Goal: Task Accomplishment & Management: Complete application form

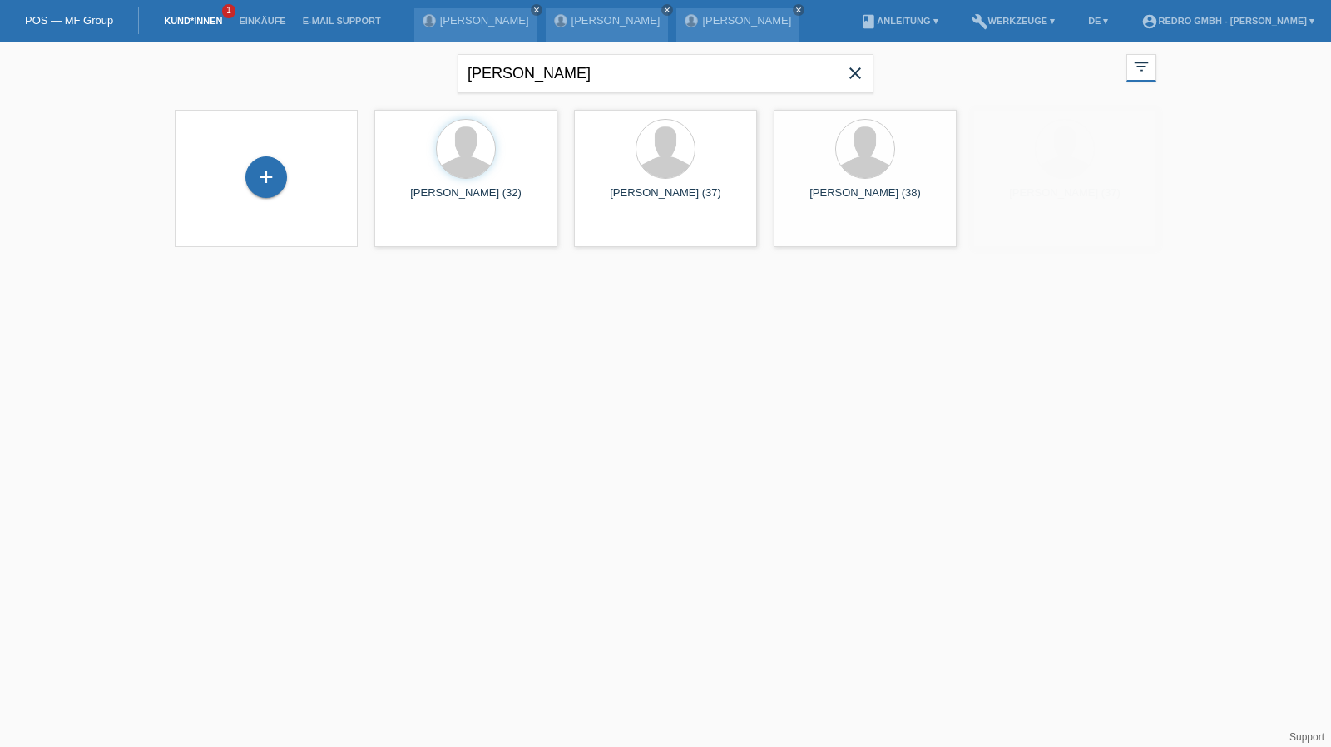
click at [240, 179] on div "+" at bounding box center [266, 178] width 156 height 44
click at [286, 167] on div "+" at bounding box center [266, 178] width 156 height 44
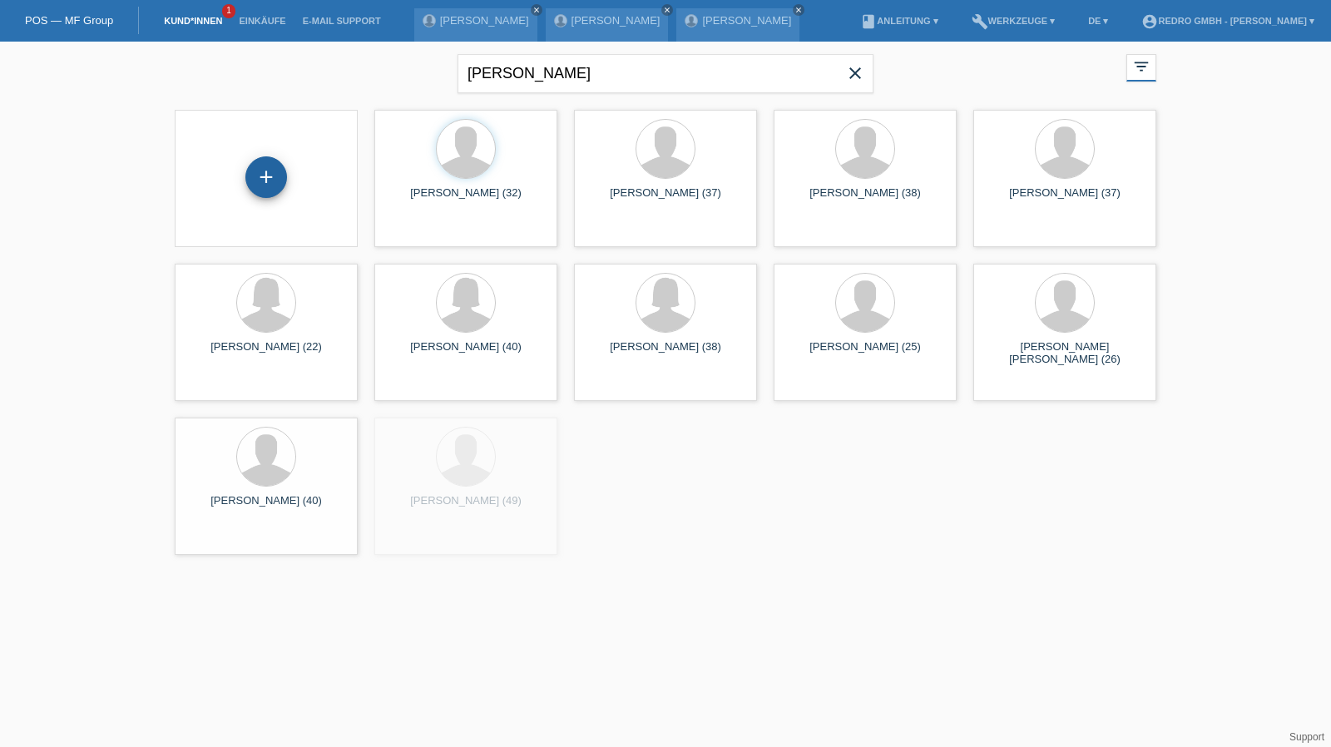
click at [279, 171] on div "+" at bounding box center [266, 177] width 40 height 28
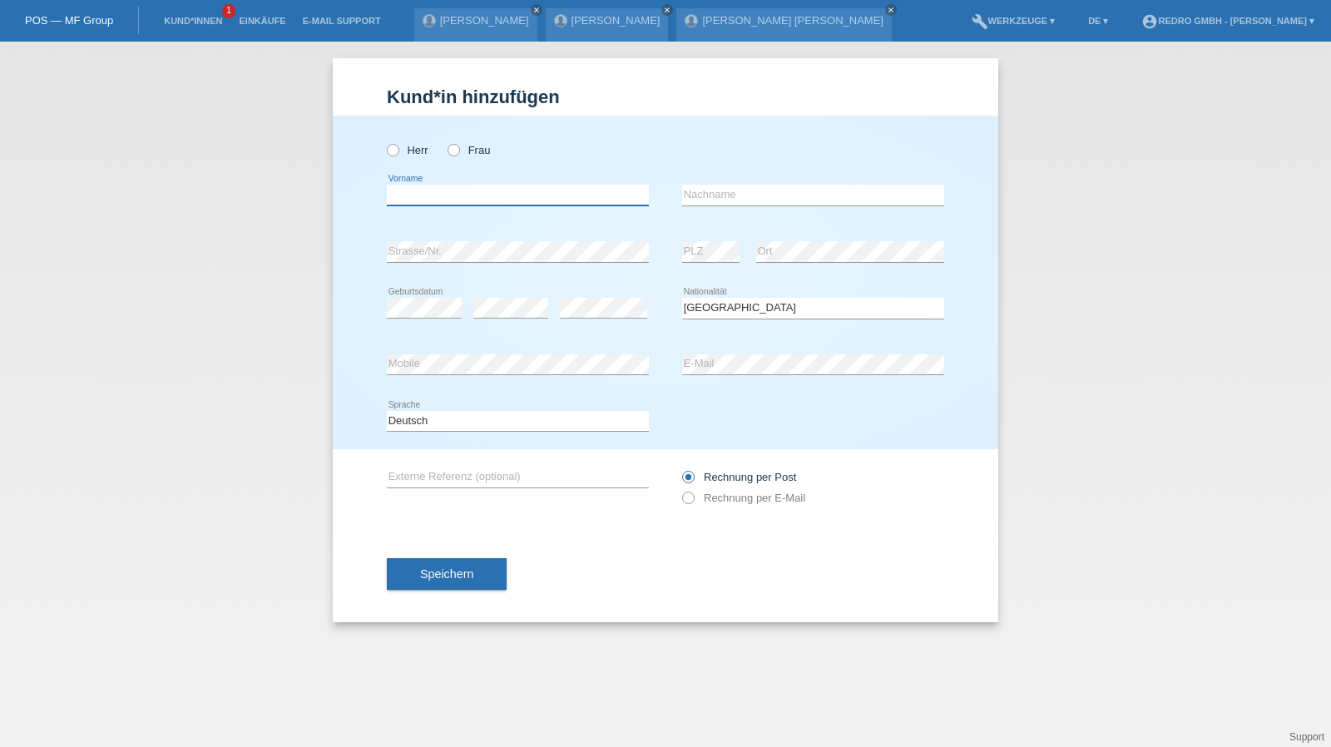
click at [489, 196] on input "text" at bounding box center [518, 195] width 262 height 21
type input "Lara"
type input "Zahner"
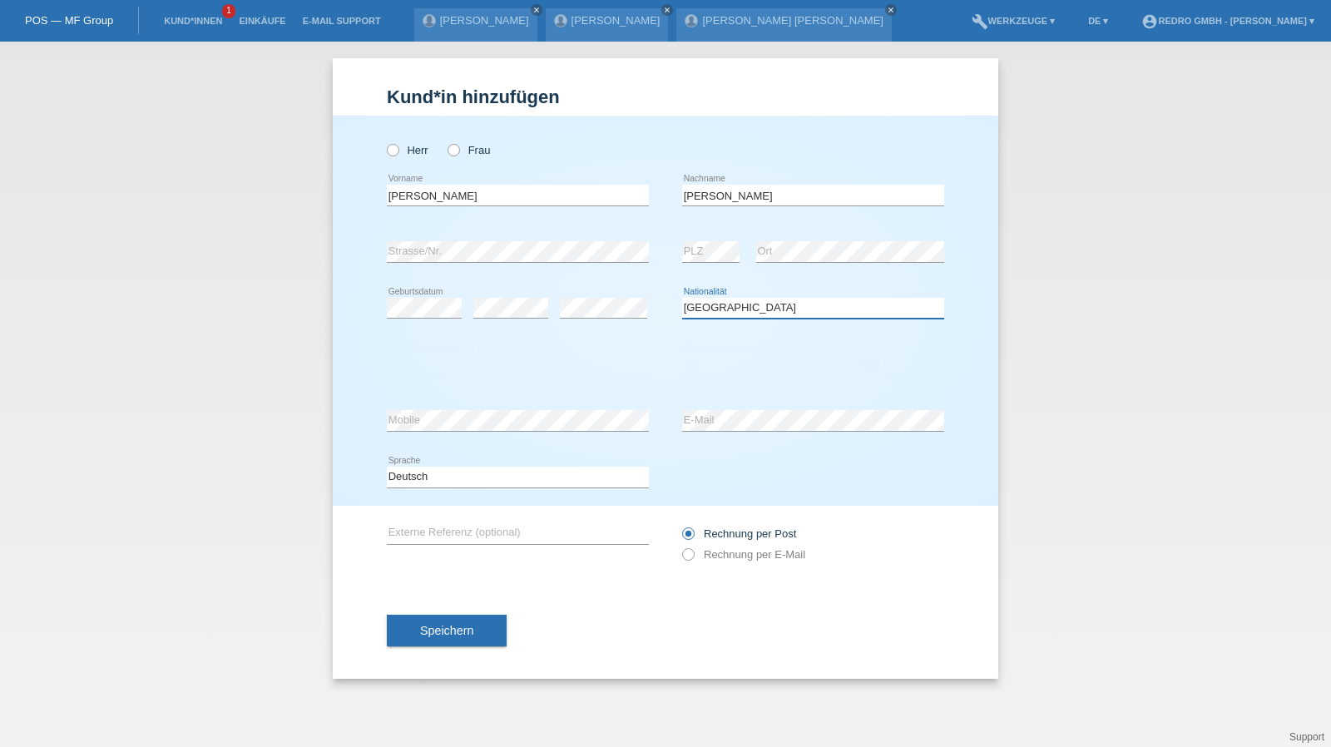
select select "DE"
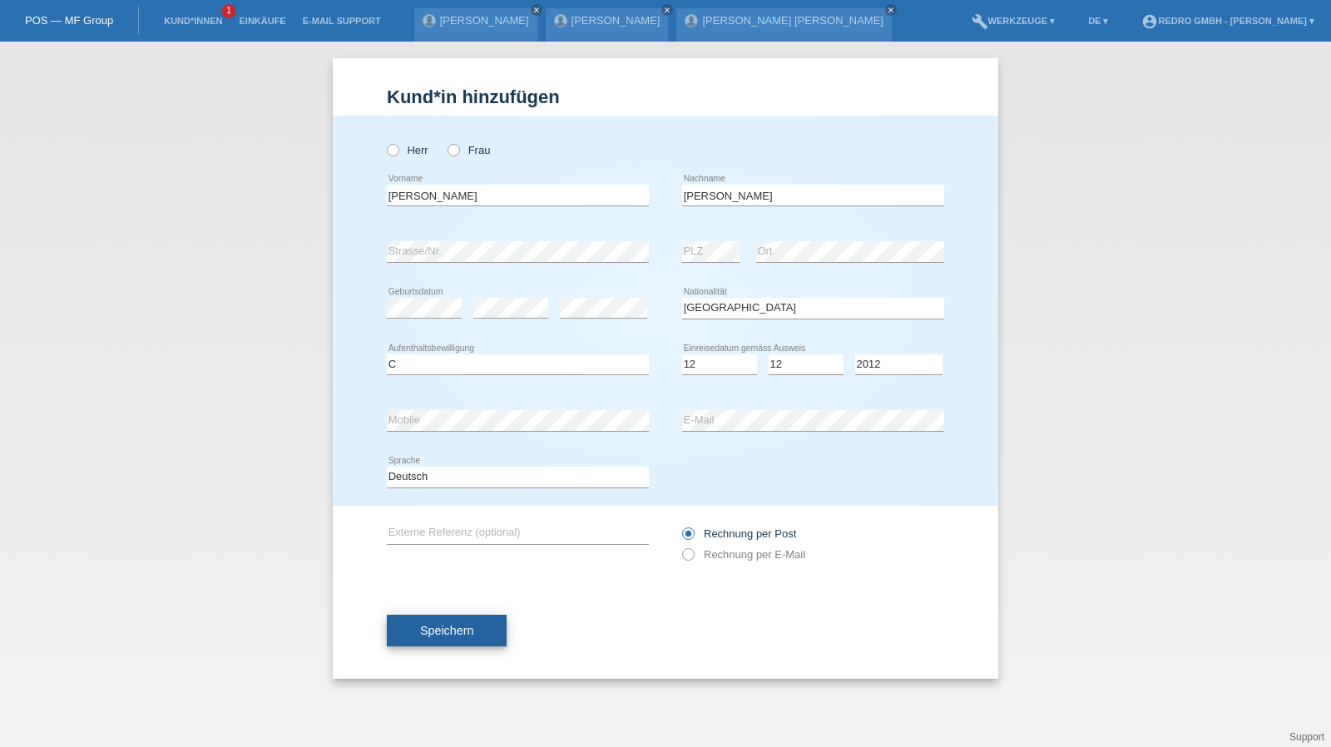
click at [433, 624] on span "Speichern" at bounding box center [446, 630] width 53 height 13
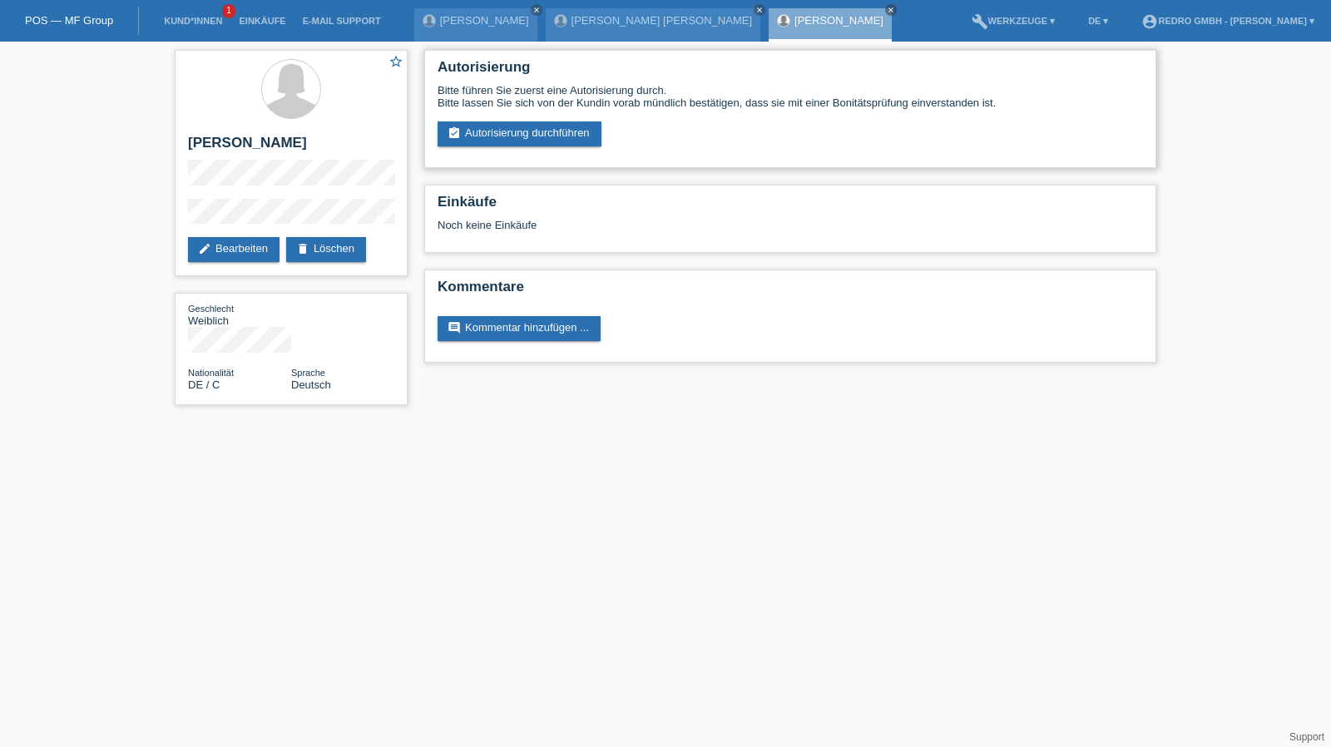
click at [521, 120] on div "Bitte führen Sie zuerst eine Autorisierung durch. Bitte lassen Sie sich von der…" at bounding box center [790, 115] width 705 height 62
click at [501, 144] on link "assignment_turned_in Autorisierung durchführen" at bounding box center [520, 133] width 164 height 25
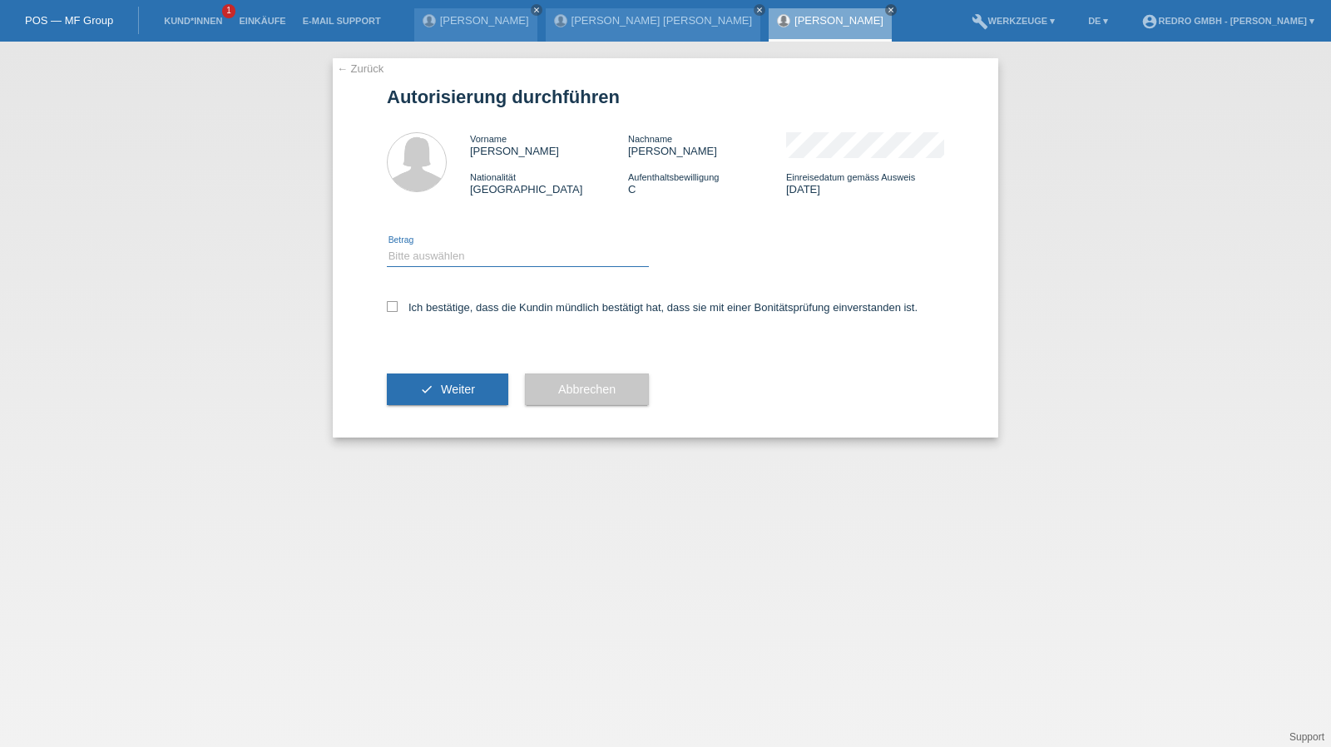
click at [419, 260] on select "Bitte auswählen CHF 1.00 - CHF 499.00 CHF 500.00 - CHF 1'999.00 CHF 2'000.00 - …" at bounding box center [518, 256] width 262 height 20
select select "1"
click at [387, 246] on select "Bitte auswählen CHF 1.00 - CHF 499.00 CHF 500.00 - CHF 1'999.00 CHF 2'000.00 - …" at bounding box center [518, 256] width 262 height 20
click at [424, 305] on label "Ich bestätige, dass die Kundin mündlich bestätigt hat, dass sie mit einer Bonit…" at bounding box center [652, 307] width 531 height 12
click at [398, 305] on input "Ich bestätige, dass die Kundin mündlich bestätigt hat, dass sie mit einer Bonit…" at bounding box center [392, 306] width 11 height 11
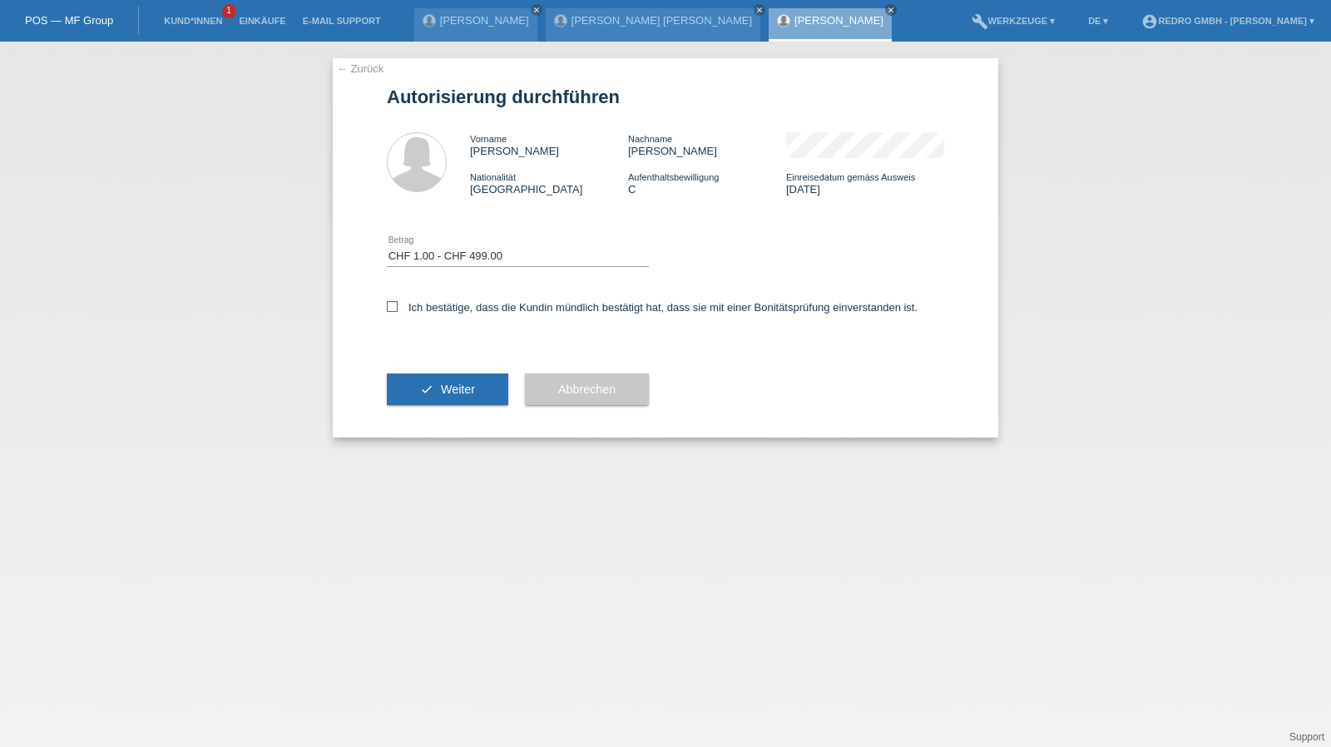
checkbox input "true"
click at [437, 373] on div "check Weiter" at bounding box center [447, 389] width 121 height 96
click at [413, 393] on button "check Weiter" at bounding box center [447, 389] width 121 height 32
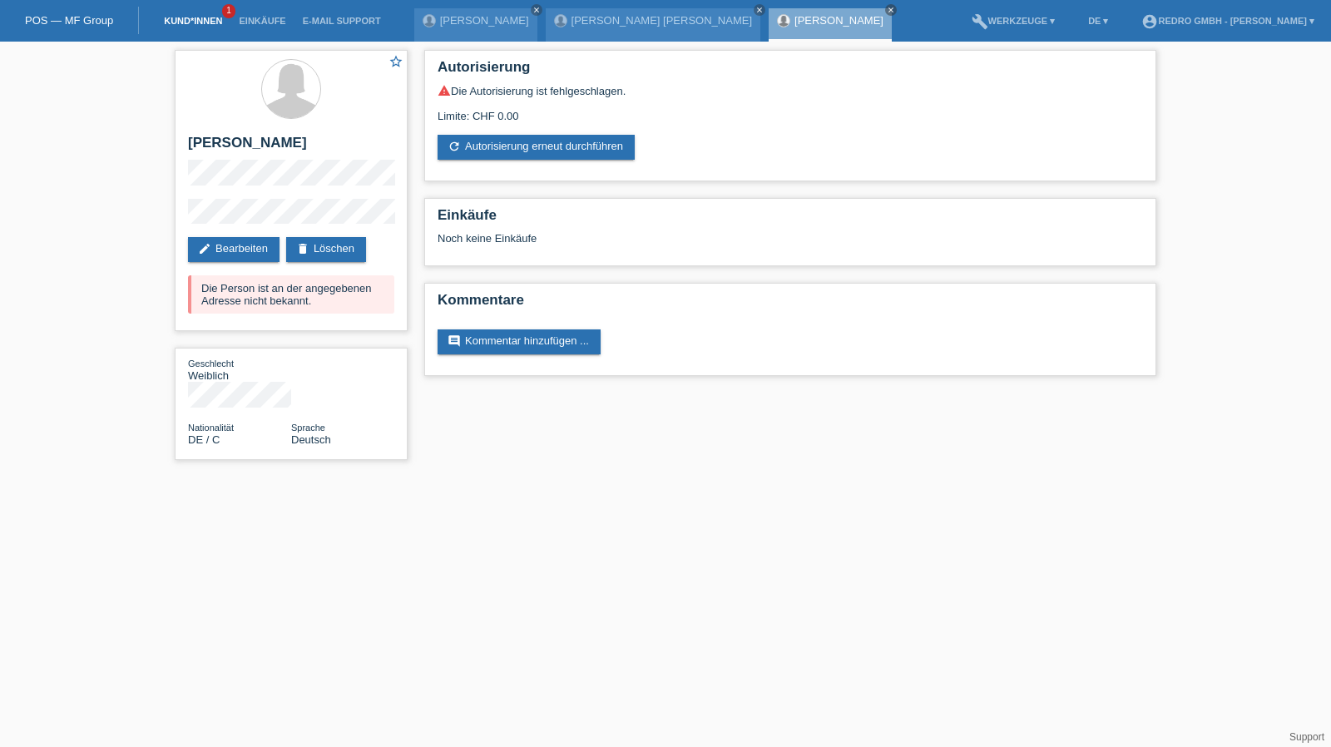
click at [188, 22] on link "Kund*innen" at bounding box center [193, 21] width 75 height 10
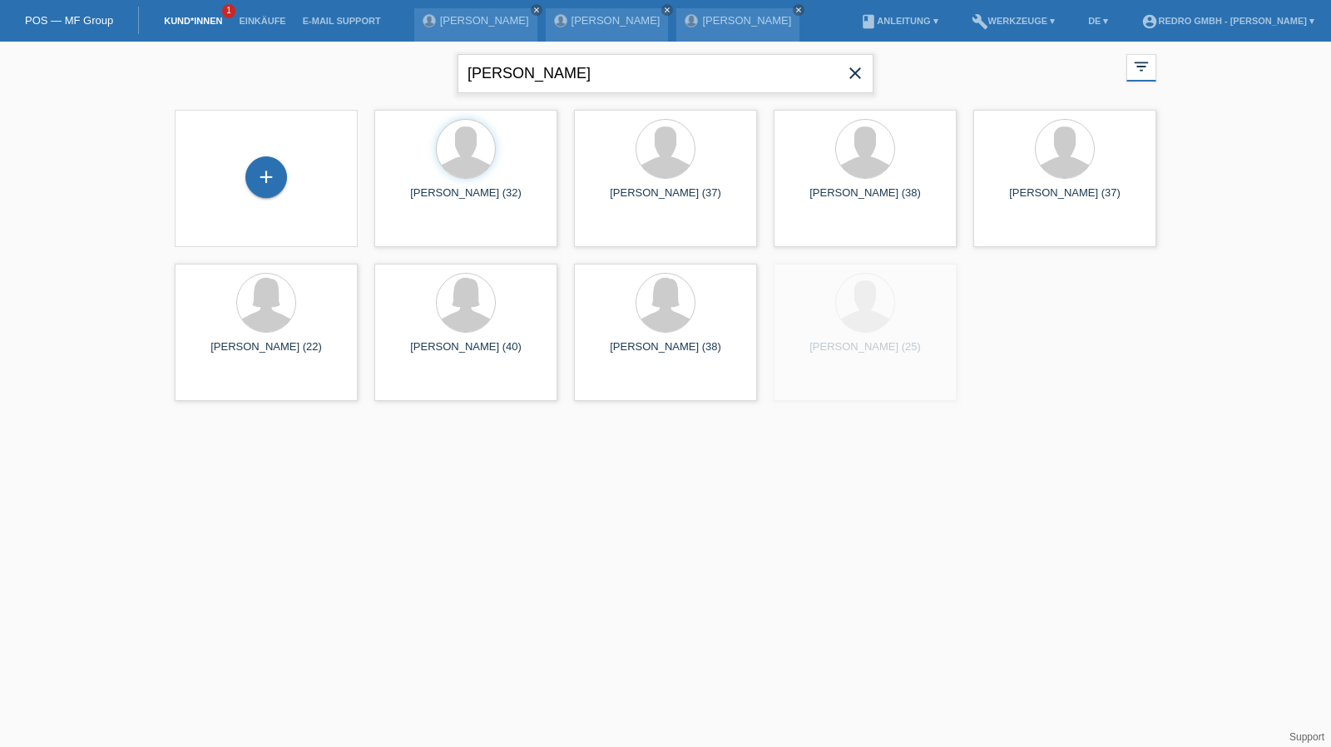
click at [581, 72] on input "[PERSON_NAME]" at bounding box center [666, 73] width 416 height 39
click at [581, 72] on input "carlos cabral" at bounding box center [666, 73] width 416 height 39
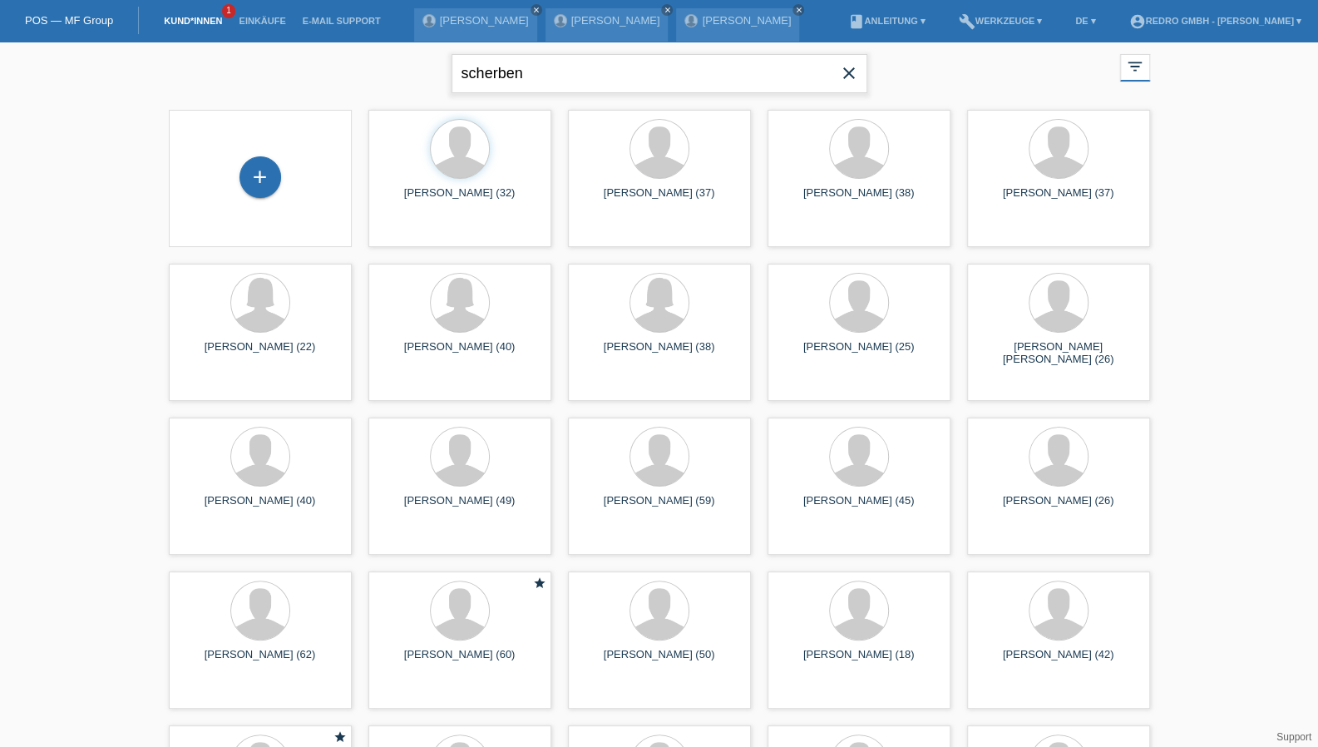
type input "scherben"
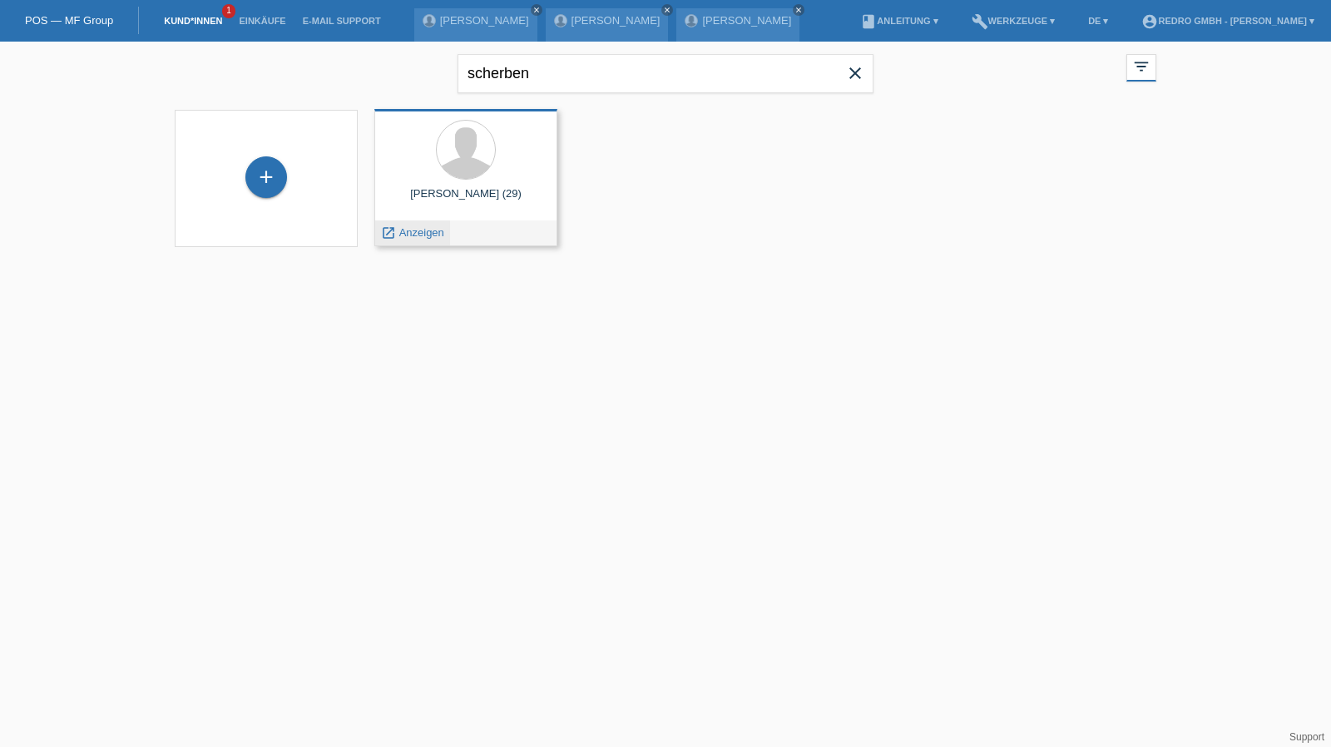
click at [423, 237] on span "Anzeigen" at bounding box center [421, 232] width 45 height 12
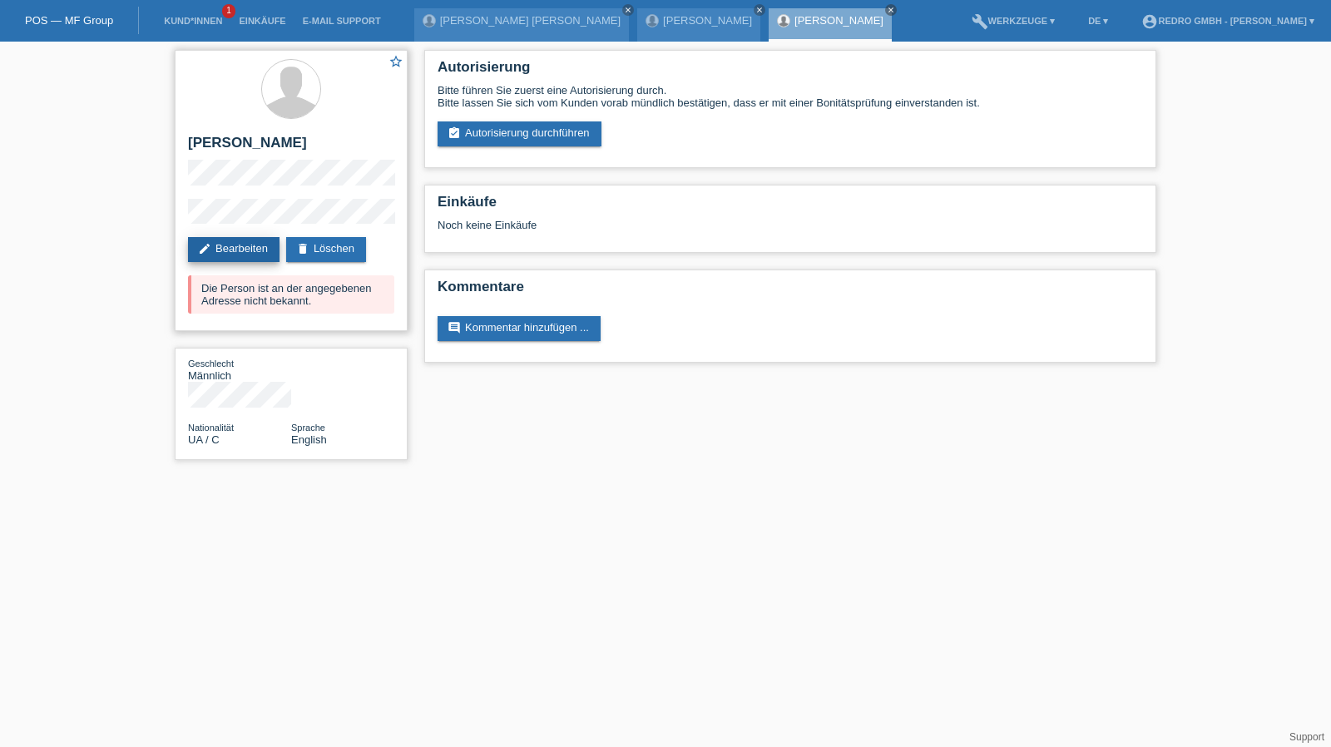
click at [241, 253] on link "edit Bearbeiten" at bounding box center [234, 249] width 92 height 25
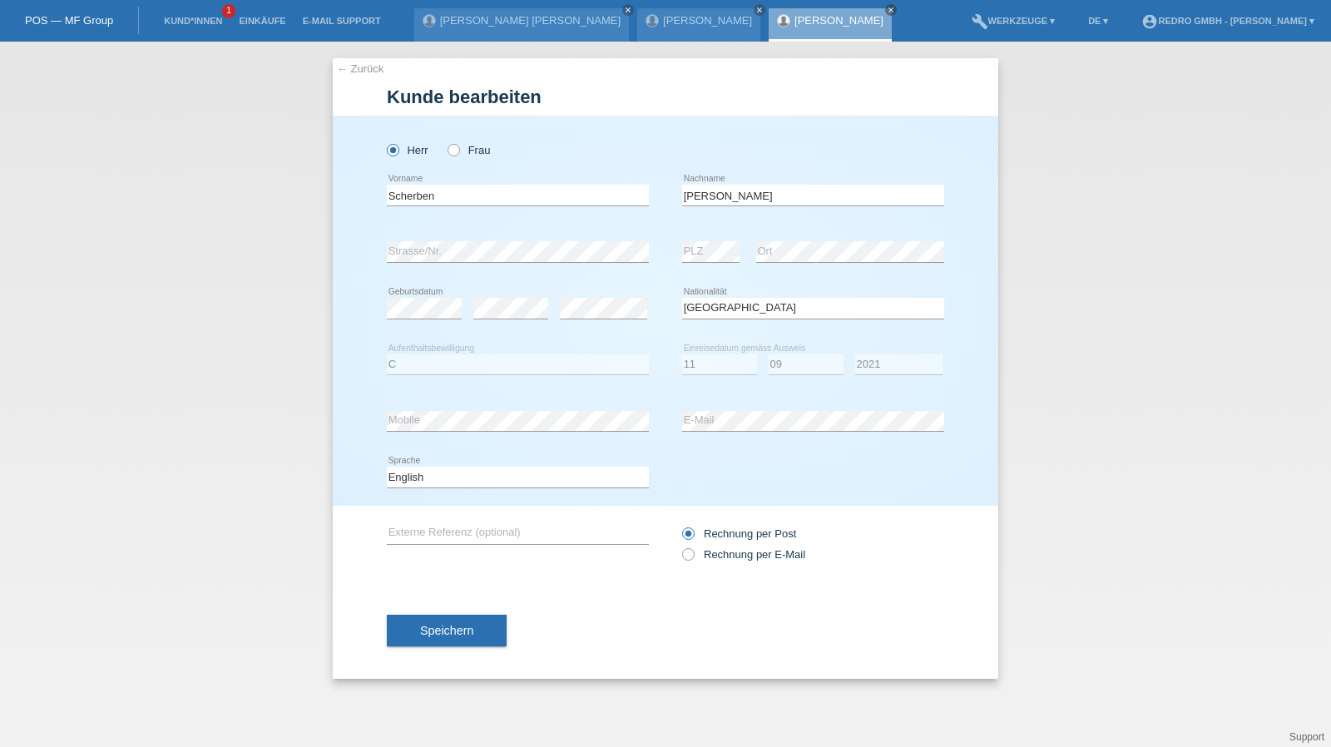
select select "UA"
select select "C"
select select "11"
select select "09"
select select "2021"
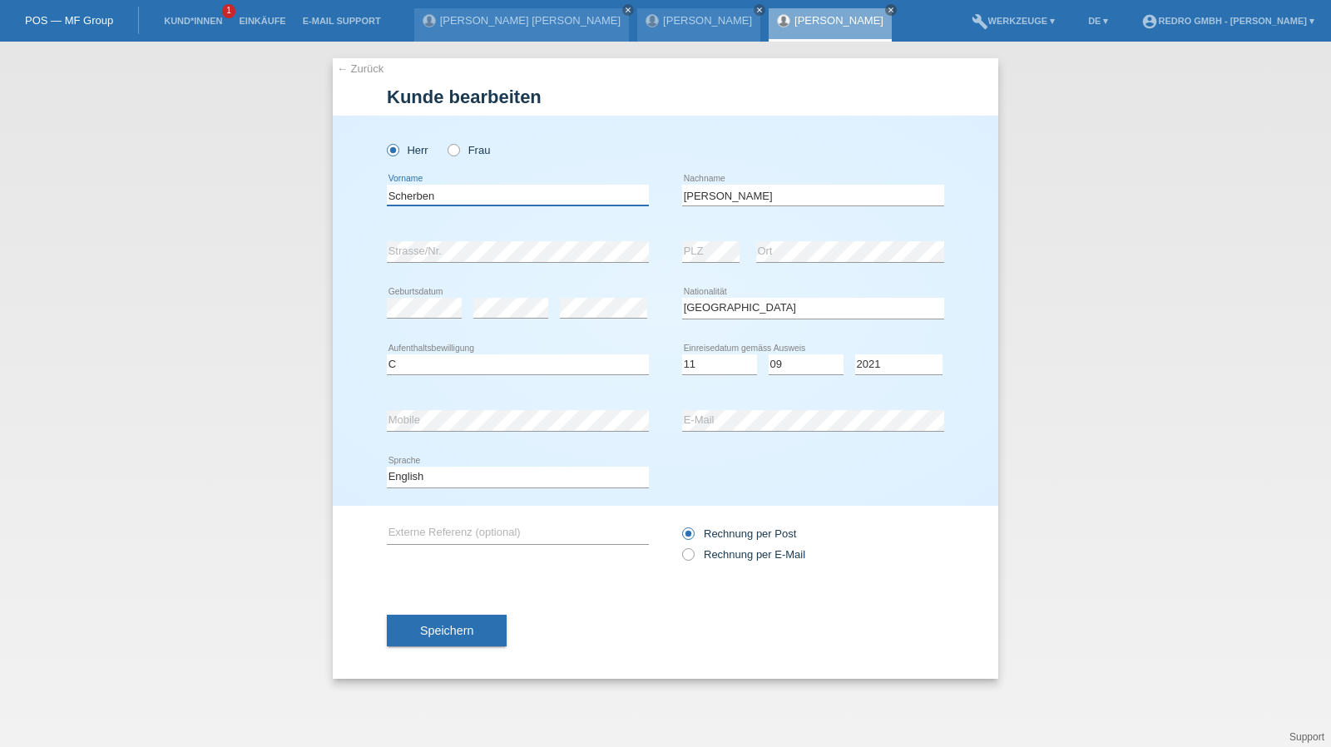
click at [454, 202] on input "Scherben" at bounding box center [518, 195] width 262 height 21
click at [789, 195] on input "[PERSON_NAME]" at bounding box center [813, 195] width 262 height 21
paste input "Scherben"
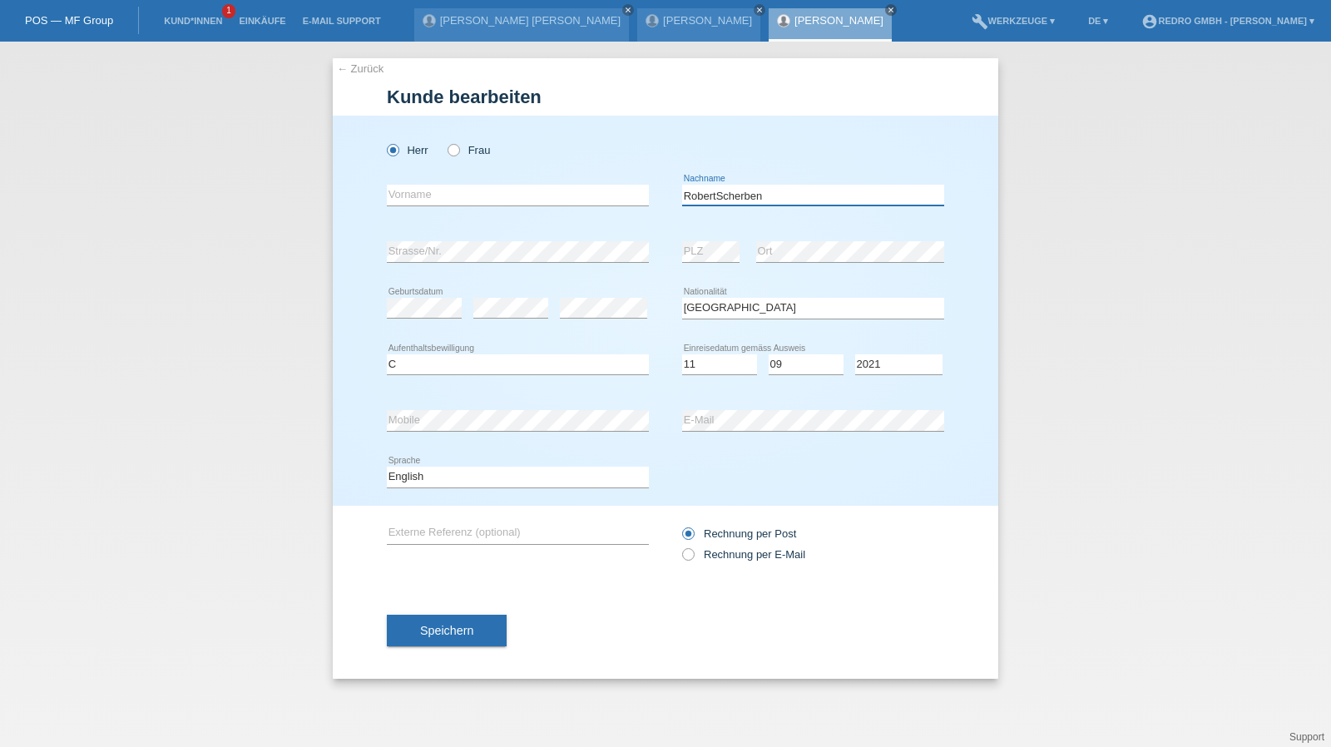
drag, startPoint x: 719, startPoint y: 196, endPoint x: 592, endPoint y: 191, distance: 126.5
click at [592, 191] on div "error Vorname RobertScherben error Nachname" at bounding box center [665, 195] width 557 height 57
type input "Scherben"
click at [495, 195] on input "text" at bounding box center [518, 195] width 262 height 21
paste input "[PERSON_NAME]"
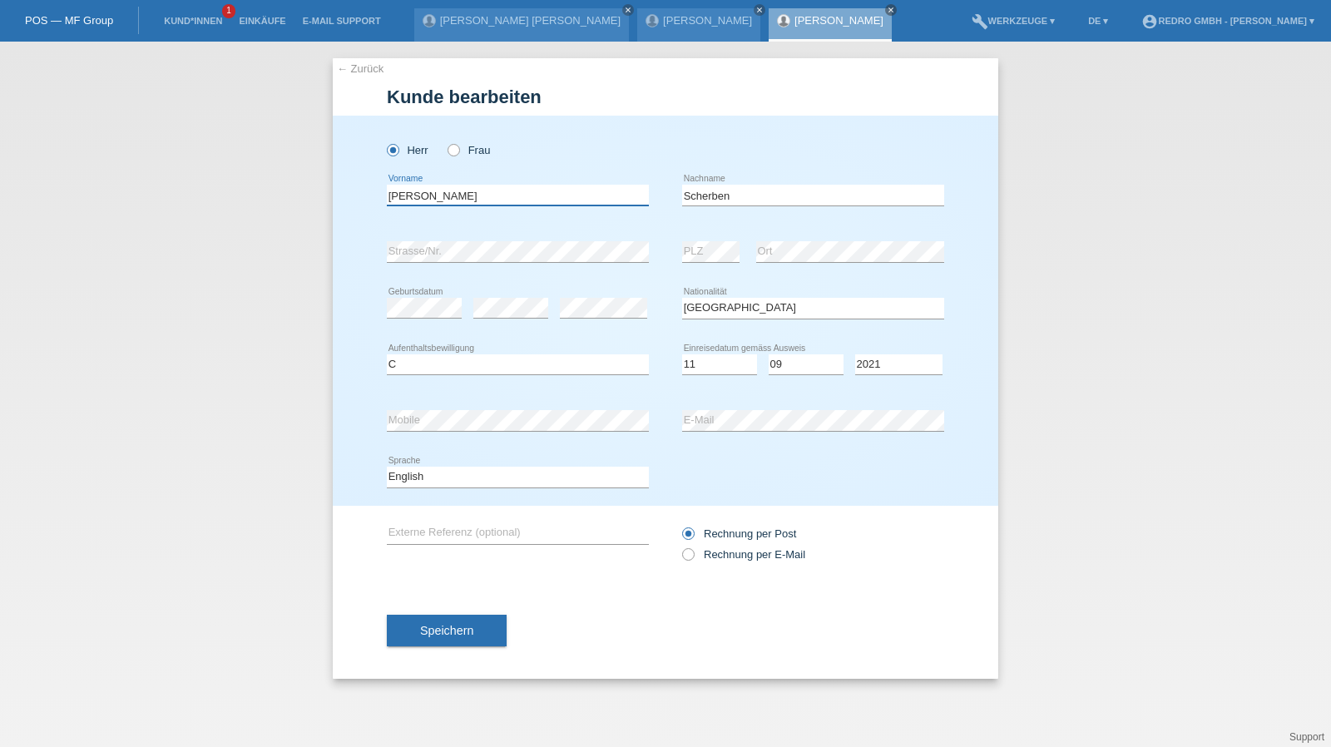
type input "[PERSON_NAME]"
click at [720, 152] on div "Herr Frau" at bounding box center [665, 142] width 557 height 52
click at [784, 198] on input "Scherben" at bounding box center [813, 195] width 262 height 21
select select "CH"
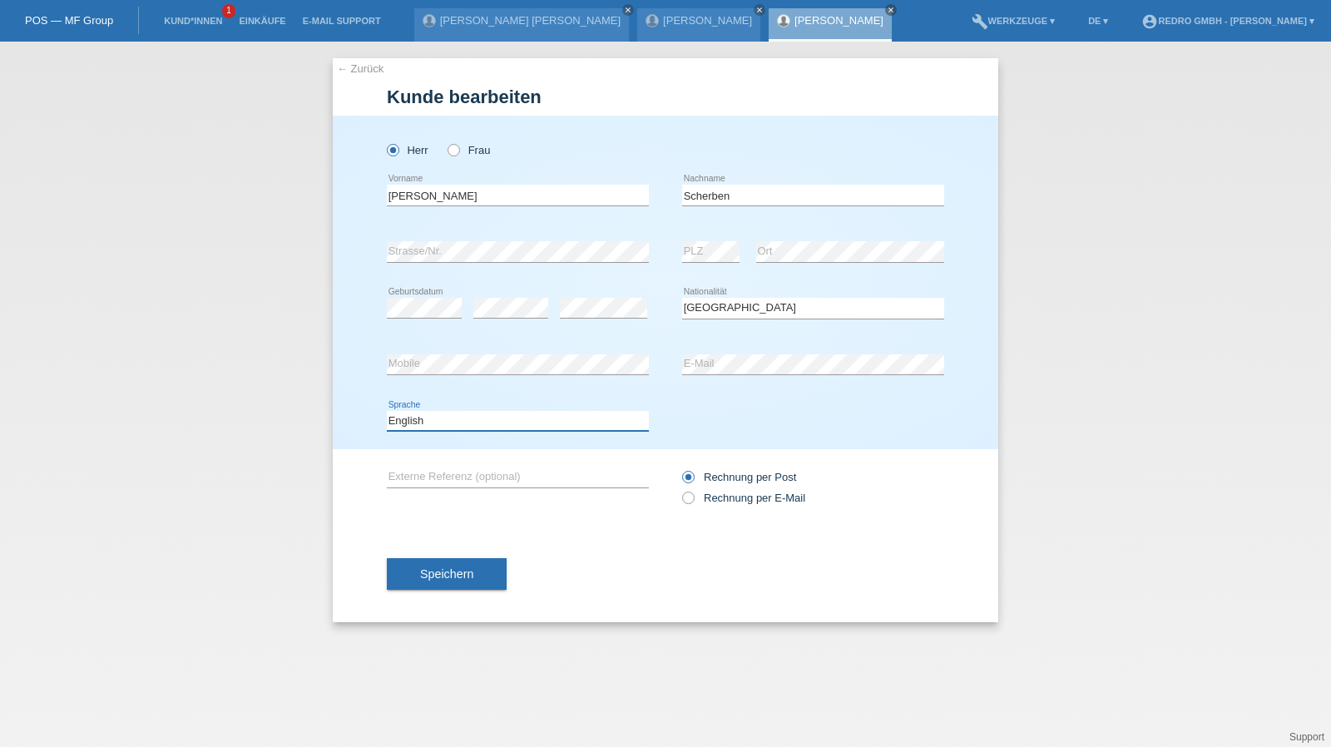
click at [453, 419] on select "Deutsch Français Italiano English" at bounding box center [518, 421] width 262 height 20
select select "de"
click at [387, 411] on select "Deutsch Français Italiano English" at bounding box center [518, 421] width 262 height 20
click at [438, 568] on span "Speichern" at bounding box center [446, 573] width 53 height 13
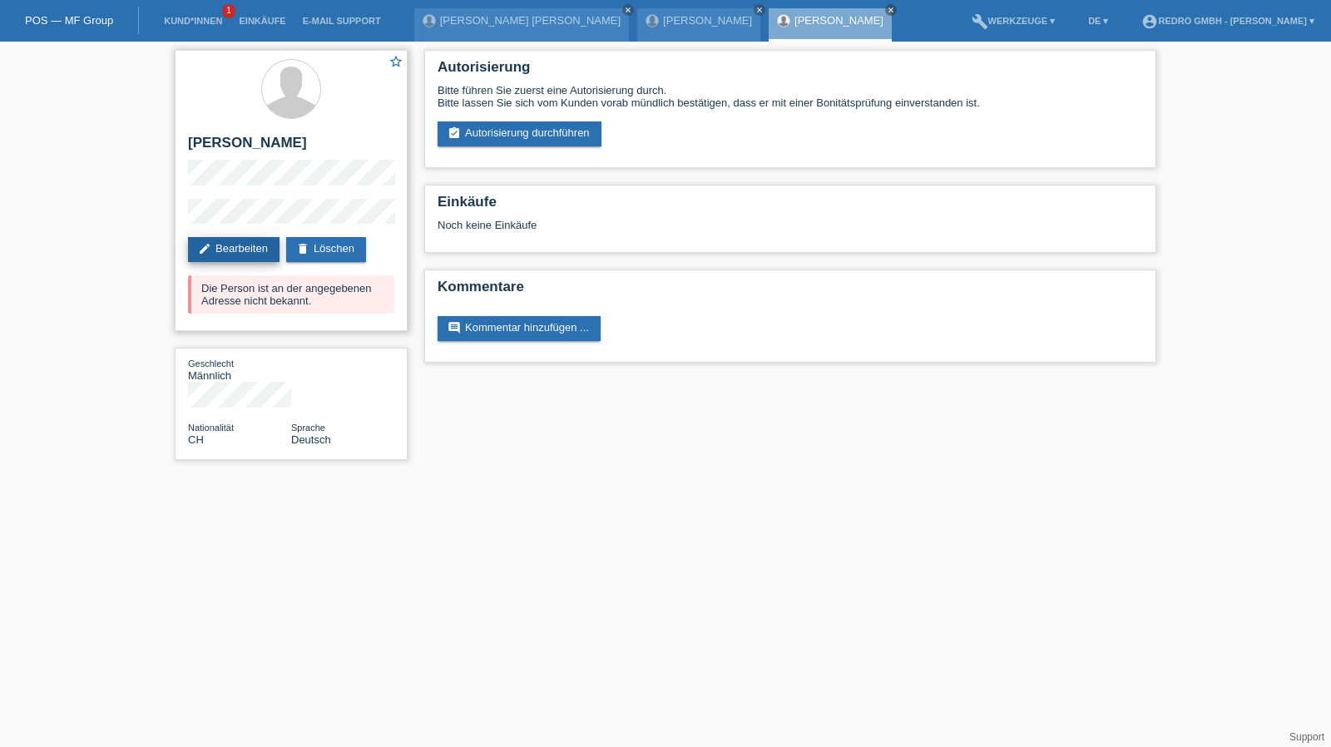
click at [223, 255] on link "edit Bearbeiten" at bounding box center [234, 249] width 92 height 25
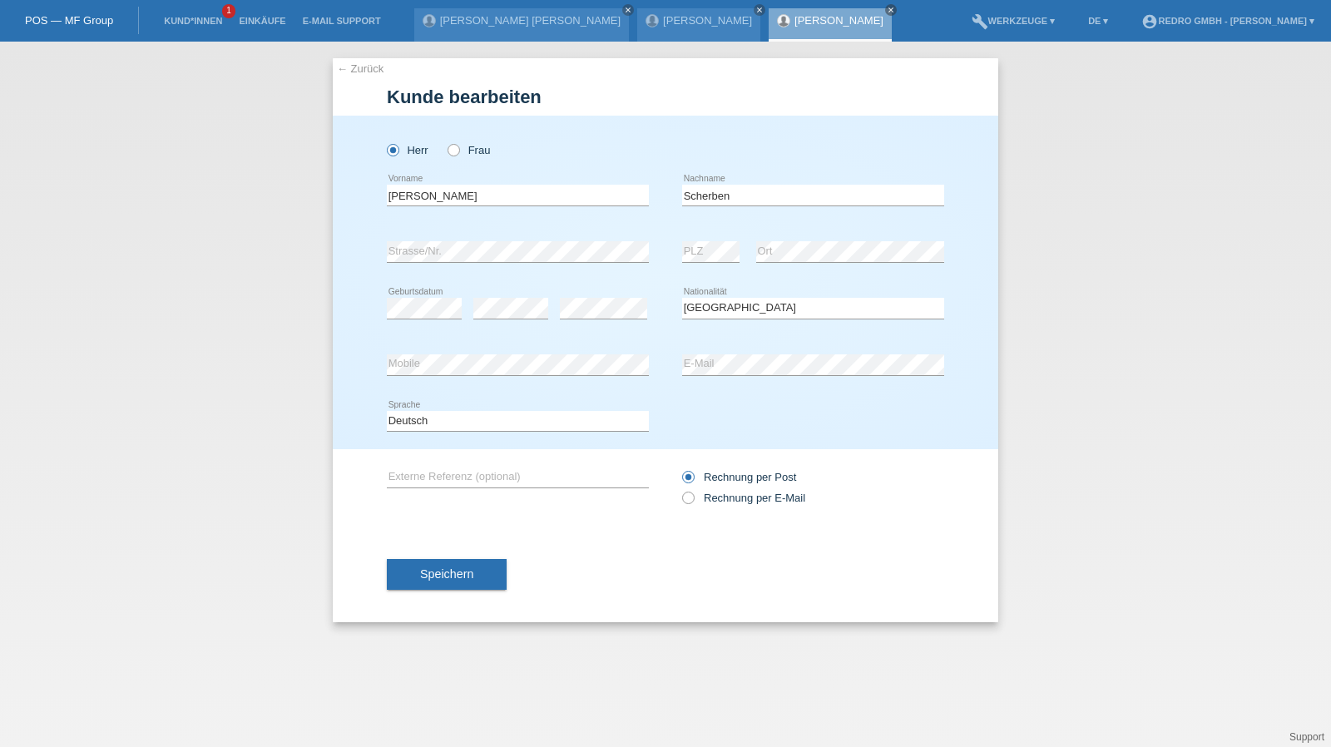
select select "CH"
click at [422, 561] on button "Speichern" at bounding box center [447, 574] width 120 height 32
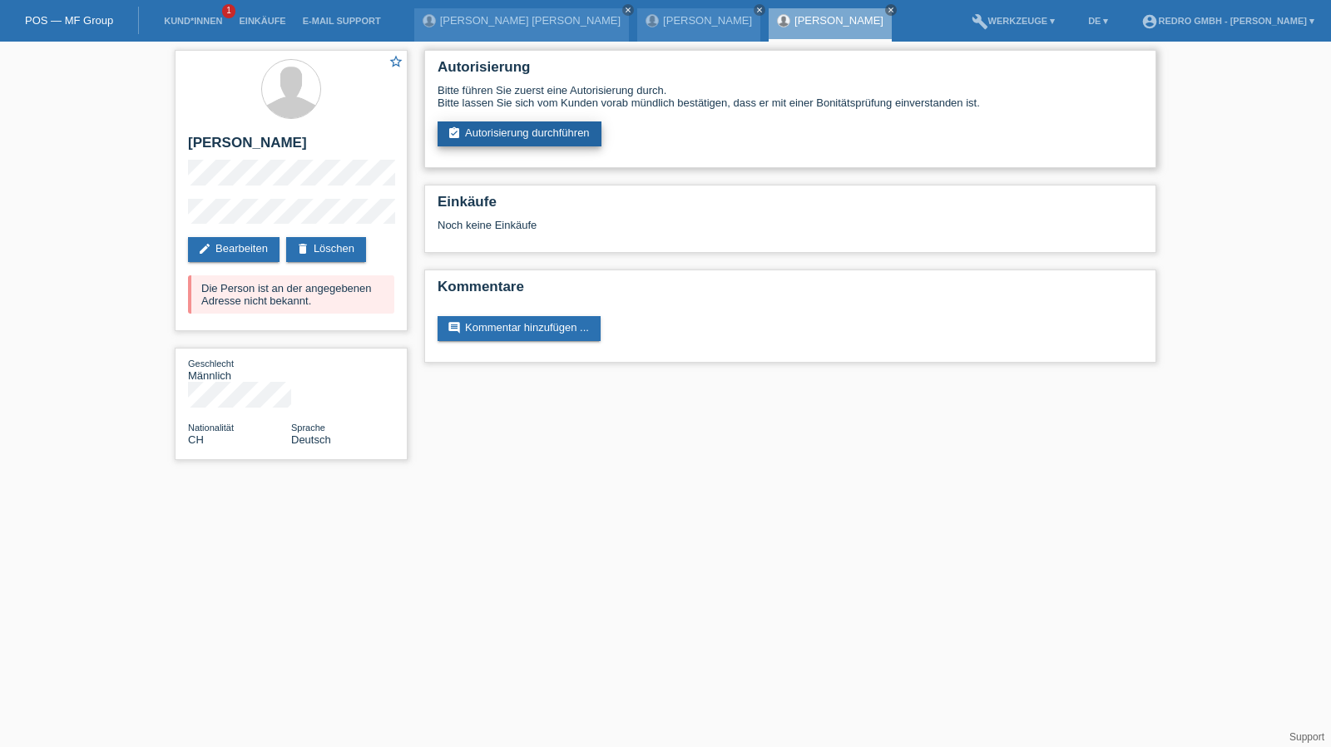
click at [511, 122] on link "assignment_turned_in Autorisierung durchführen" at bounding box center [520, 133] width 164 height 25
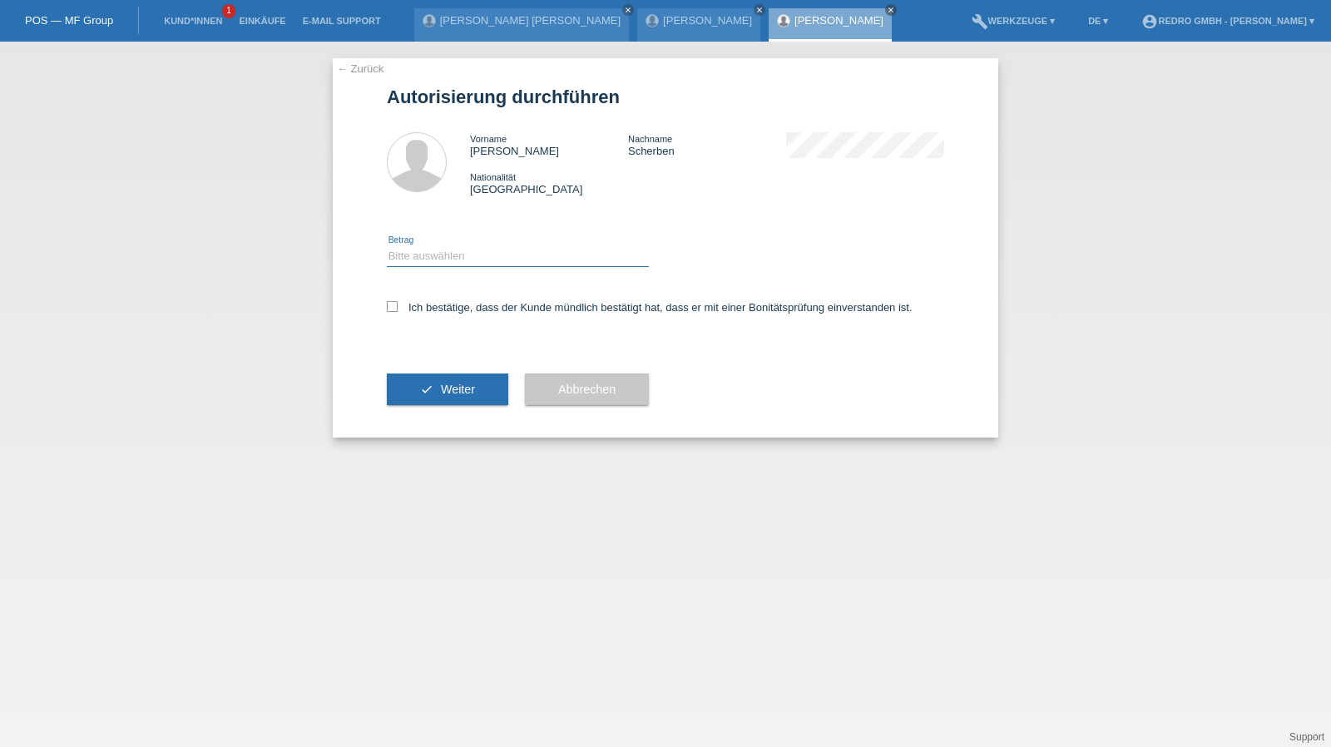
drag, startPoint x: 453, startPoint y: 255, endPoint x: 448, endPoint y: 265, distance: 11.9
click at [453, 255] on select "Bitte auswählen CHF 1.00 - CHF 499.00 CHF 500.00 - CHF 1'999.00 CHF 2'000.00 - …" at bounding box center [518, 256] width 262 height 20
select select "1"
click at [387, 246] on select "Bitte auswählen CHF 1.00 - CHF 499.00 CHF 500.00 - CHF 1'999.00 CHF 2'000.00 - …" at bounding box center [518, 256] width 262 height 20
click at [429, 299] on div "Ich bestätige, dass der Kunde mündlich bestätigt hat, dass er mit einer Bonität…" at bounding box center [665, 312] width 557 height 57
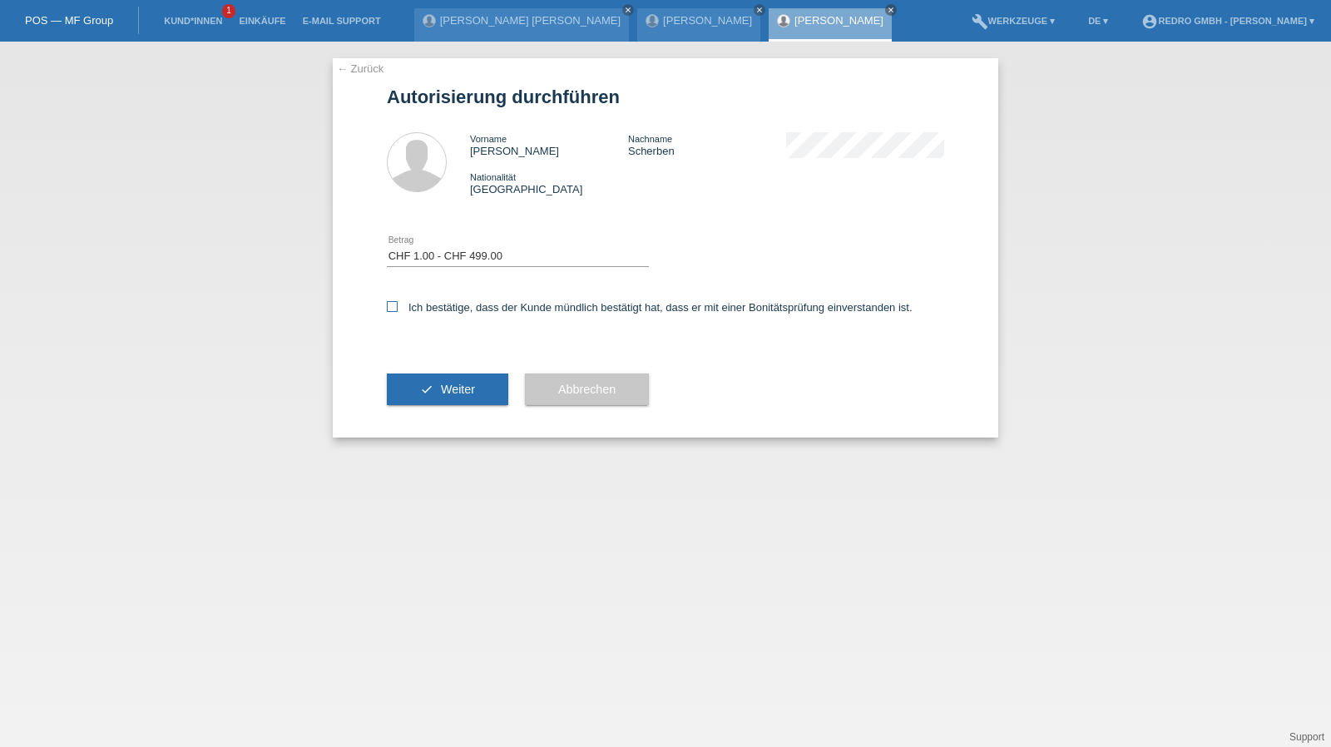
click at [430, 308] on label "Ich bestätige, dass der Kunde mündlich bestätigt hat, dass er mit einer Bonität…" at bounding box center [650, 307] width 526 height 12
click at [398, 308] on input "Ich bestätige, dass der Kunde mündlich bestätigt hat, dass er mit einer Bonität…" at bounding box center [392, 306] width 11 height 11
checkbox input "true"
click at [413, 402] on button "check Weiter" at bounding box center [447, 389] width 121 height 32
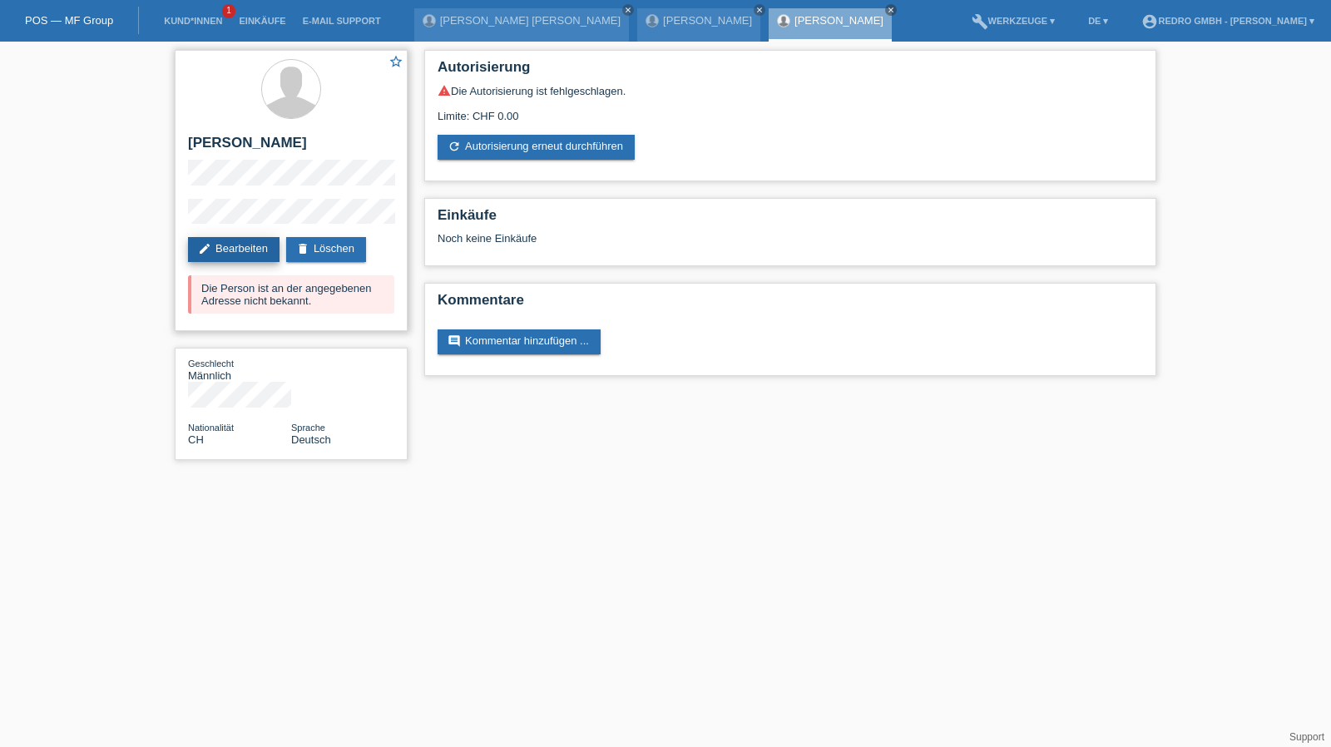
click at [245, 254] on link "edit Bearbeiten" at bounding box center [234, 249] width 92 height 25
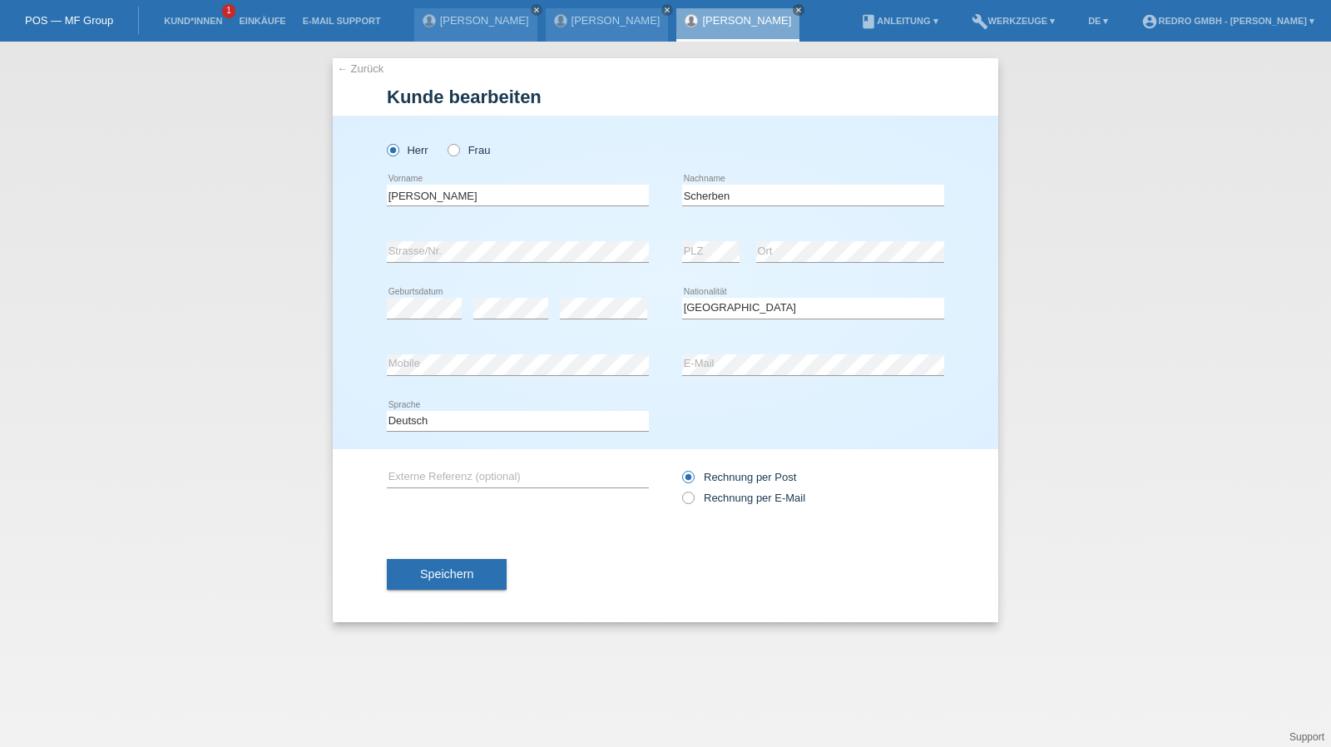
select select "CH"
click at [1256, 314] on div "← Zurück Kunde bearbeiten Herr Frau Robert error Vorname error" at bounding box center [665, 394] width 1331 height 705
click at [453, 571] on span "Speichern" at bounding box center [446, 573] width 53 height 13
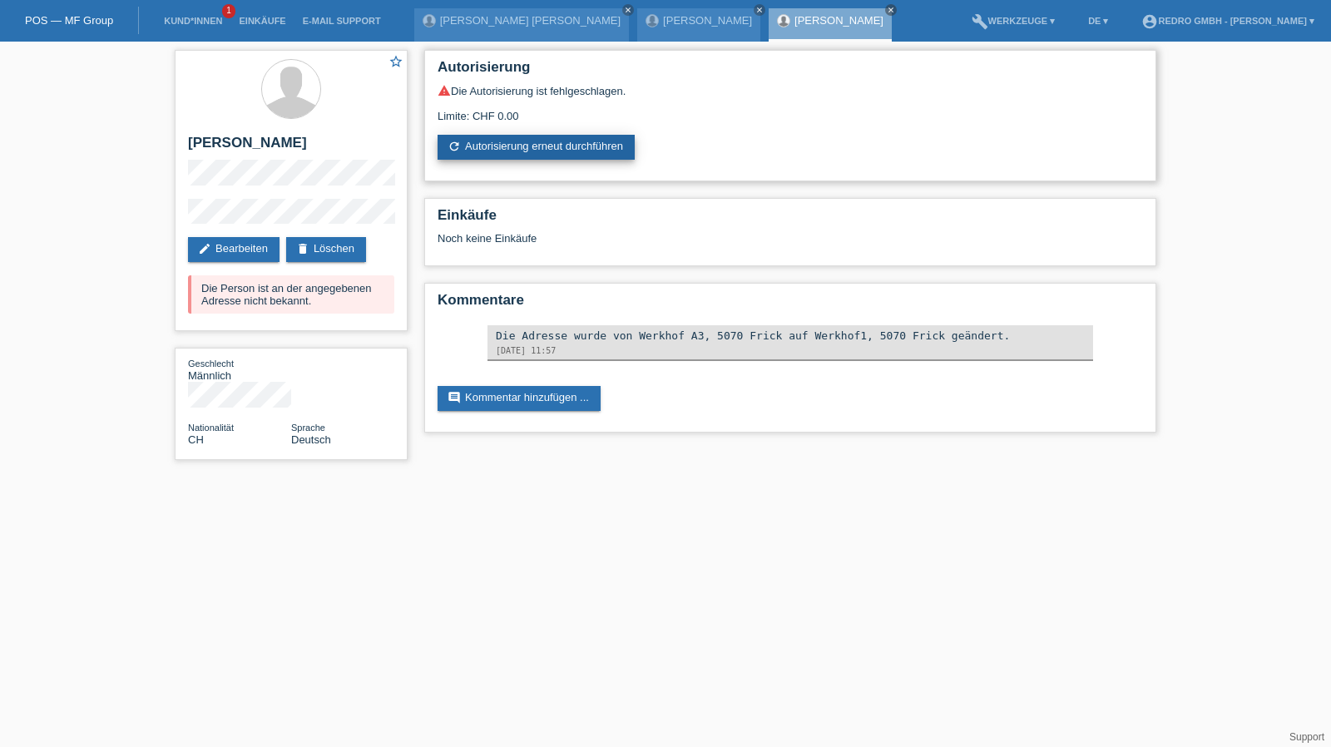
click at [565, 151] on link "refresh Autorisierung erneut durchführen" at bounding box center [536, 147] width 197 height 25
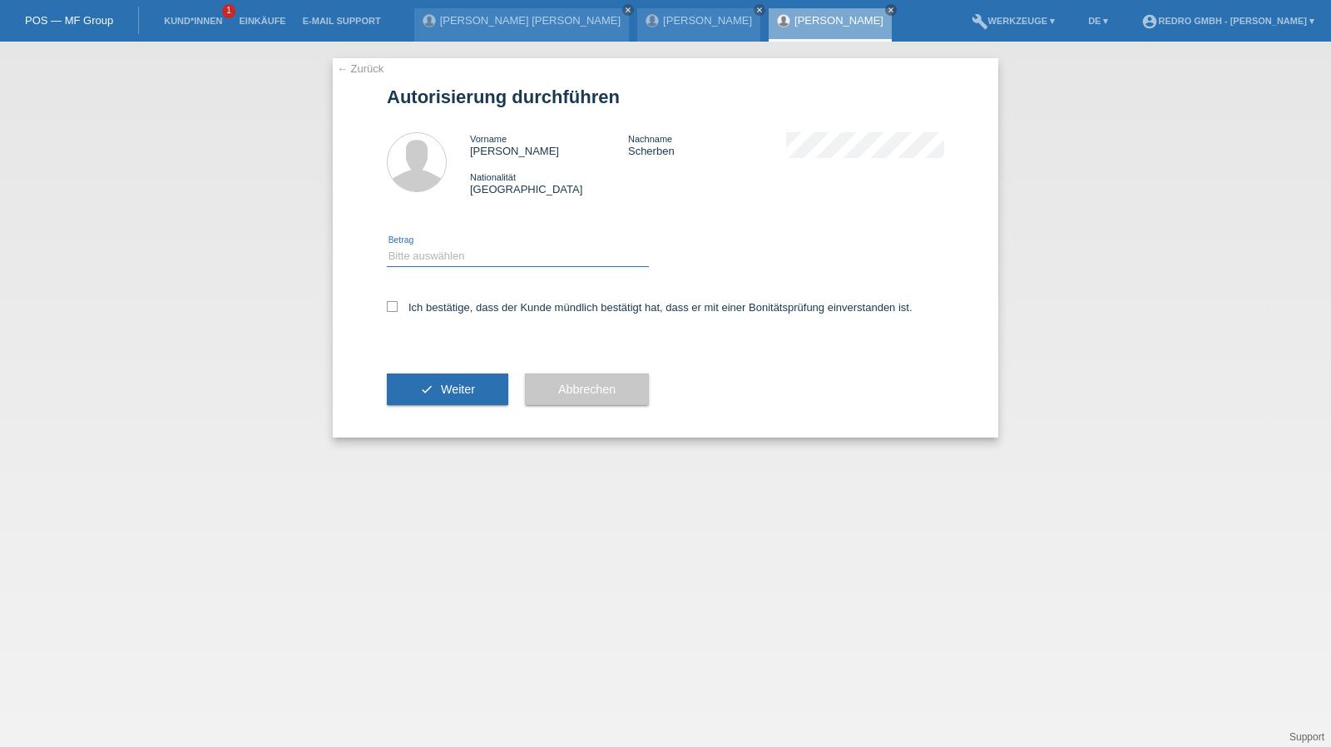
click at [459, 262] on select "Bitte auswählen CHF 1.00 - CHF 499.00 CHF 500.00 - CHF 1'999.00 CHF 2'000.00 - …" at bounding box center [518, 256] width 262 height 20
select select "1"
click at [387, 246] on select "Bitte auswählen CHF 1.00 - CHF 499.00 CHF 500.00 - CHF 1'999.00 CHF 2'000.00 - …" at bounding box center [518, 256] width 262 height 20
click at [439, 311] on label "Ich bestätige, dass der Kunde mündlich bestätigt hat, dass er mit einer Bonität…" at bounding box center [650, 307] width 526 height 12
click at [398, 311] on input "Ich bestätige, dass der Kunde mündlich bestätigt hat, dass er mit einer Bonität…" at bounding box center [392, 306] width 11 height 11
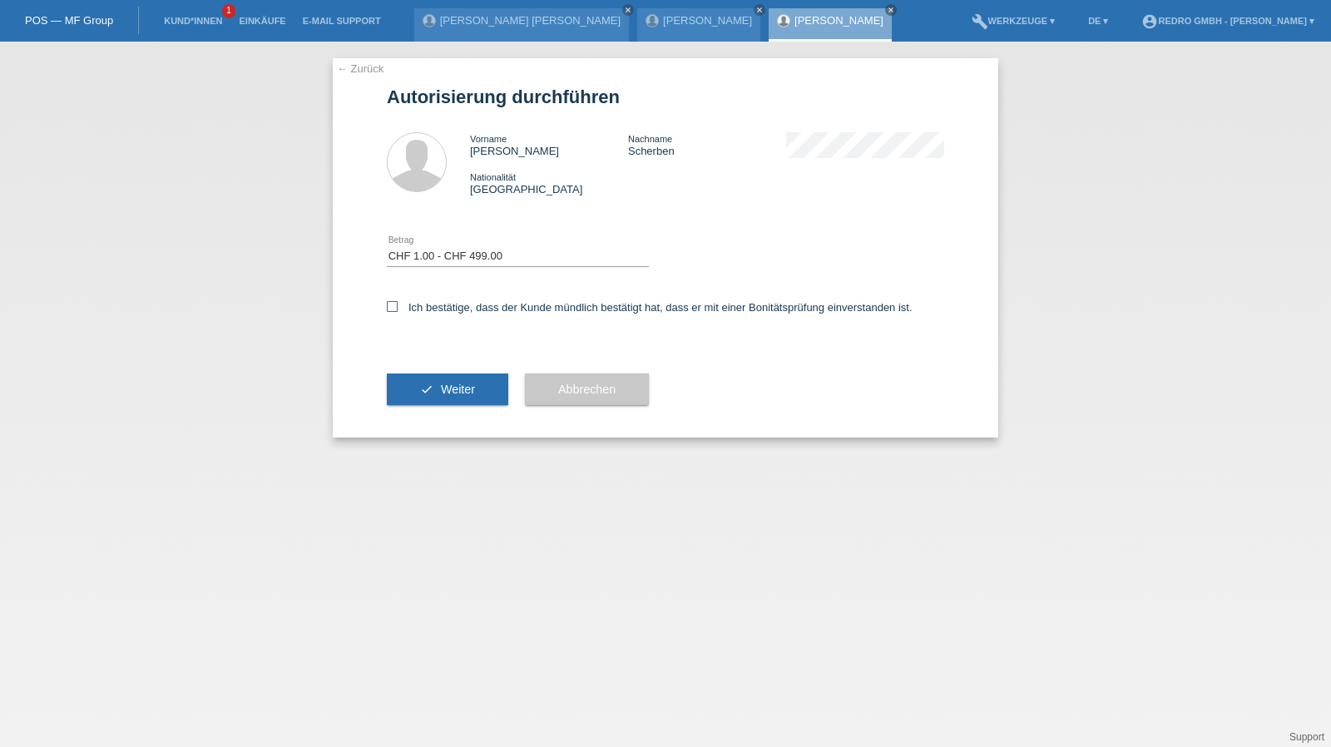
checkbox input "true"
click at [424, 368] on div "check Weiter" at bounding box center [447, 389] width 121 height 96
click at [423, 383] on icon "check" at bounding box center [426, 389] width 13 height 13
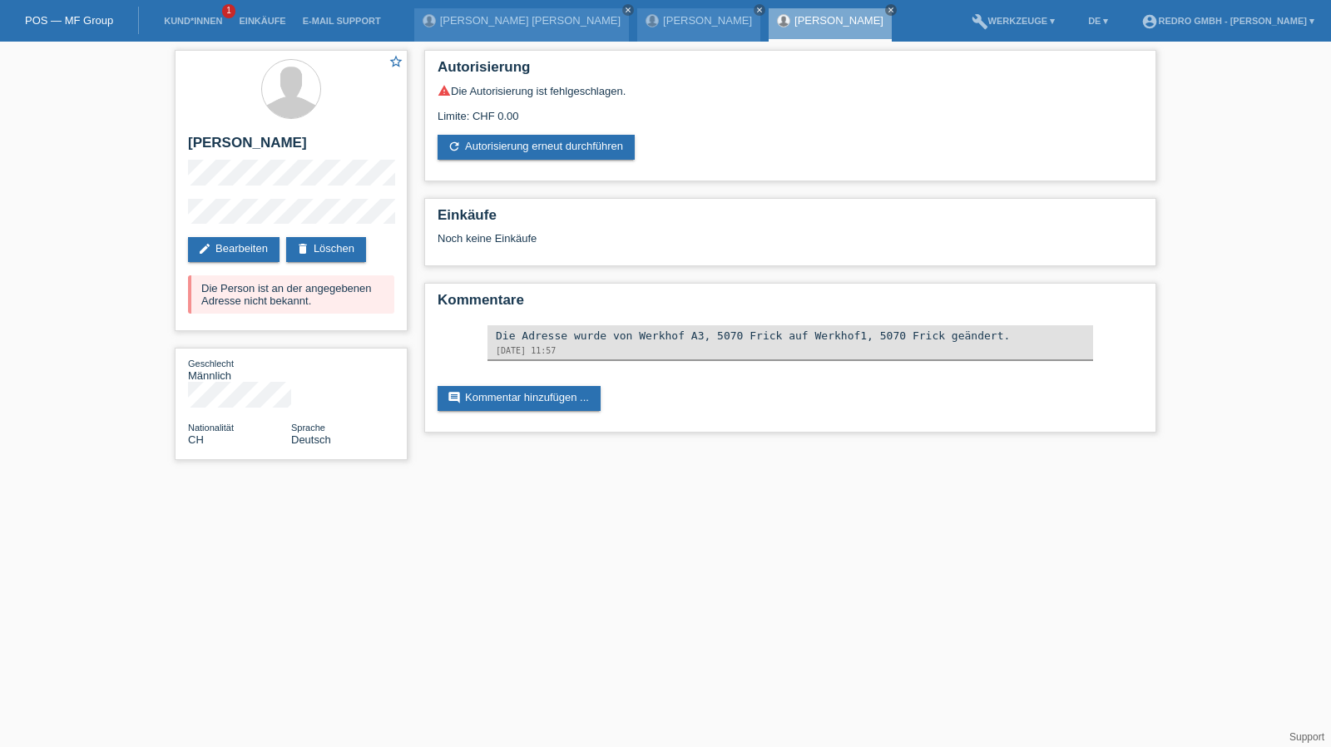
click at [176, 27] on li "Kund*innen 1" at bounding box center [193, 21] width 75 height 42
click at [178, 24] on link "Kund*innen" at bounding box center [193, 21] width 75 height 10
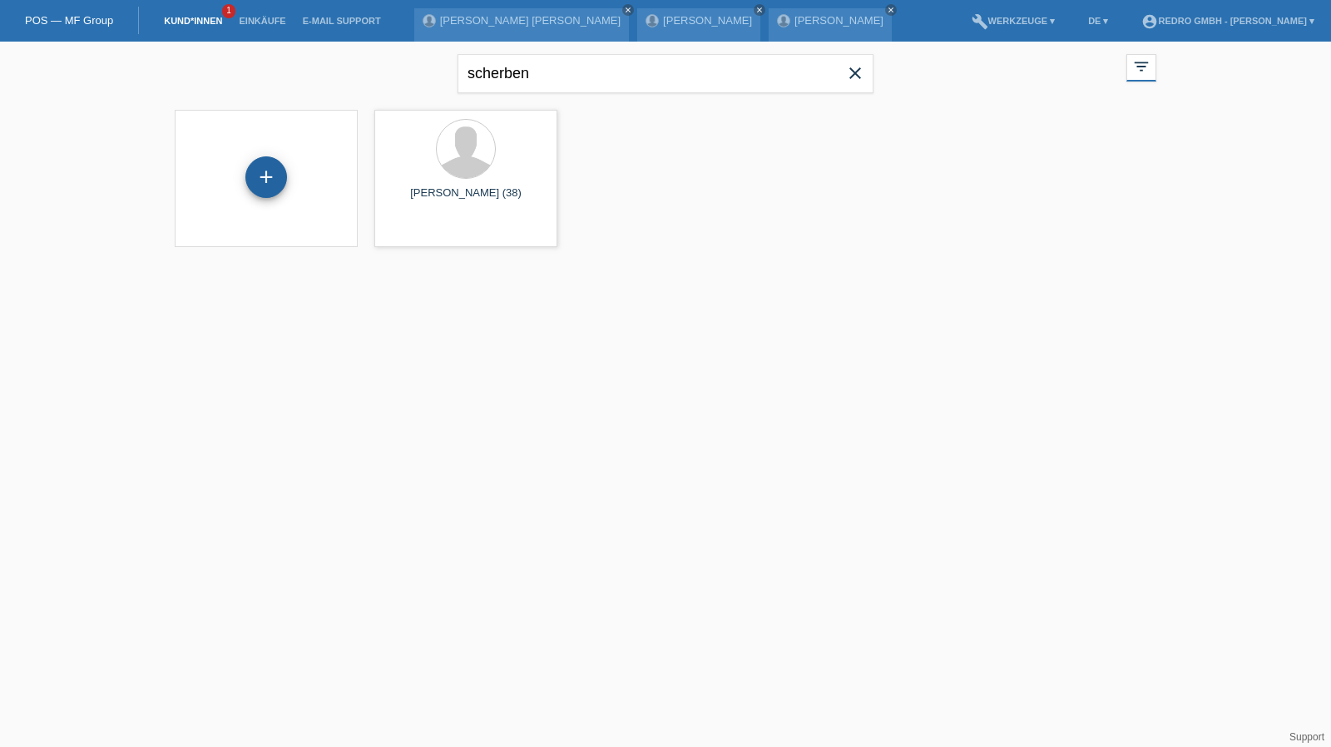
click at [284, 181] on div "+" at bounding box center [266, 177] width 40 height 28
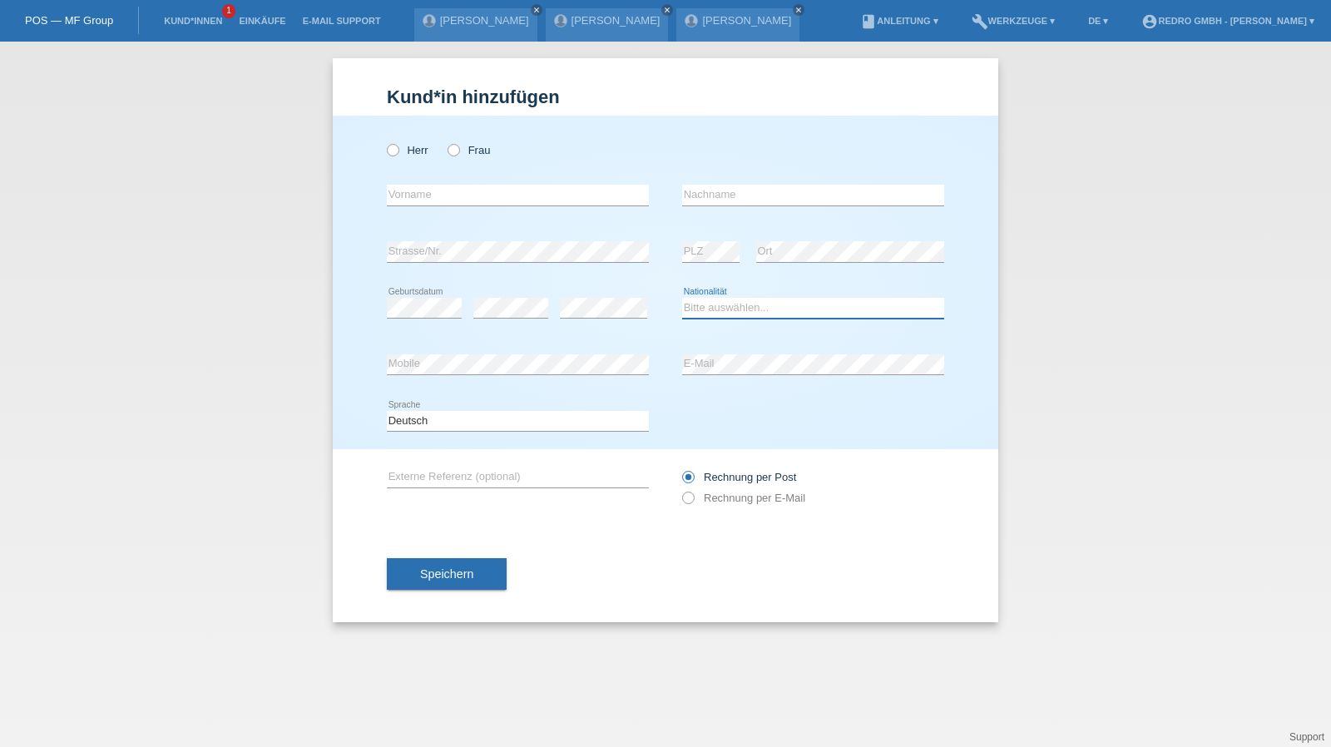
click at [724, 302] on select "Bitte auswählen... [GEOGRAPHIC_DATA] [GEOGRAPHIC_DATA] [GEOGRAPHIC_DATA] [GEOGR…" at bounding box center [813, 308] width 262 height 20
click at [724, 302] on select "Bitte auswählen... Schweiz Deutschland Liechtenstein Österreich ------------ Af…" at bounding box center [813, 308] width 262 height 20
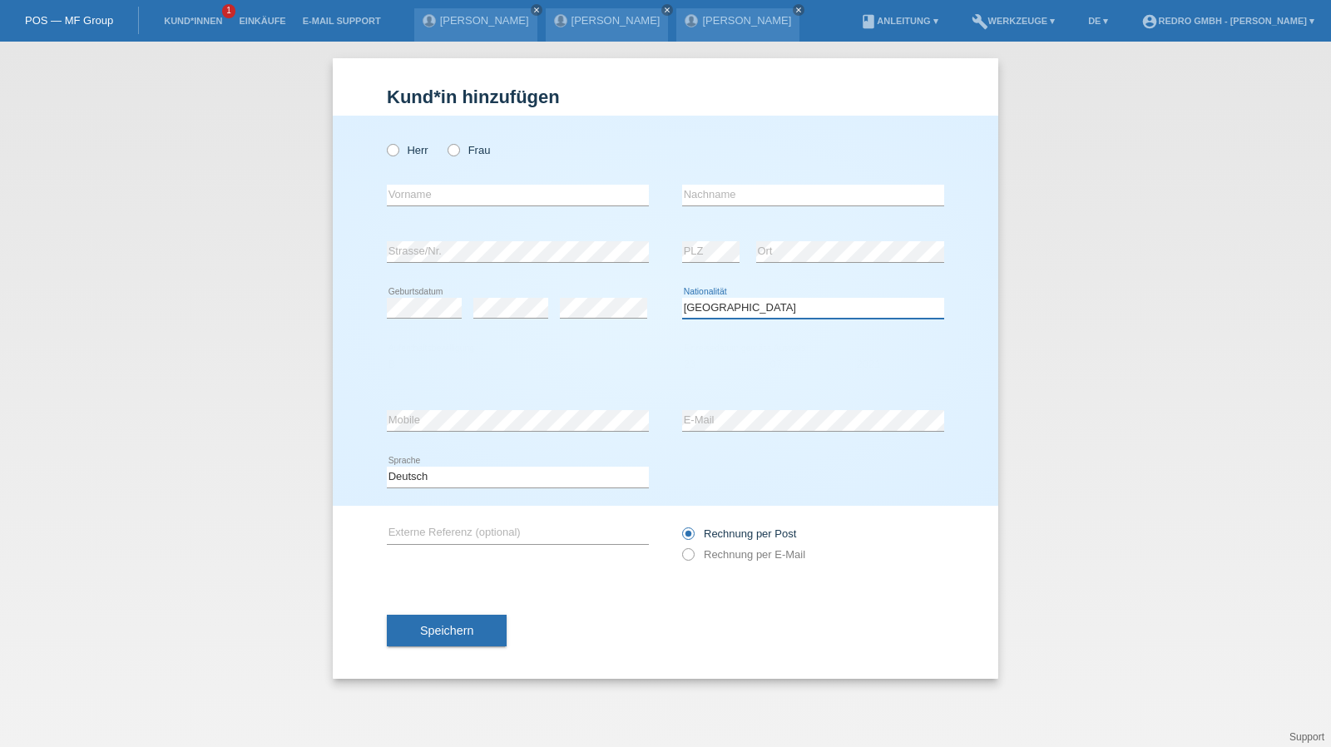
select select "RO"
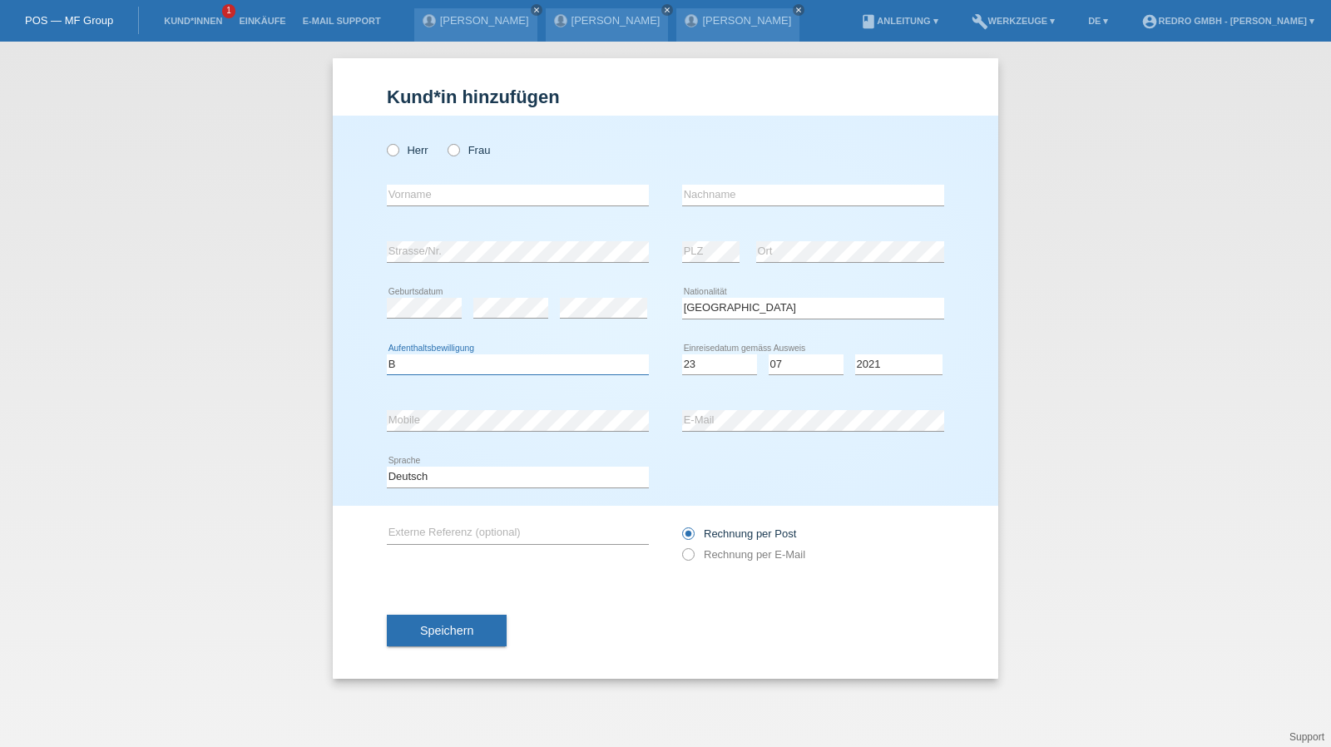
select select "B"
click at [450, 624] on span "Speichern" at bounding box center [446, 630] width 53 height 13
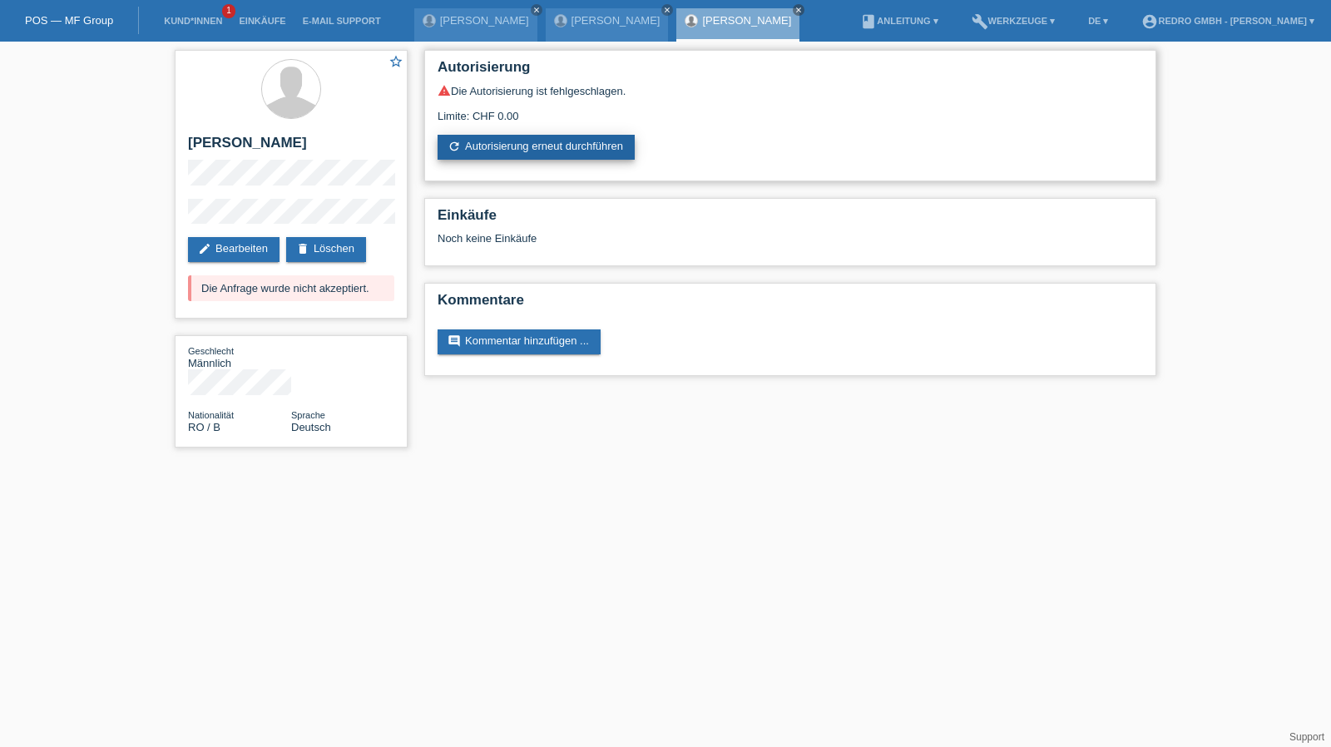
click at [507, 150] on link "refresh Autorisierung erneut durchführen" at bounding box center [536, 147] width 197 height 25
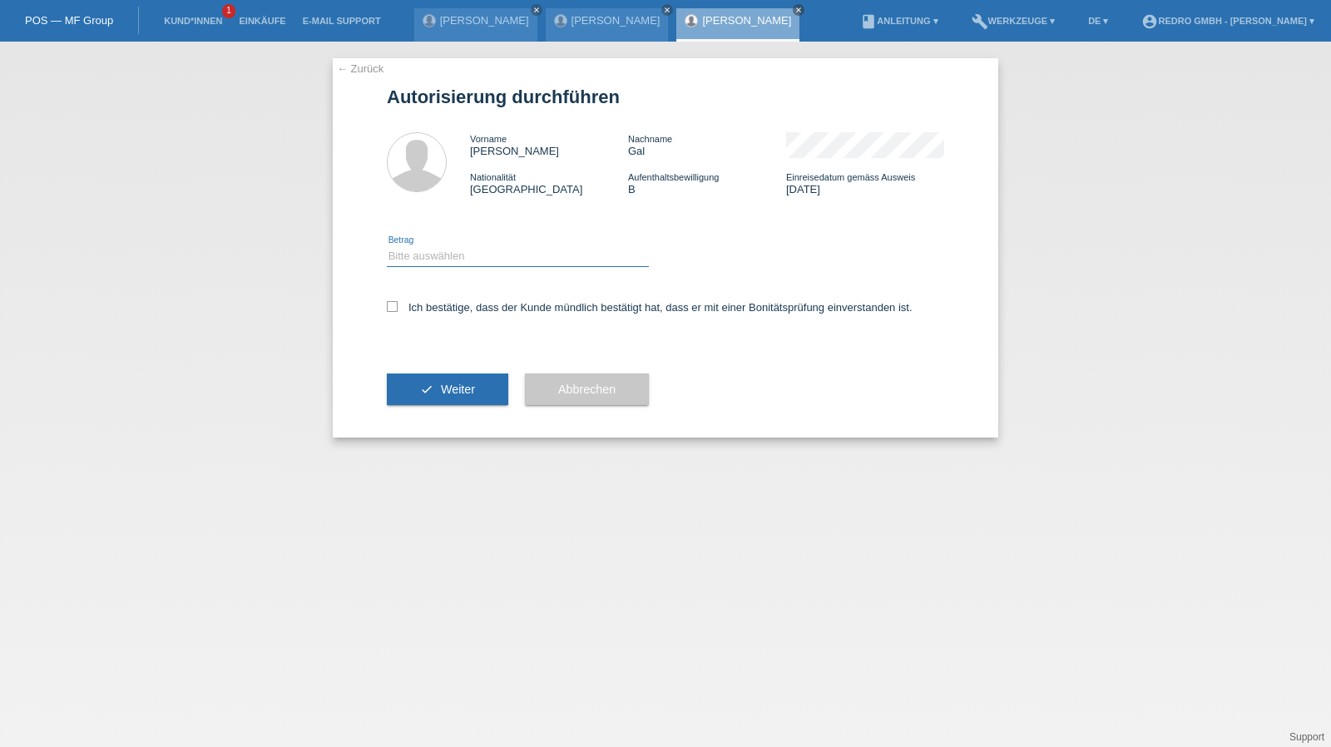
click at [486, 257] on select "Bitte auswählen CHF 1.00 - CHF 499.00 CHF 500.00 - CHF 1'999.00 CHF 2'000.00 - …" at bounding box center [518, 256] width 262 height 20
select select "1"
click at [387, 246] on select "Bitte auswählen CHF 1.00 - CHF 499.00 CHF 500.00 - CHF 1'999.00 CHF 2'000.00 - …" at bounding box center [518, 256] width 262 height 20
click at [435, 310] on label "Ich bestätige, dass der Kunde mündlich bestätigt hat, dass er mit einer Bonität…" at bounding box center [650, 307] width 526 height 12
click at [398, 310] on input "Ich bestätige, dass der Kunde mündlich bestätigt hat, dass er mit einer Bonität…" at bounding box center [392, 306] width 11 height 11
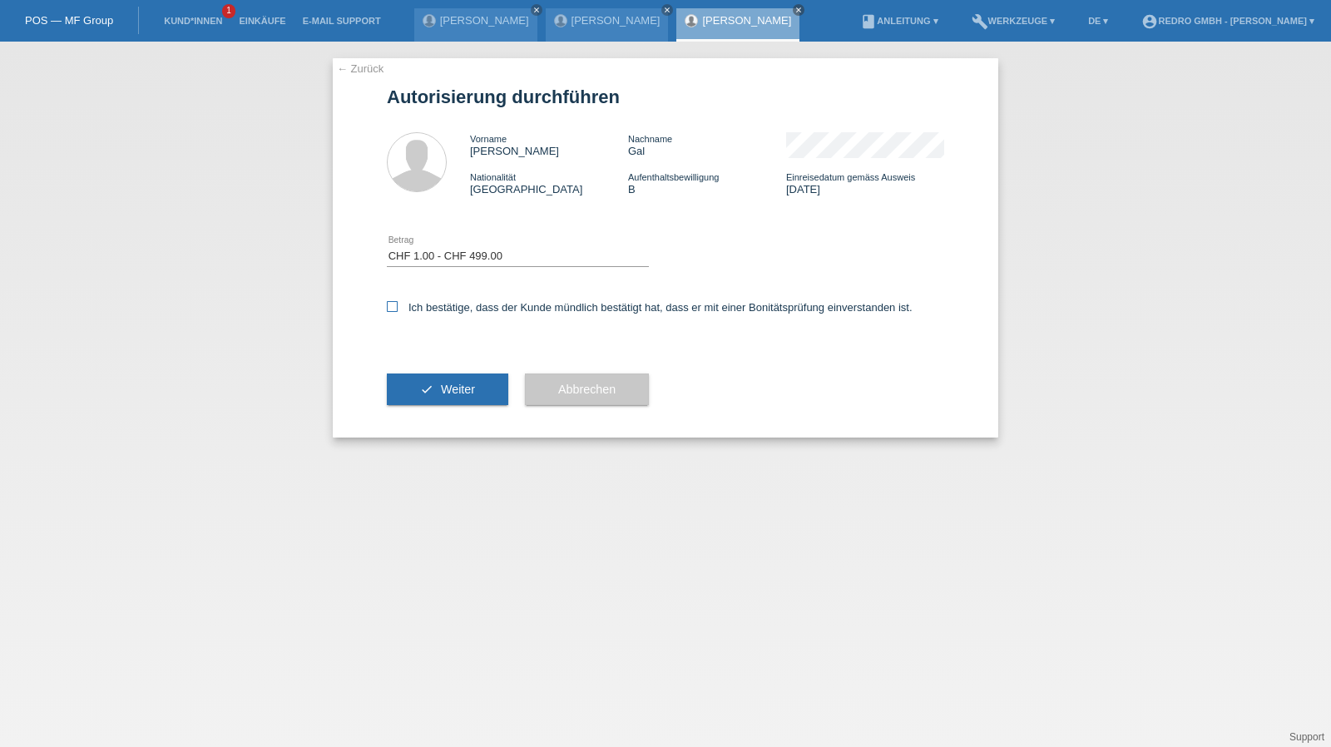
checkbox input "true"
click at [433, 378] on button "check Weiter" at bounding box center [447, 389] width 121 height 32
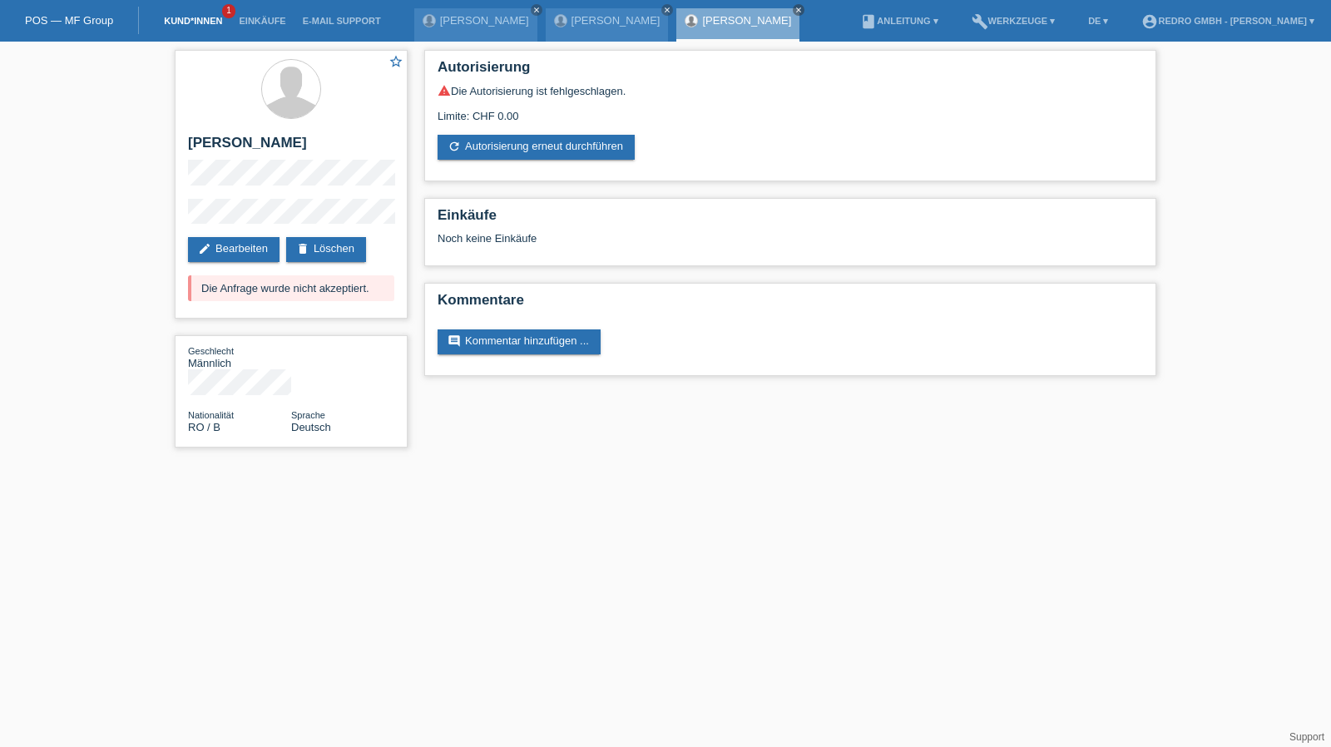
click at [216, 20] on link "Kund*innen" at bounding box center [193, 21] width 75 height 10
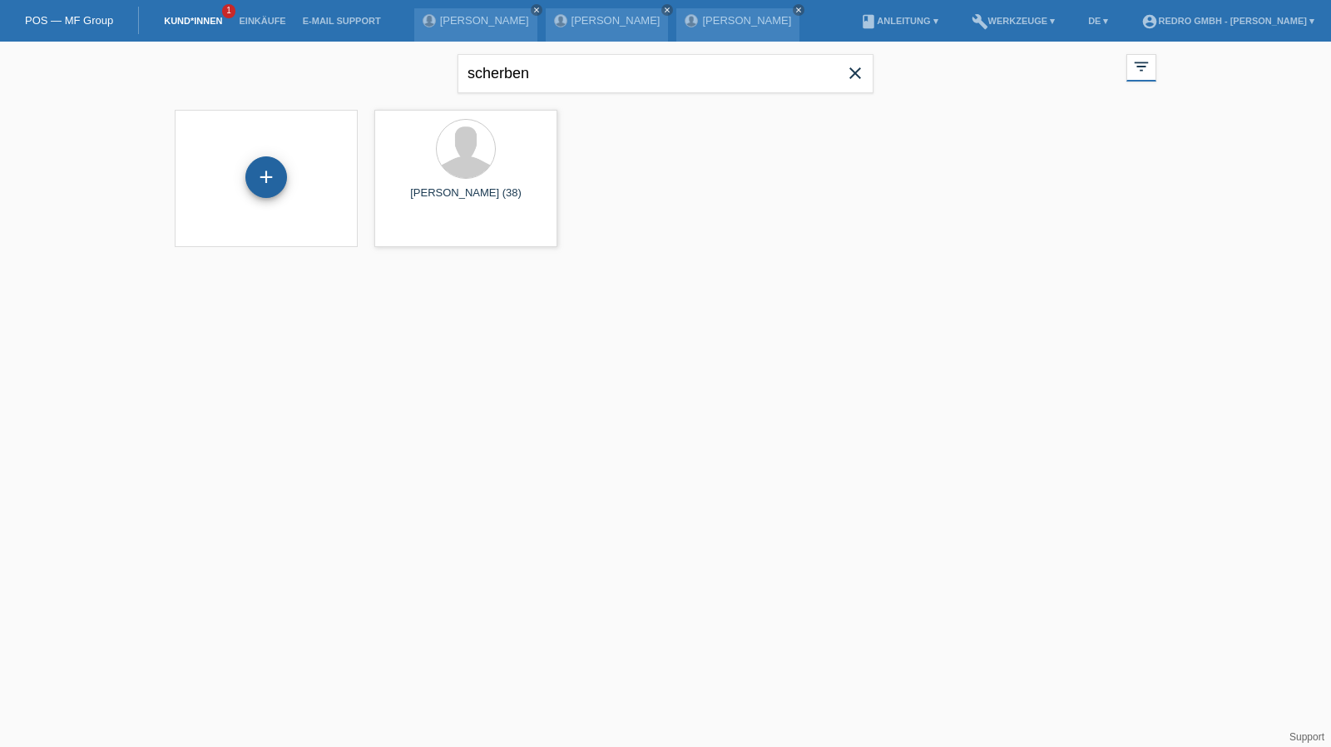
click at [270, 175] on div "+" at bounding box center [266, 177] width 42 height 42
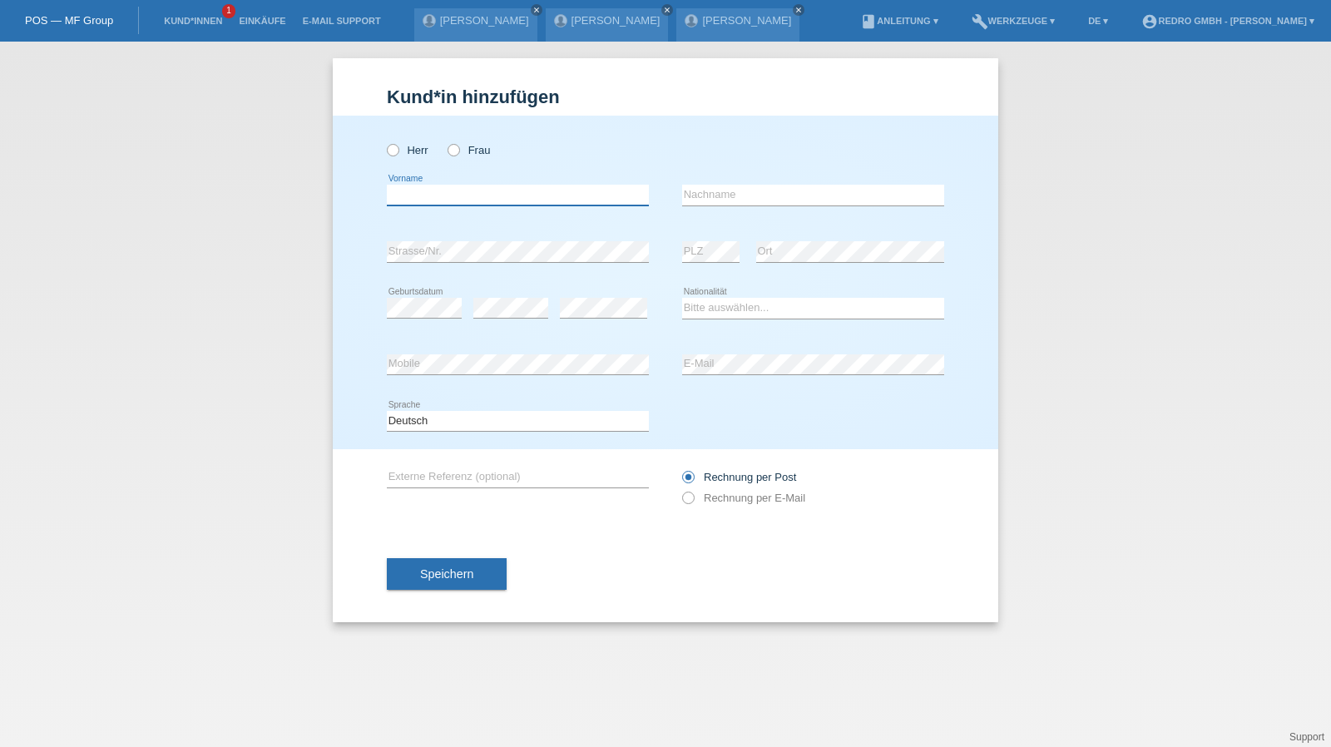
click at [423, 202] on input "text" at bounding box center [518, 195] width 262 height 21
type input "[PERSON_NAME]"
type input "Cecirlan"
click at [744, 181] on div "Cecirlan error Nachname" at bounding box center [813, 195] width 262 height 57
click at [744, 189] on input "Cecirlan" at bounding box center [813, 195] width 262 height 21
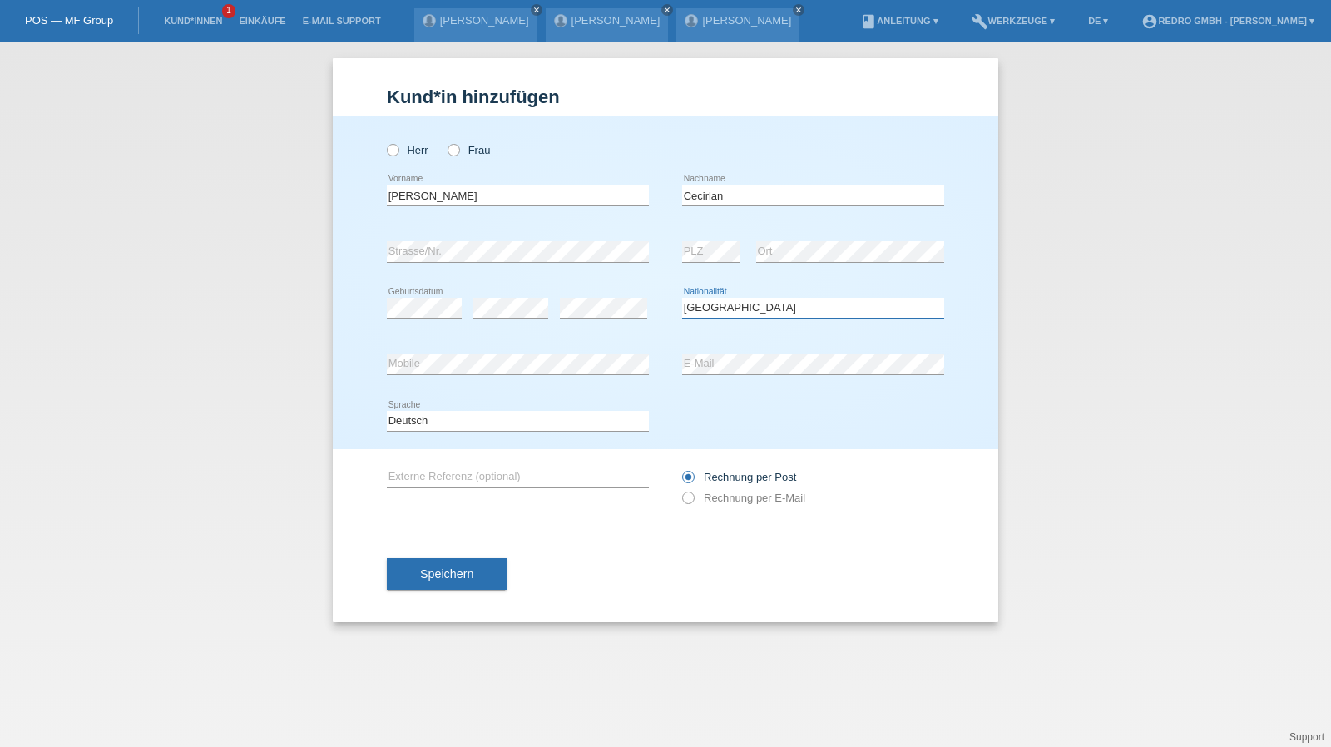
select select "RO"
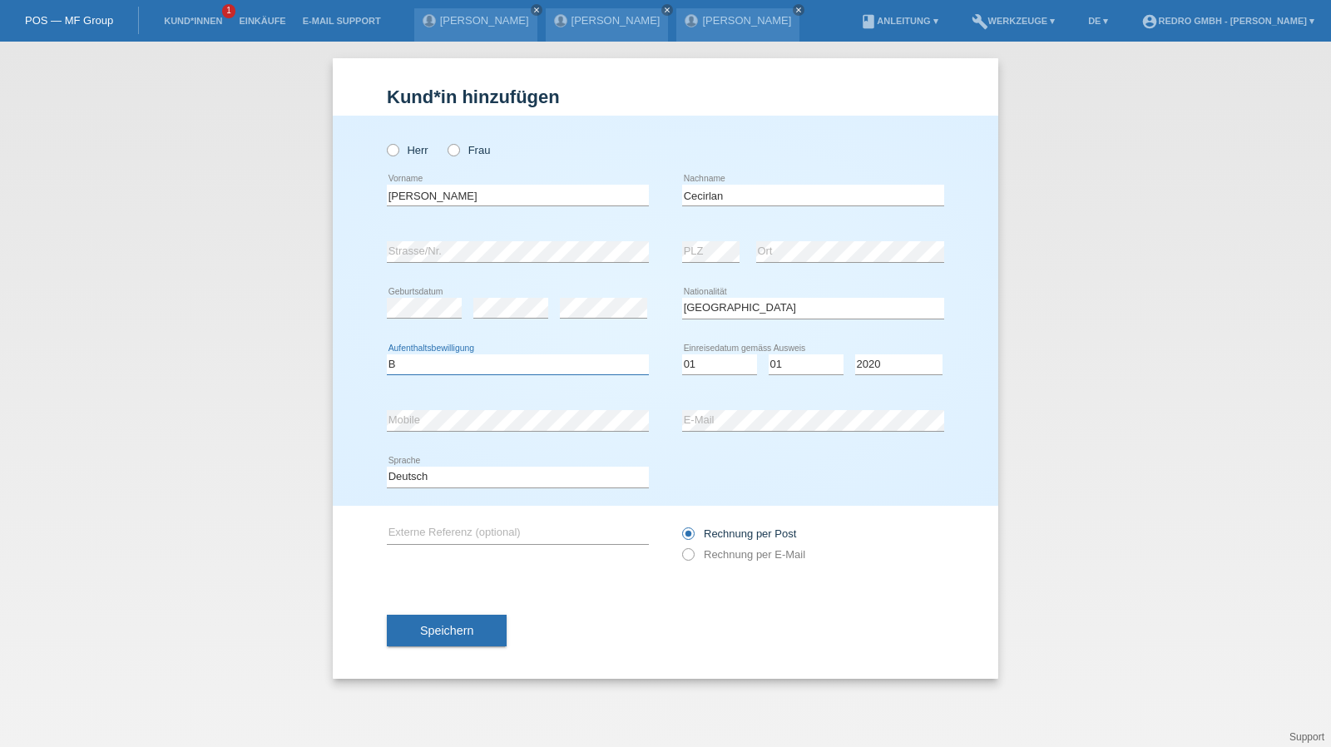
select select "B"
click at [729, 362] on select "Tag 01 02 03 04 05 06 07 08 09 10 11" at bounding box center [719, 364] width 75 height 20
select select "15"
select select "03"
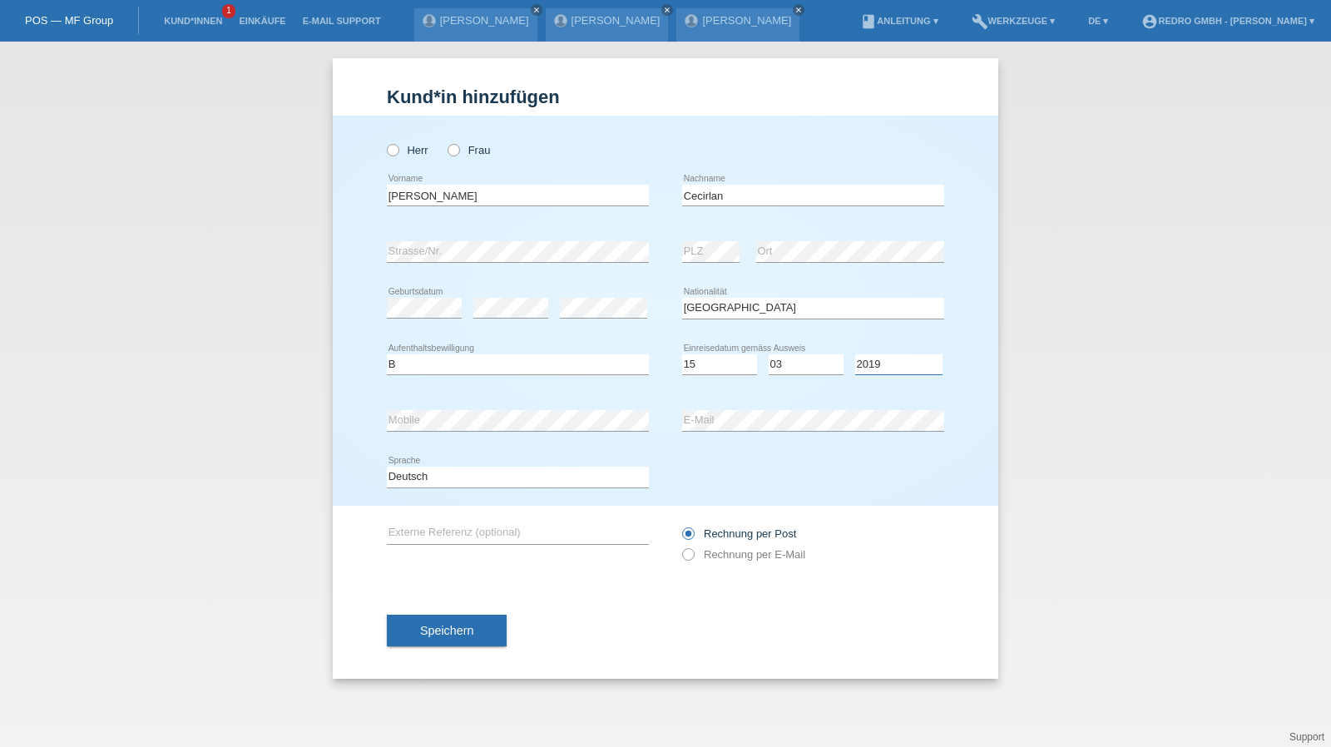
select select "2014"
click at [448, 628] on span "Speichern" at bounding box center [446, 630] width 53 height 13
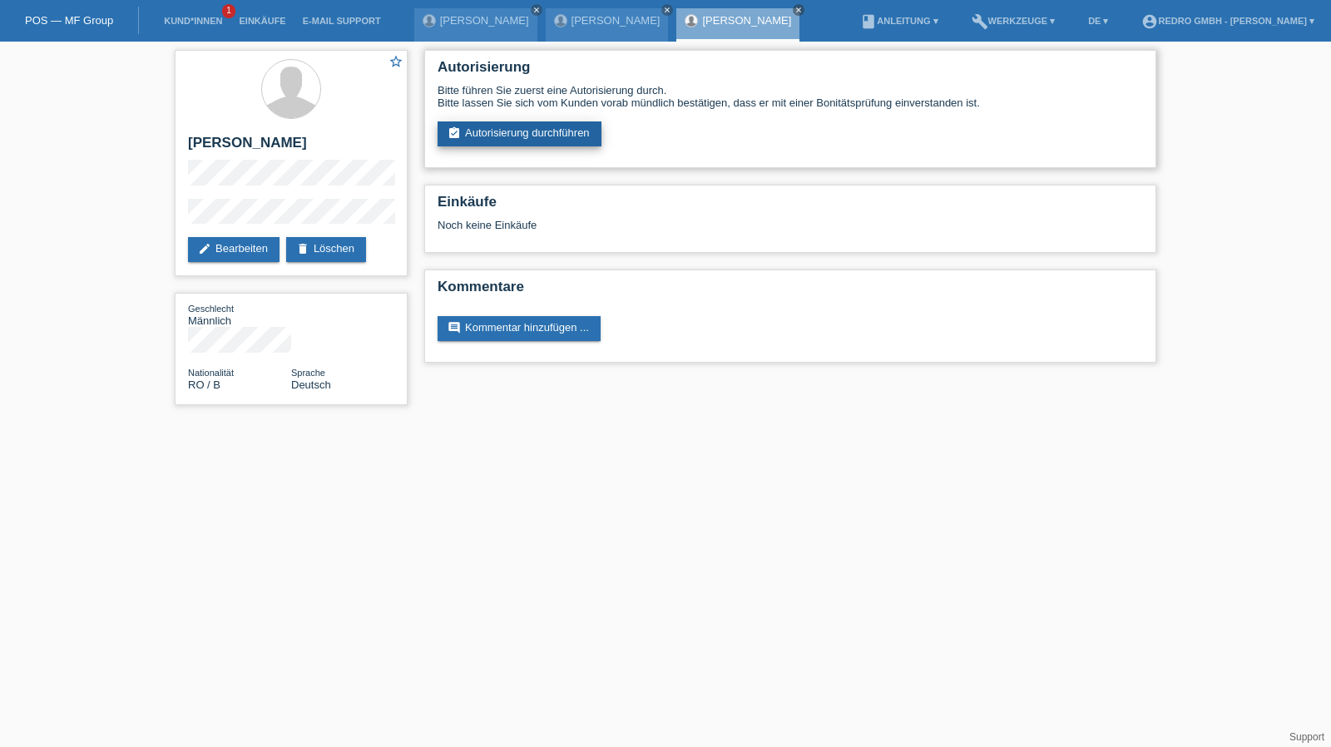
click at [531, 138] on link "assignment_turned_in Autorisierung durchführen" at bounding box center [520, 133] width 164 height 25
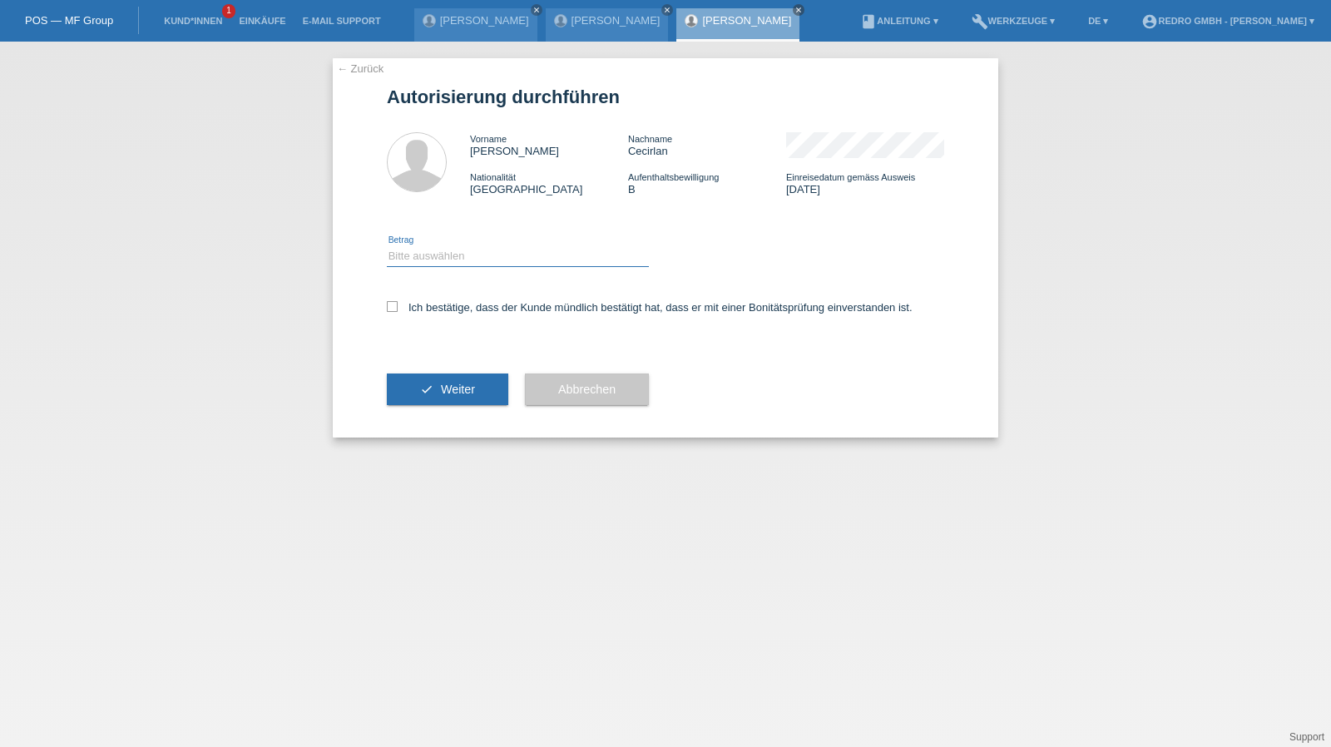
click at [455, 264] on select "Bitte auswählen CHF 1.00 - CHF 499.00 CHF 500.00 - CHF 1'999.00 CHF 2'000.00 - …" at bounding box center [518, 256] width 262 height 20
select select "1"
click at [387, 246] on select "Bitte auswählen CHF 1.00 - CHF 499.00 CHF 500.00 - CHF 1'999.00 CHF 2'000.00 - …" at bounding box center [518, 256] width 262 height 20
click at [429, 304] on label "Ich bestätige, dass der Kunde mündlich bestätigt hat, dass er mit einer Bonität…" at bounding box center [650, 307] width 526 height 12
click at [398, 304] on input "Ich bestätige, dass der Kunde mündlich bestätigt hat, dass er mit einer Bonität…" at bounding box center [392, 306] width 11 height 11
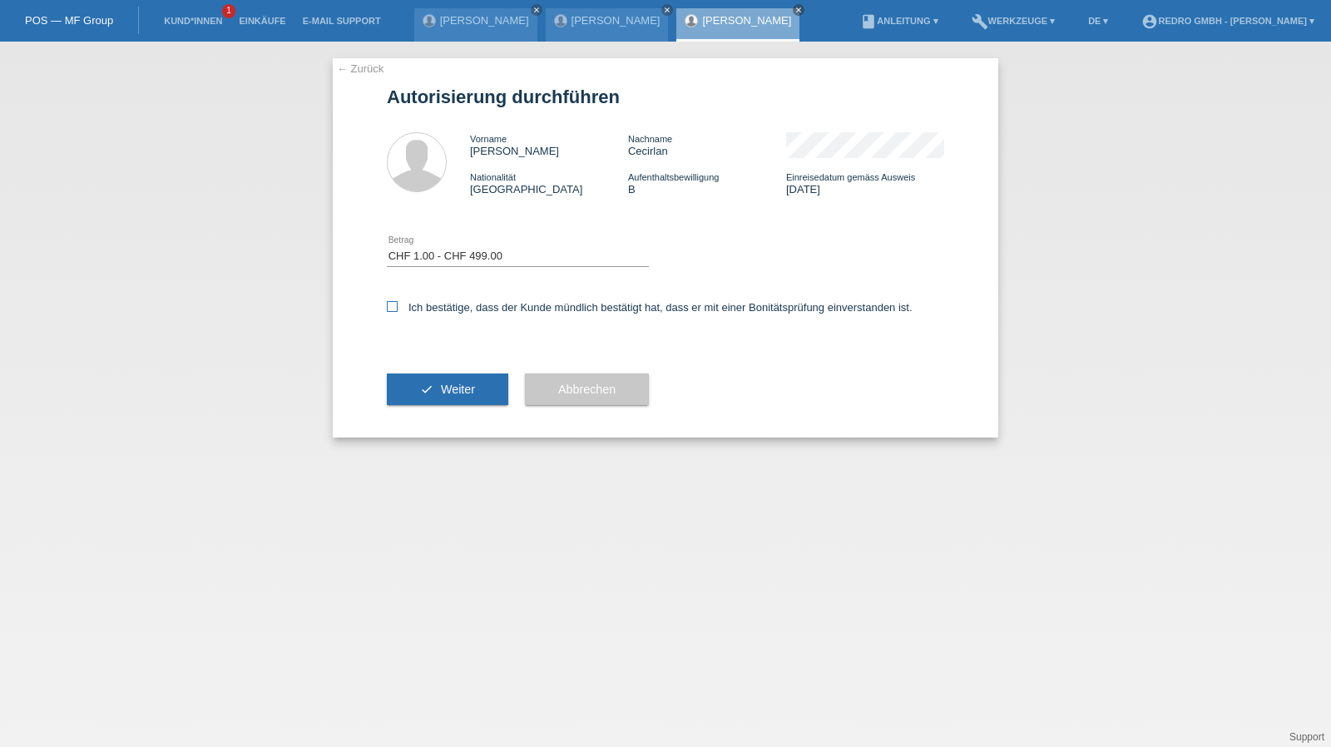
checkbox input "true"
click at [411, 408] on div "check Weiter" at bounding box center [447, 389] width 121 height 96
click at [423, 391] on icon "check" at bounding box center [426, 389] width 13 height 13
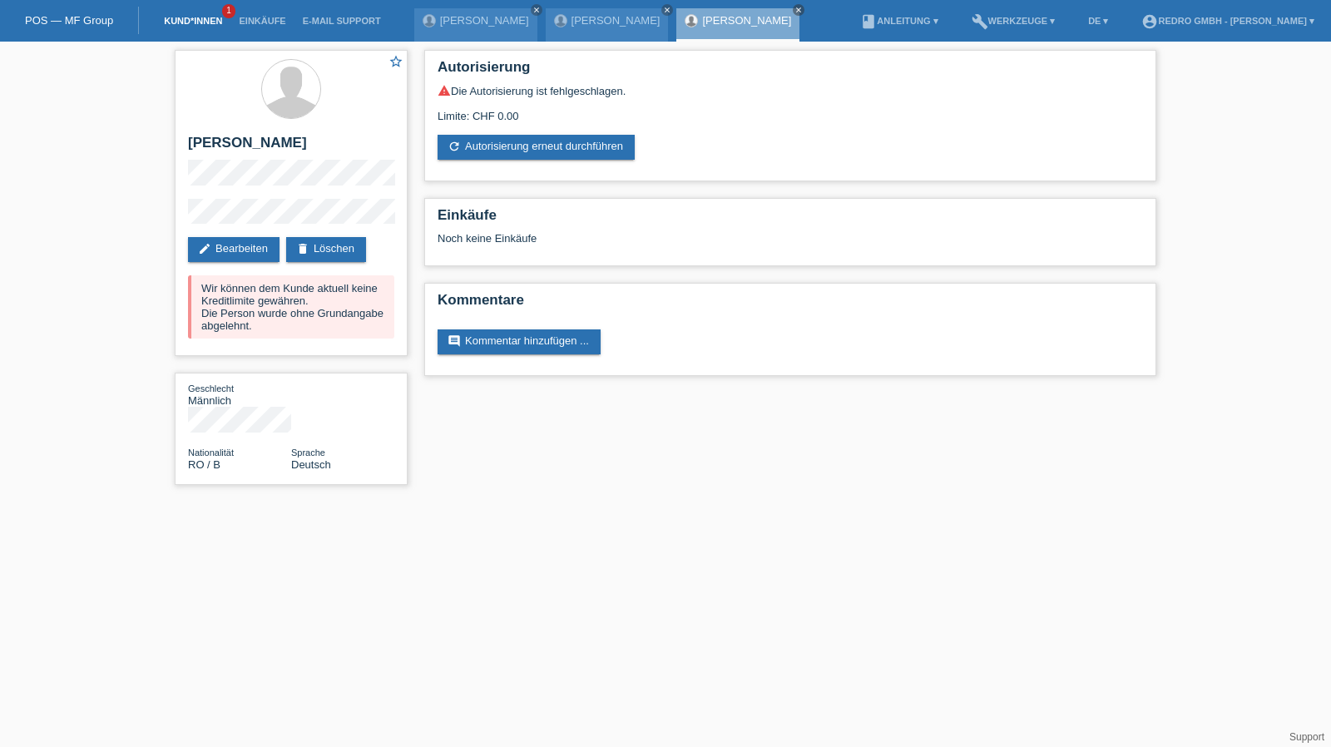
click at [200, 16] on link "Kund*innen" at bounding box center [193, 21] width 75 height 10
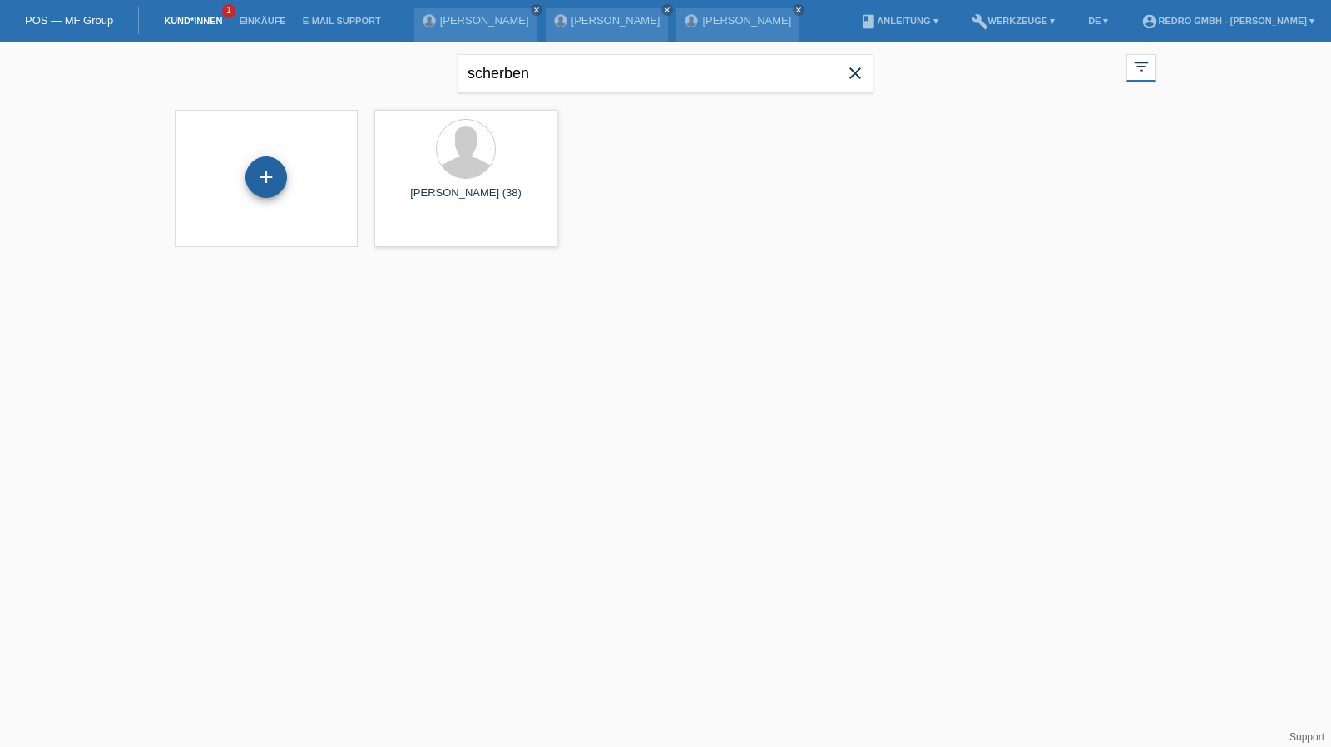
click at [266, 189] on div "+" at bounding box center [266, 177] width 40 height 28
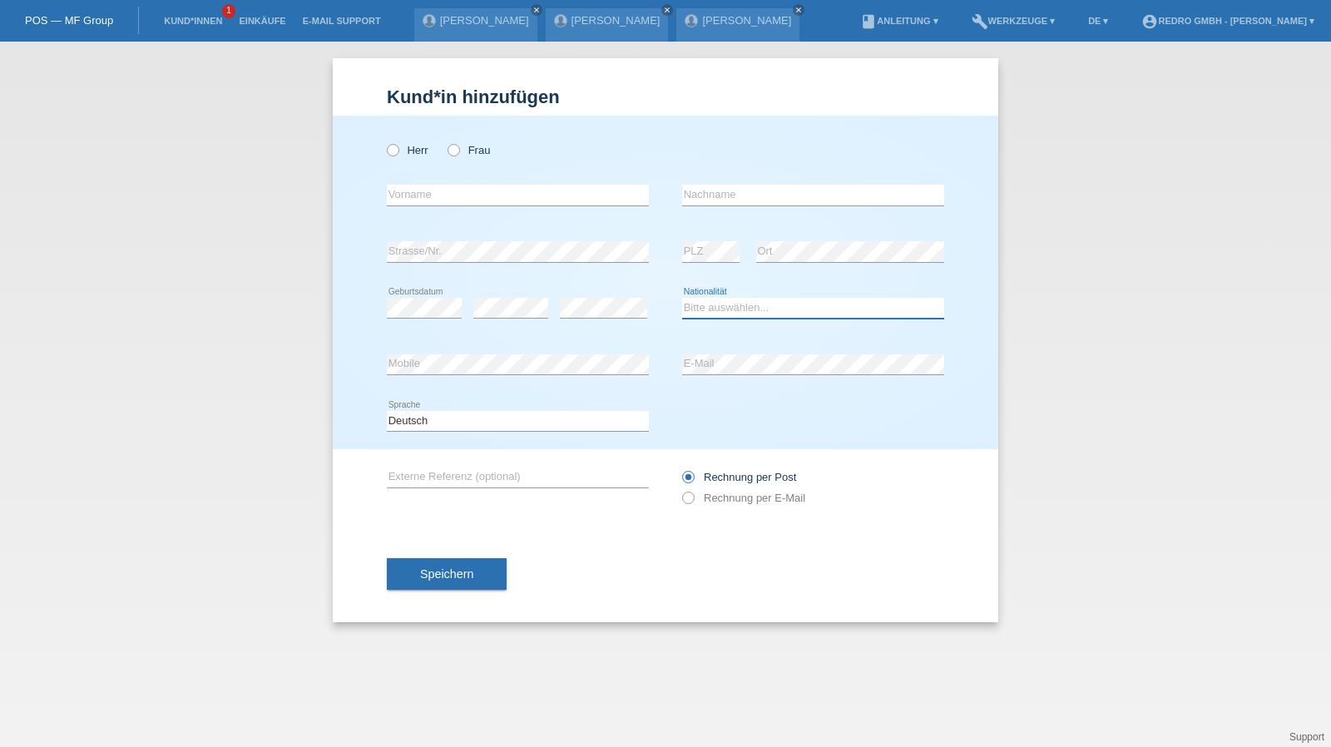
click at [749, 306] on select "Bitte auswählen... [GEOGRAPHIC_DATA] [GEOGRAPHIC_DATA] [GEOGRAPHIC_DATA] [GEOGR…" at bounding box center [813, 308] width 262 height 20
select select "ES"
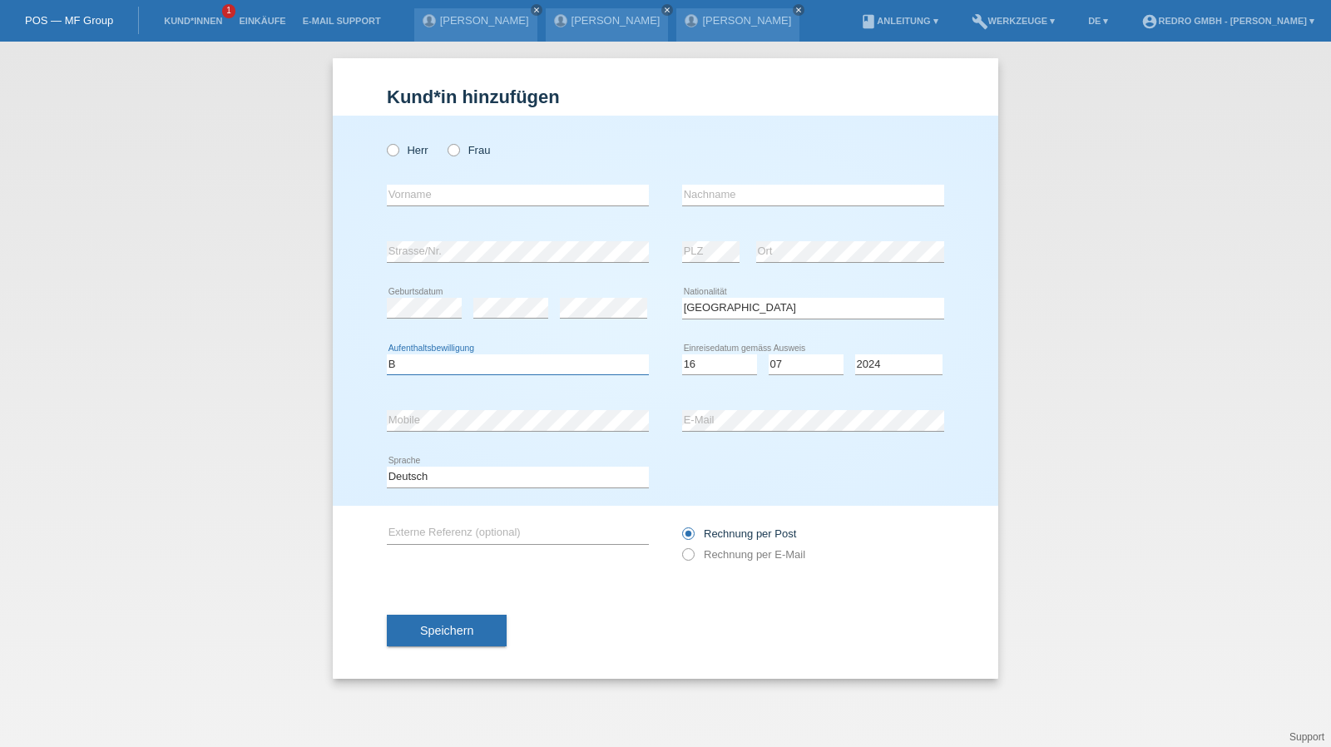
select select "B"
select select "16"
select select "07"
click at [732, 366] on select "Tag 01 02 03 04 05 06 07 08 09 10 11" at bounding box center [719, 364] width 75 height 20
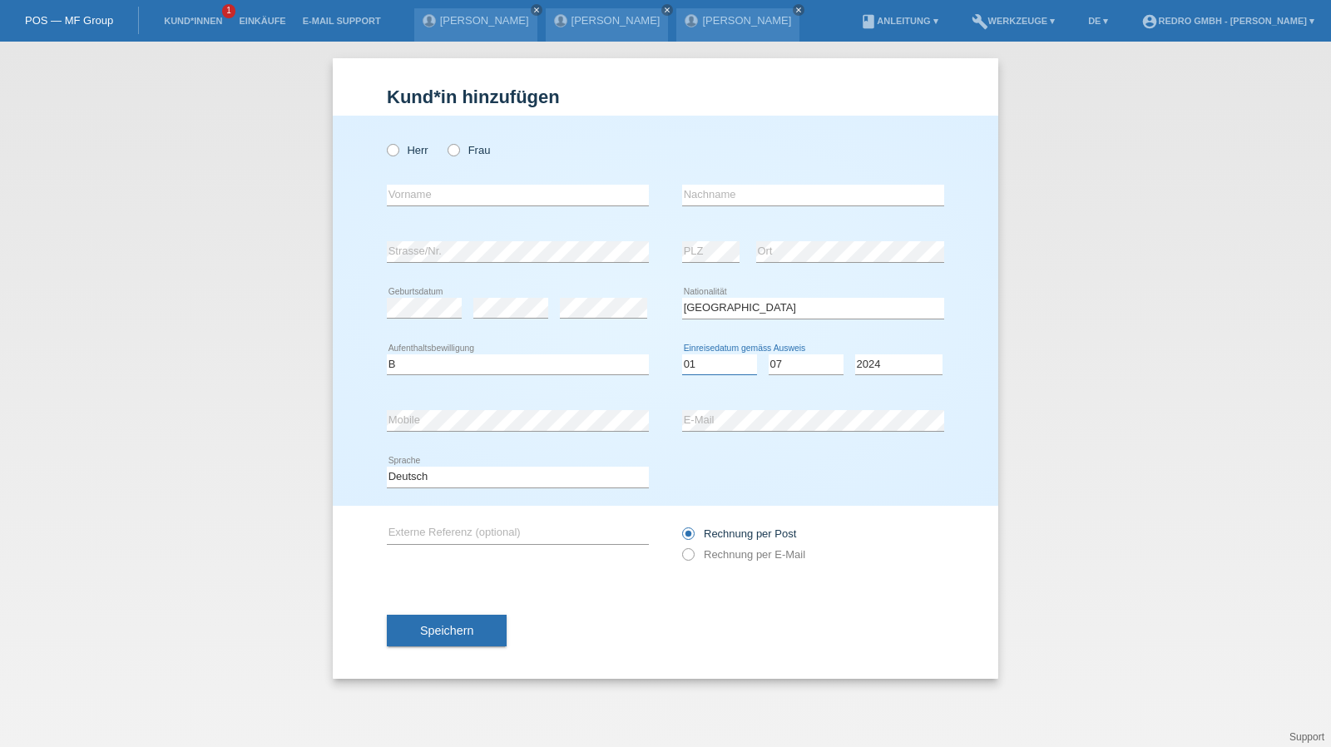
select select "09"
select select "10"
select select "2021"
click at [472, 196] on input "text" at bounding box center [518, 195] width 262 height 21
type input "Emelson"
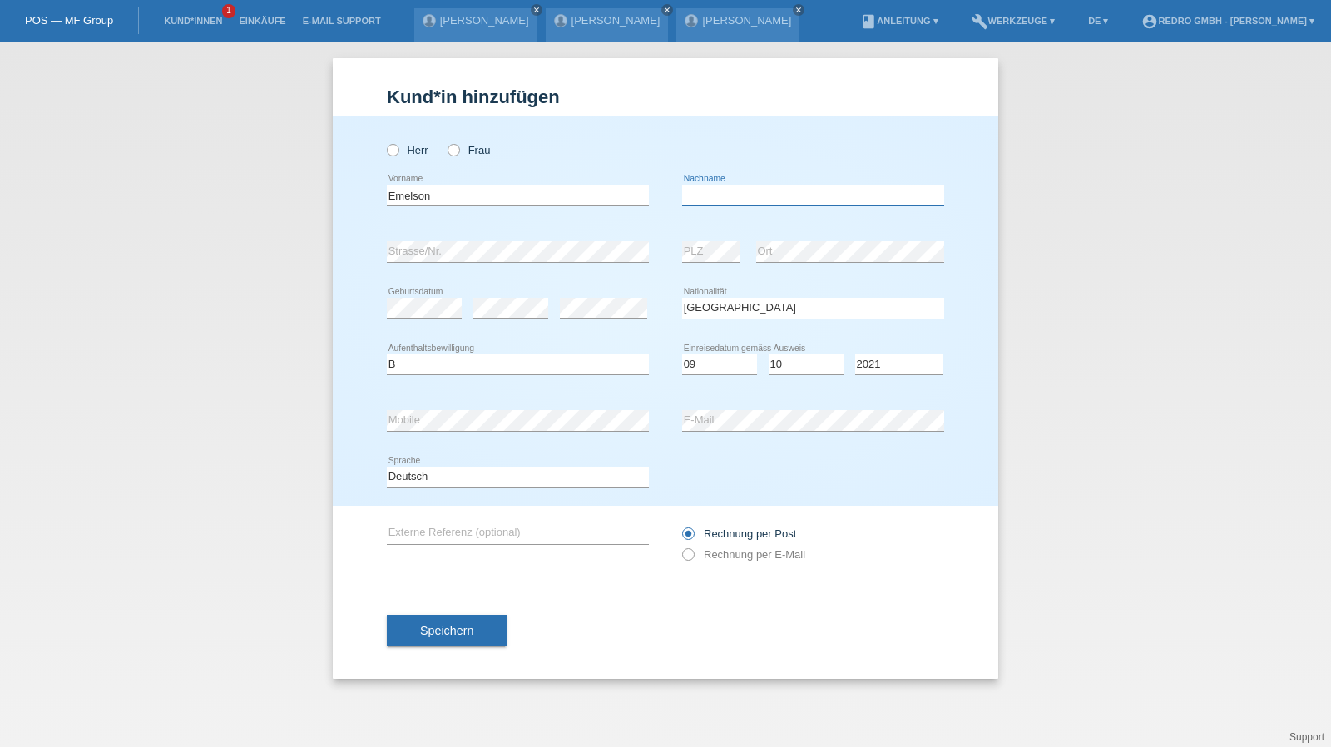
type input "[PERSON_NAME]"
click at [439, 633] on span "Speichern" at bounding box center [446, 630] width 53 height 13
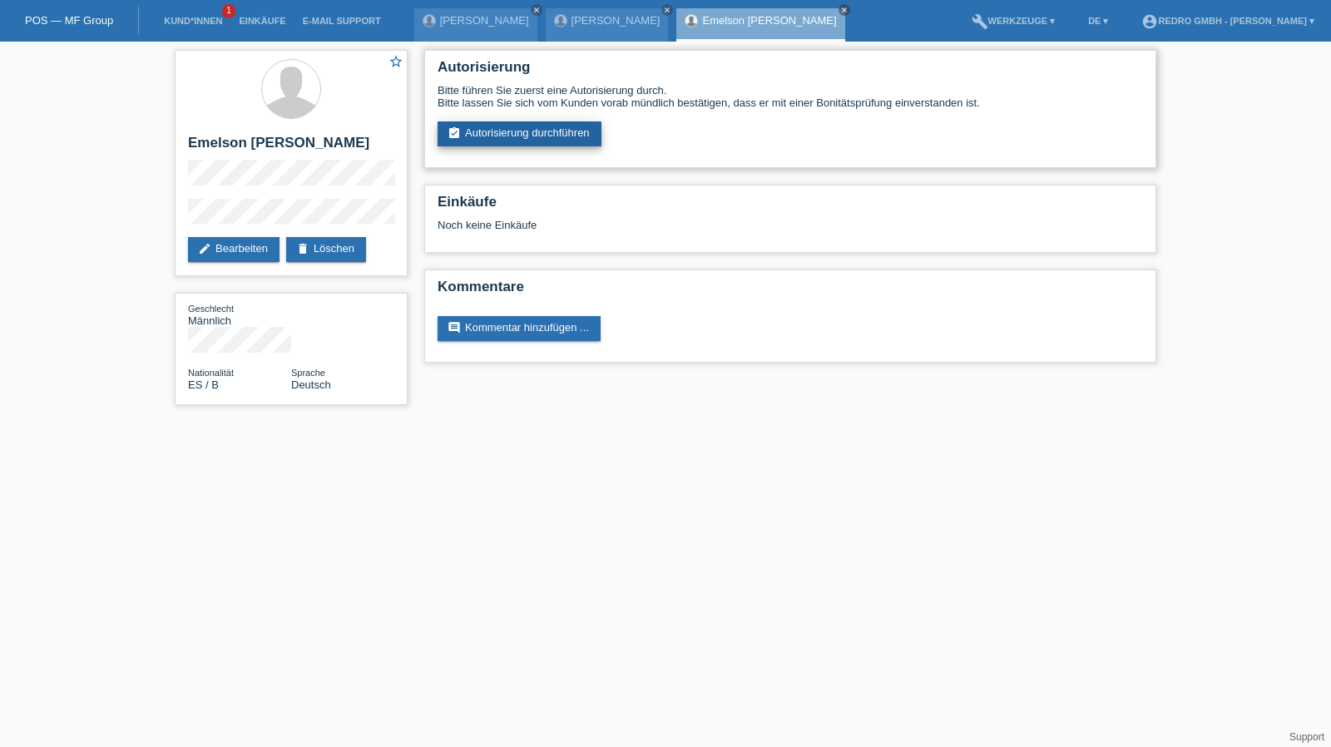
click at [496, 136] on link "assignment_turned_in Autorisierung durchführen" at bounding box center [520, 133] width 164 height 25
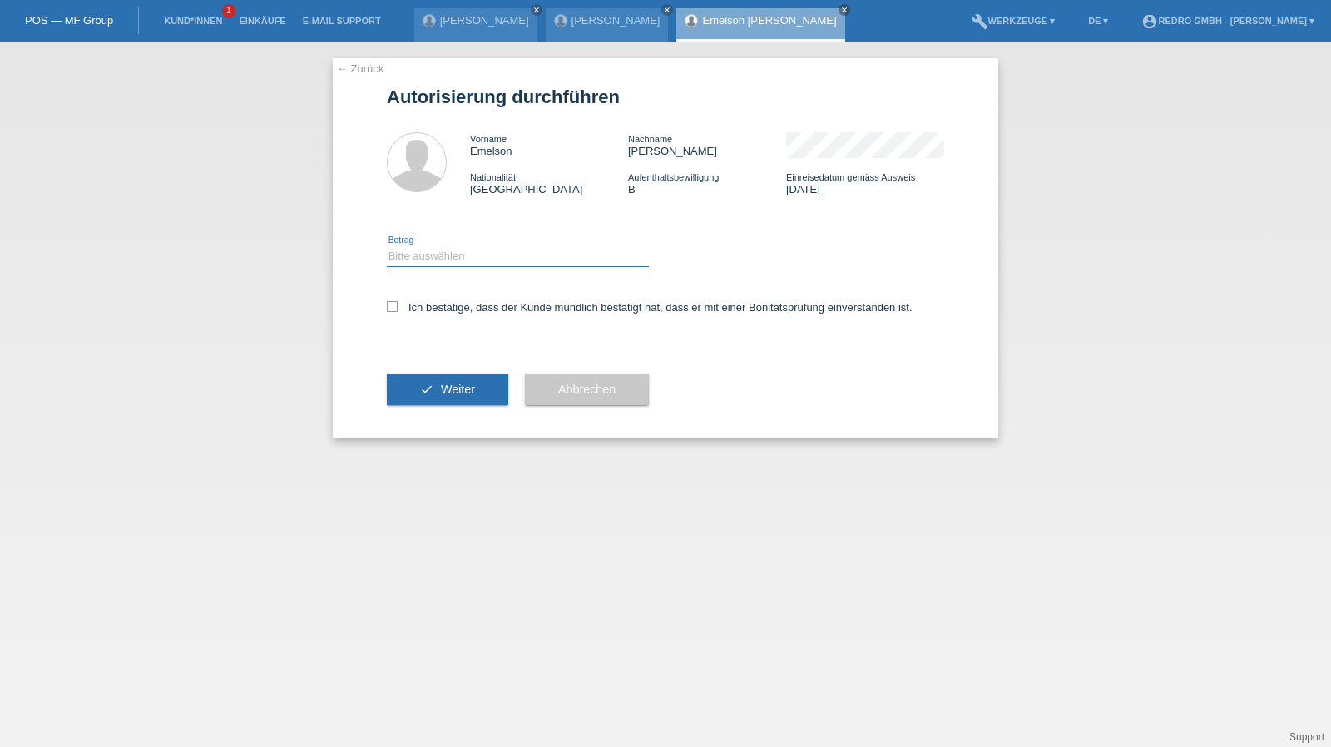
click at [477, 260] on select "Bitte auswählen CHF 1.00 - CHF 499.00 CHF 500.00 - CHF 1'999.00 CHF 2'000.00 - …" at bounding box center [518, 256] width 262 height 20
select select "1"
click at [387, 246] on select "Bitte auswählen CHF 1.00 - CHF 499.00 CHF 500.00 - CHF 1'999.00 CHF 2'000.00 - …" at bounding box center [518, 256] width 262 height 20
click at [449, 300] on div "Ich bestätige, dass der Kunde mündlich bestätigt hat, dass er mit einer Bonität…" at bounding box center [665, 312] width 557 height 57
click at [458, 309] on label "Ich bestätige, dass der Kunde mündlich bestätigt hat, dass er mit einer Bonität…" at bounding box center [650, 307] width 526 height 12
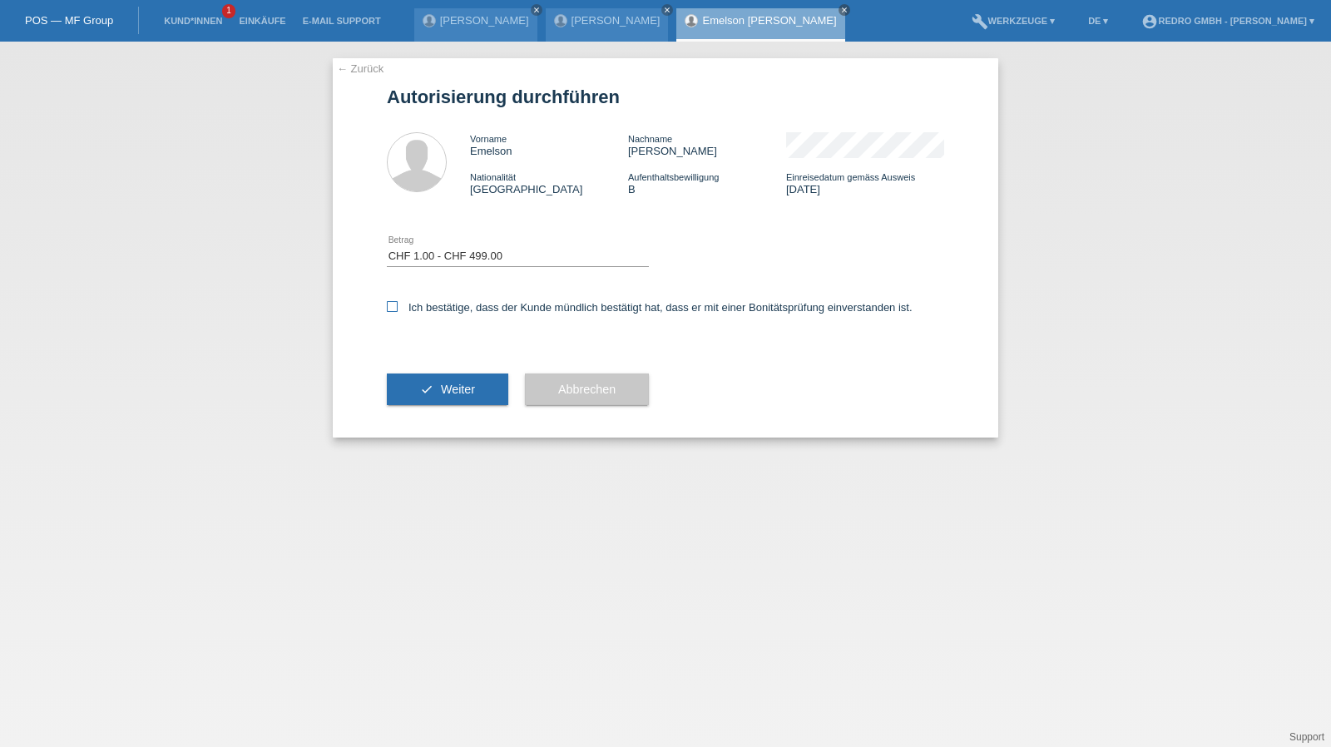
click at [398, 309] on input "Ich bestätige, dass der Kunde mündlich bestätigt hat, dass er mit einer Bonität…" at bounding box center [392, 306] width 11 height 11
checkbox input "true"
click at [434, 385] on button "check Weiter" at bounding box center [447, 389] width 121 height 32
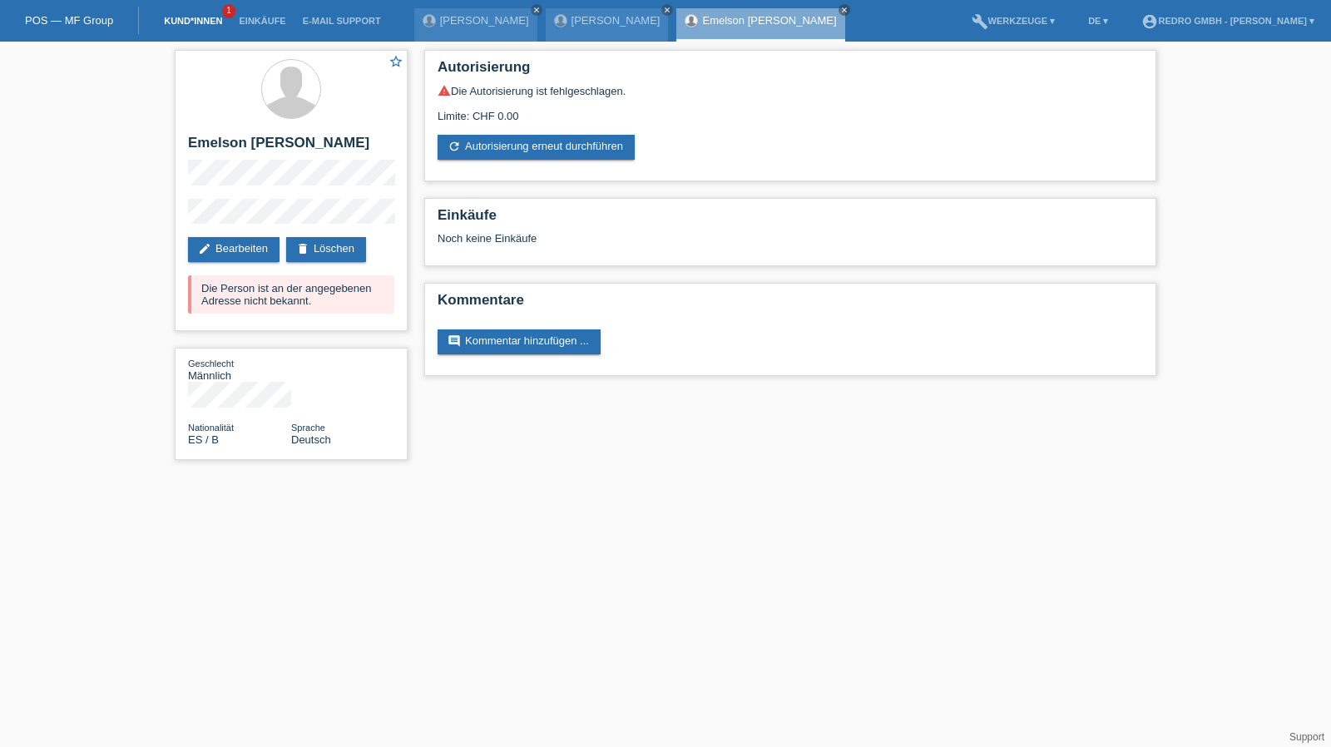
click at [192, 22] on link "Kund*innen" at bounding box center [193, 21] width 75 height 10
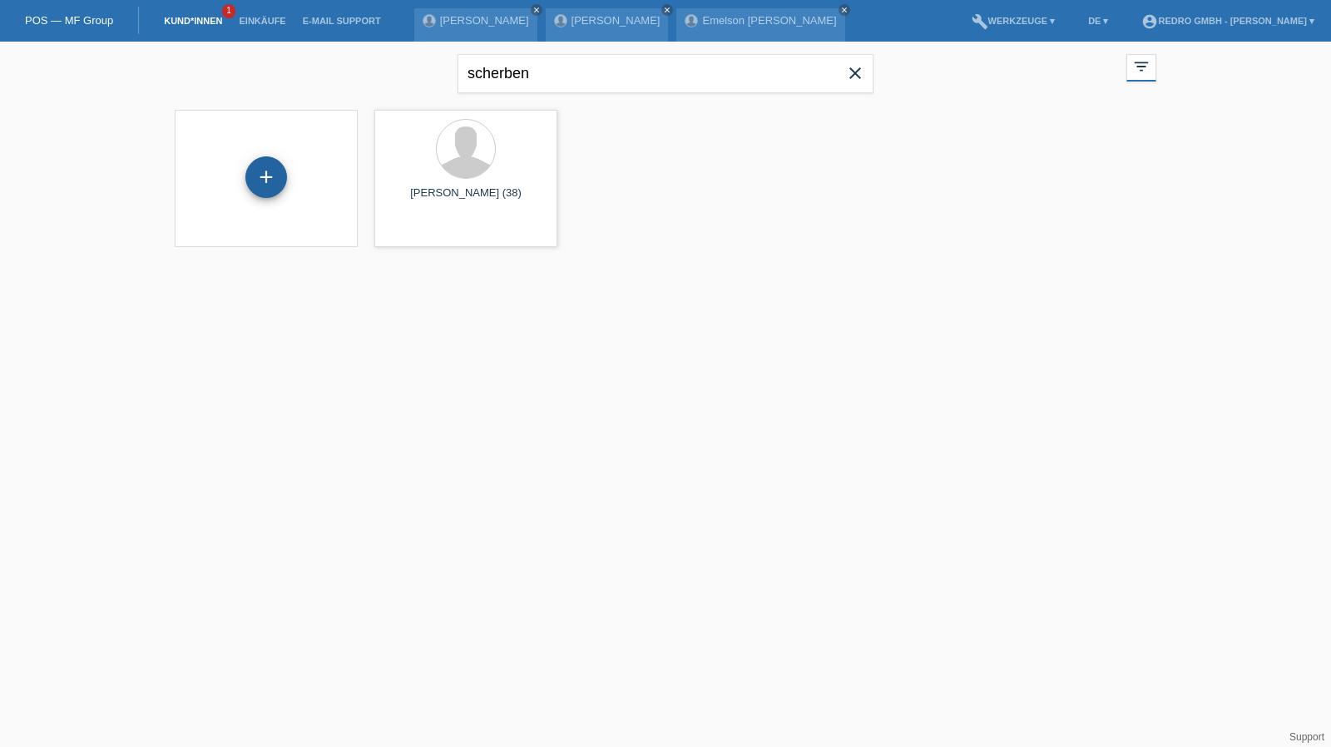
click at [265, 166] on div "+" at bounding box center [266, 177] width 42 height 42
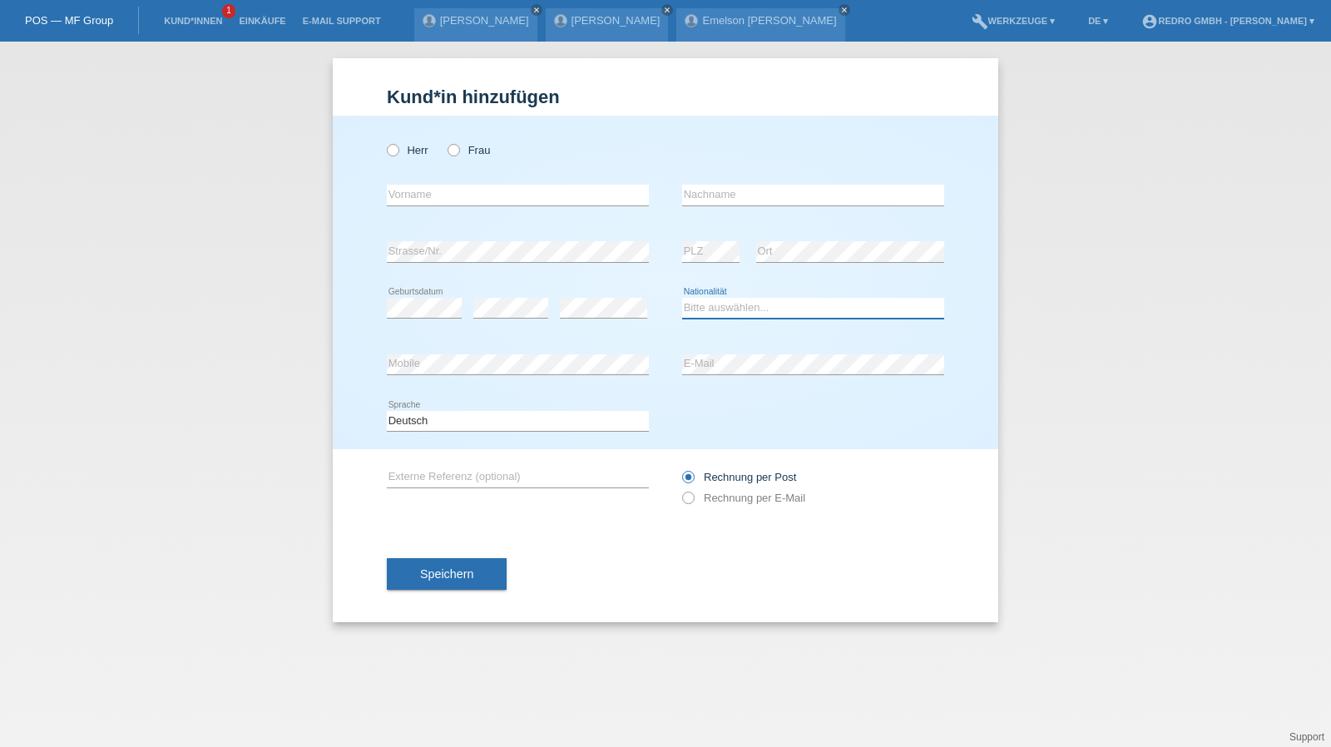
click at [764, 307] on select "Bitte auswählen... Schweiz Deutschland Liechtenstein Österreich ------------ Af…" at bounding box center [813, 308] width 262 height 20
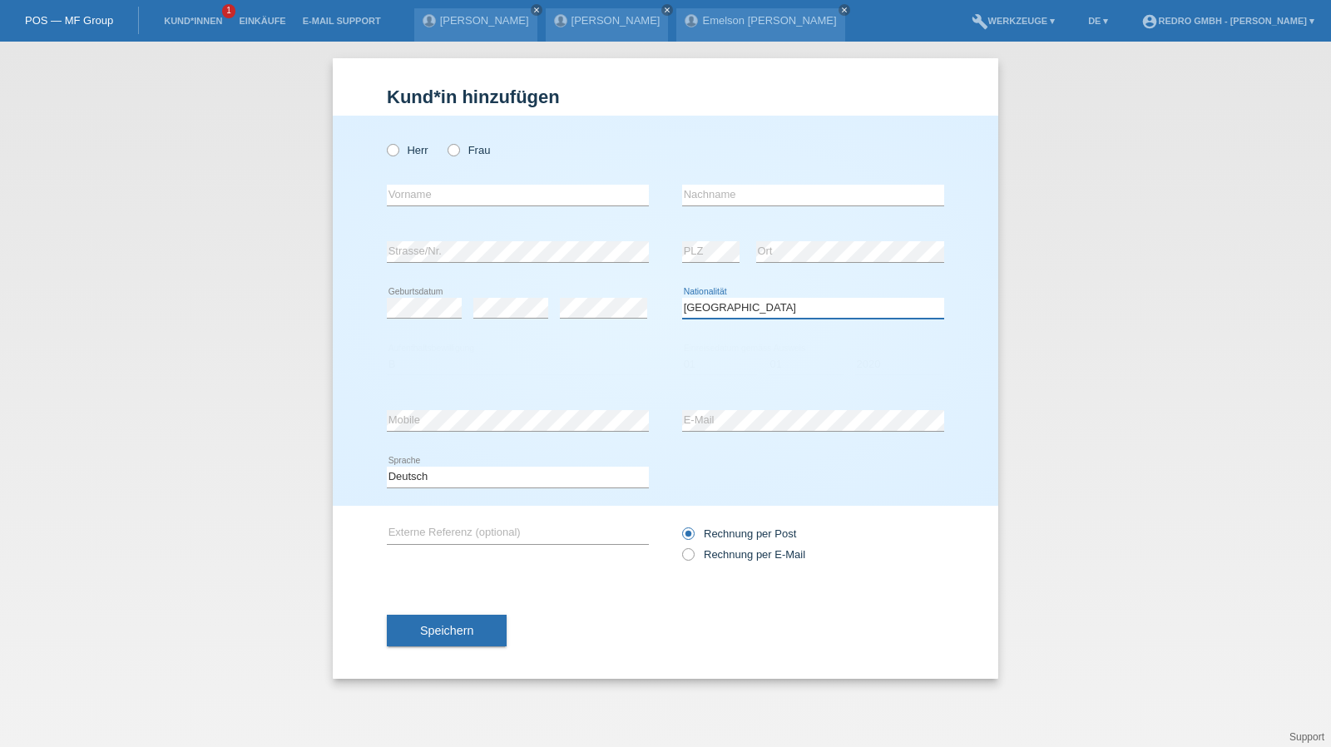
select select "TN"
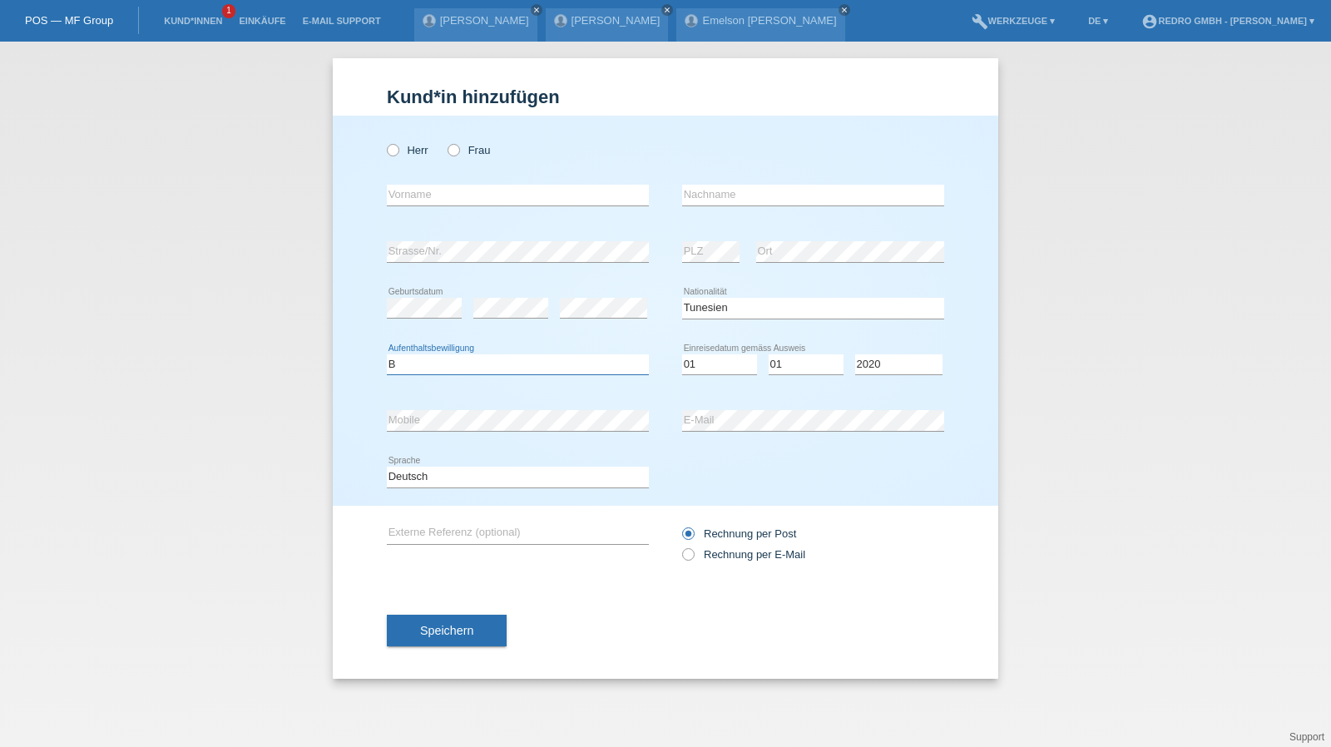
select select "B"
select select "01"
click at [491, 628] on button "Speichern" at bounding box center [447, 631] width 120 height 32
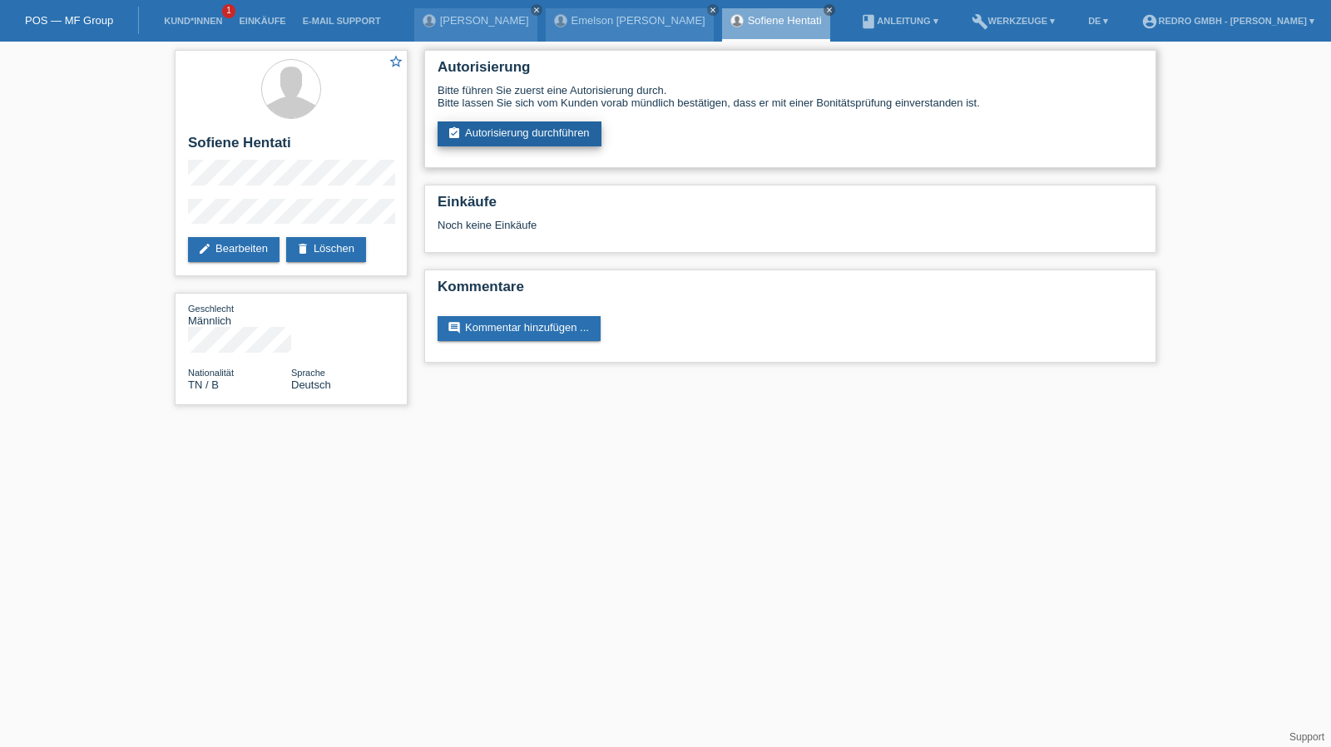
click at [507, 136] on link "assignment_turned_in Autorisierung durchführen" at bounding box center [520, 133] width 164 height 25
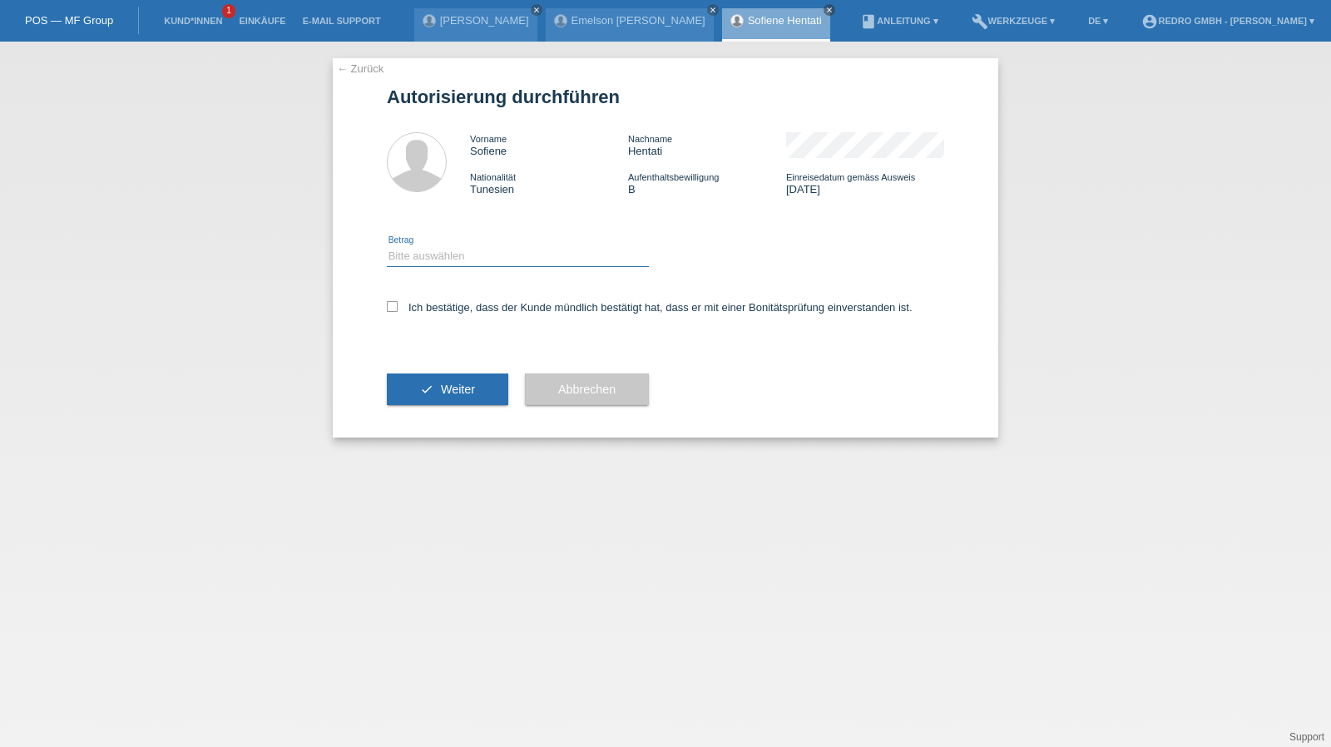
click at [433, 254] on select "Bitte auswählen CHF 1.00 - CHF 499.00 CHF 500.00 - CHF 1'999.00 CHF 2'000.00 - …" at bounding box center [518, 256] width 262 height 20
select select "1"
click at [387, 246] on select "Bitte auswählen CHF 1.00 - CHF 499.00 CHF 500.00 - CHF 1'999.00 CHF 2'000.00 - …" at bounding box center [518, 256] width 262 height 20
click at [410, 322] on div "Ich bestätige, dass der Kunde mündlich bestätigt hat, dass er mit einer Bonität…" at bounding box center [665, 312] width 557 height 57
click at [419, 310] on label "Ich bestätige, dass der Kunde mündlich bestätigt hat, dass er mit einer Bonität…" at bounding box center [650, 307] width 526 height 12
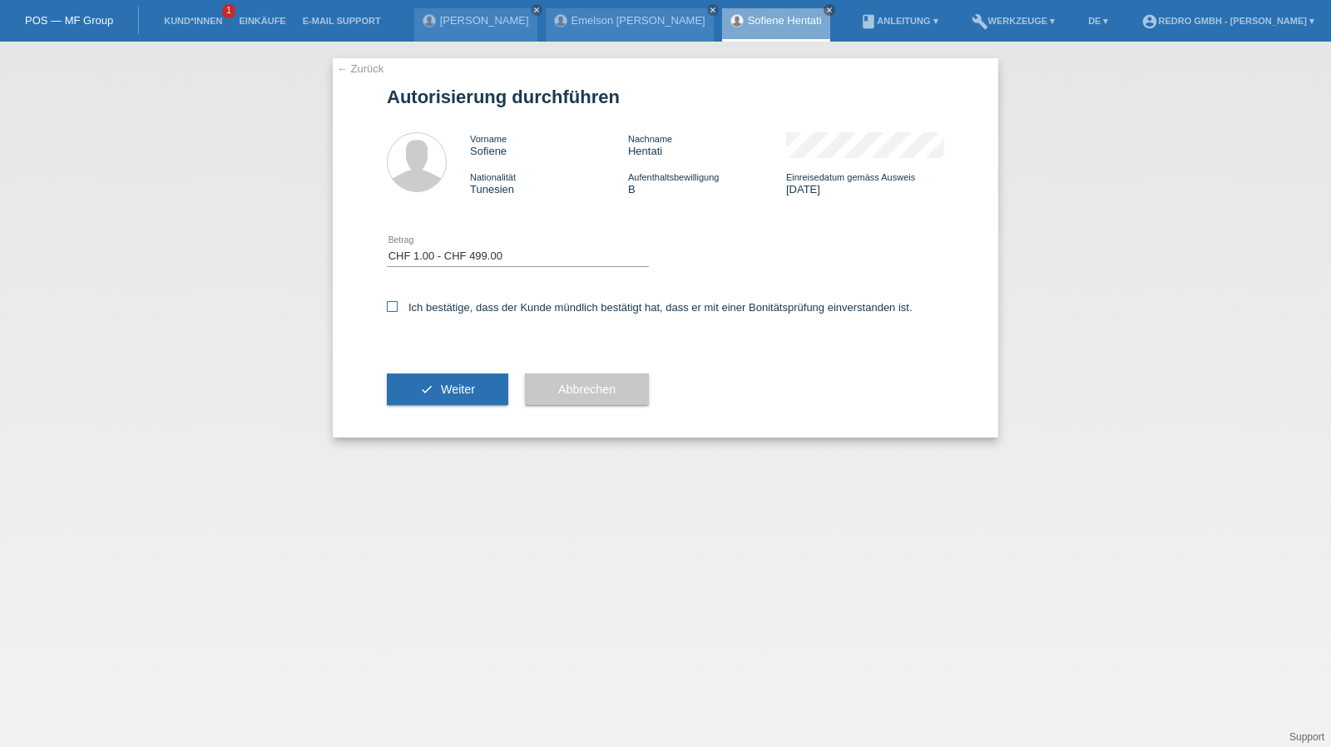
click at [398, 310] on input "Ich bestätige, dass der Kunde mündlich bestätigt hat, dass er mit einer Bonität…" at bounding box center [392, 306] width 11 height 11
checkbox input "true"
click at [403, 393] on button "check Weiter" at bounding box center [447, 389] width 121 height 32
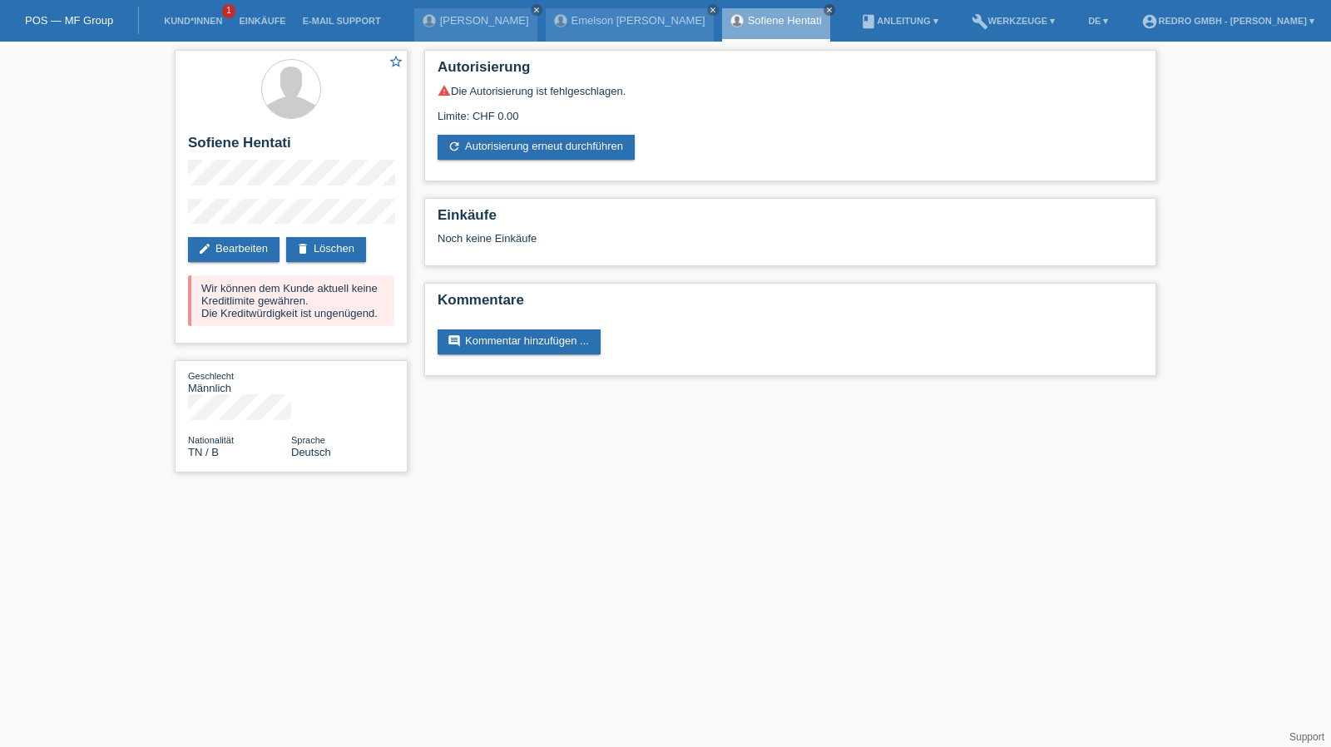
click at [183, 13] on li "Kund*innen 1" at bounding box center [193, 21] width 75 height 42
click at [183, 16] on link "Kund*innen" at bounding box center [193, 21] width 75 height 10
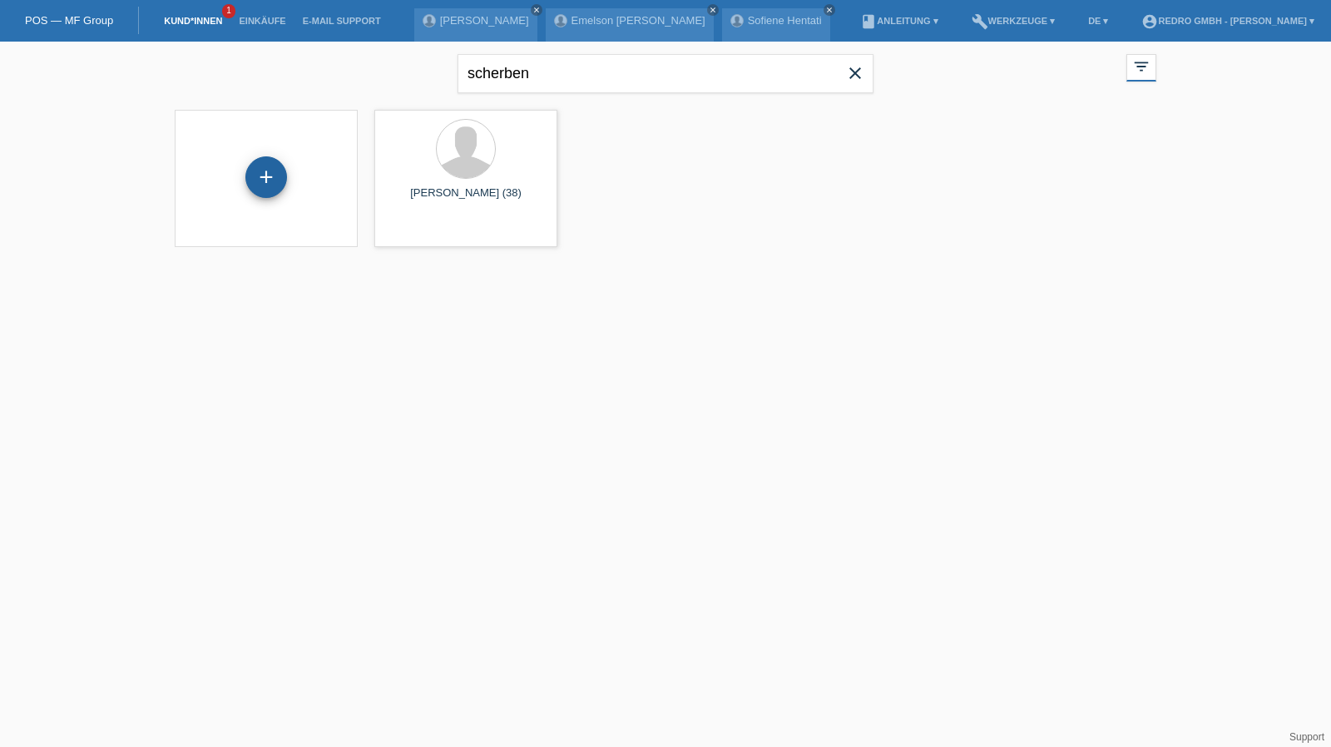
click at [263, 179] on div "+" at bounding box center [266, 177] width 42 height 42
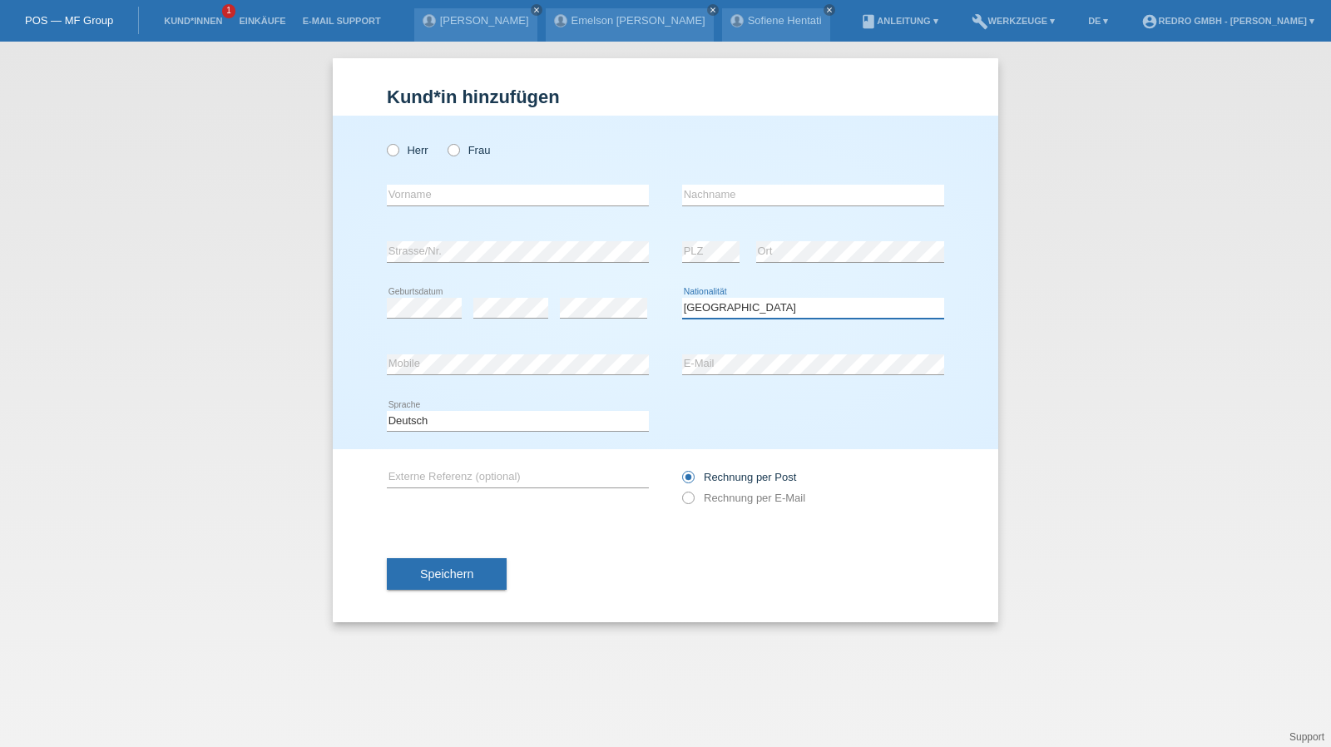
click at [802, 300] on select "Bitte auswählen... Schweiz Deutschland Liechtenstein Österreich ------------ Af…" at bounding box center [813, 308] width 262 height 20
select select "AF"
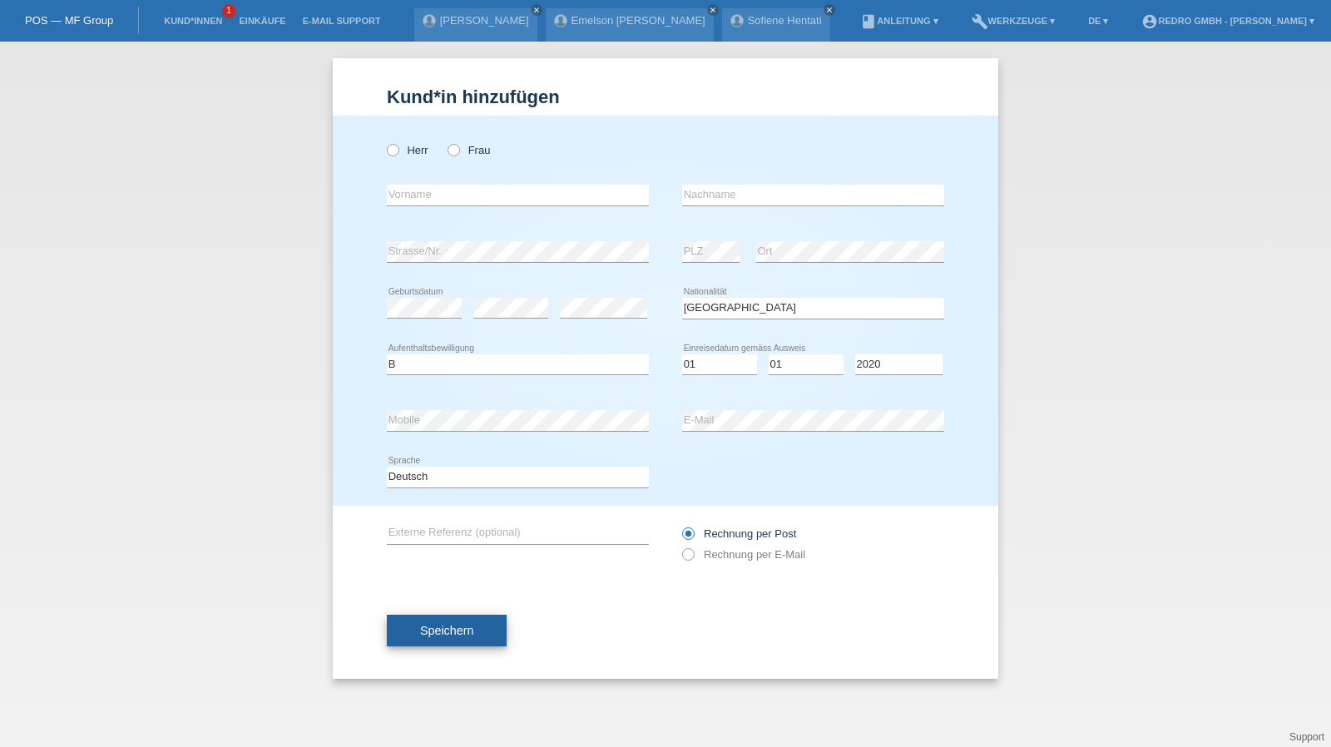
click at [396, 616] on button "Speichern" at bounding box center [447, 631] width 120 height 32
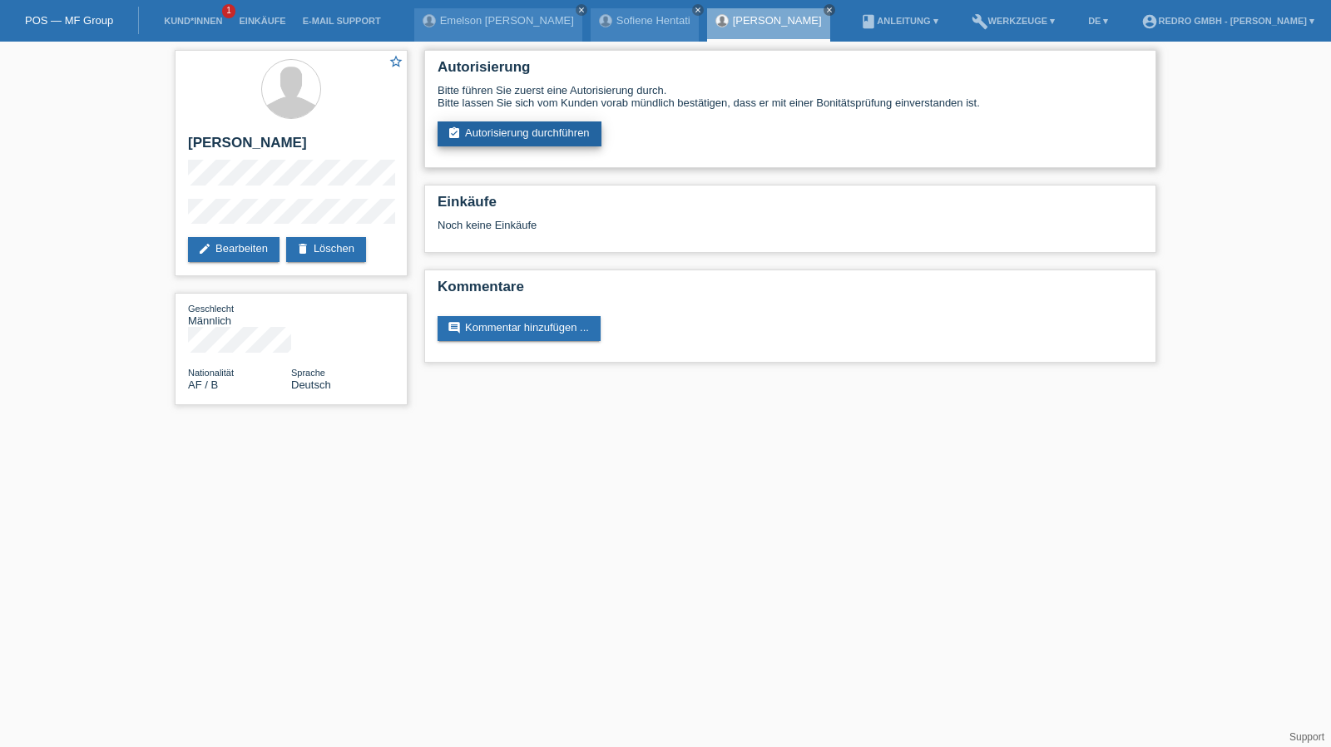
click at [494, 130] on link "assignment_turned_in Autorisierung durchführen" at bounding box center [520, 133] width 164 height 25
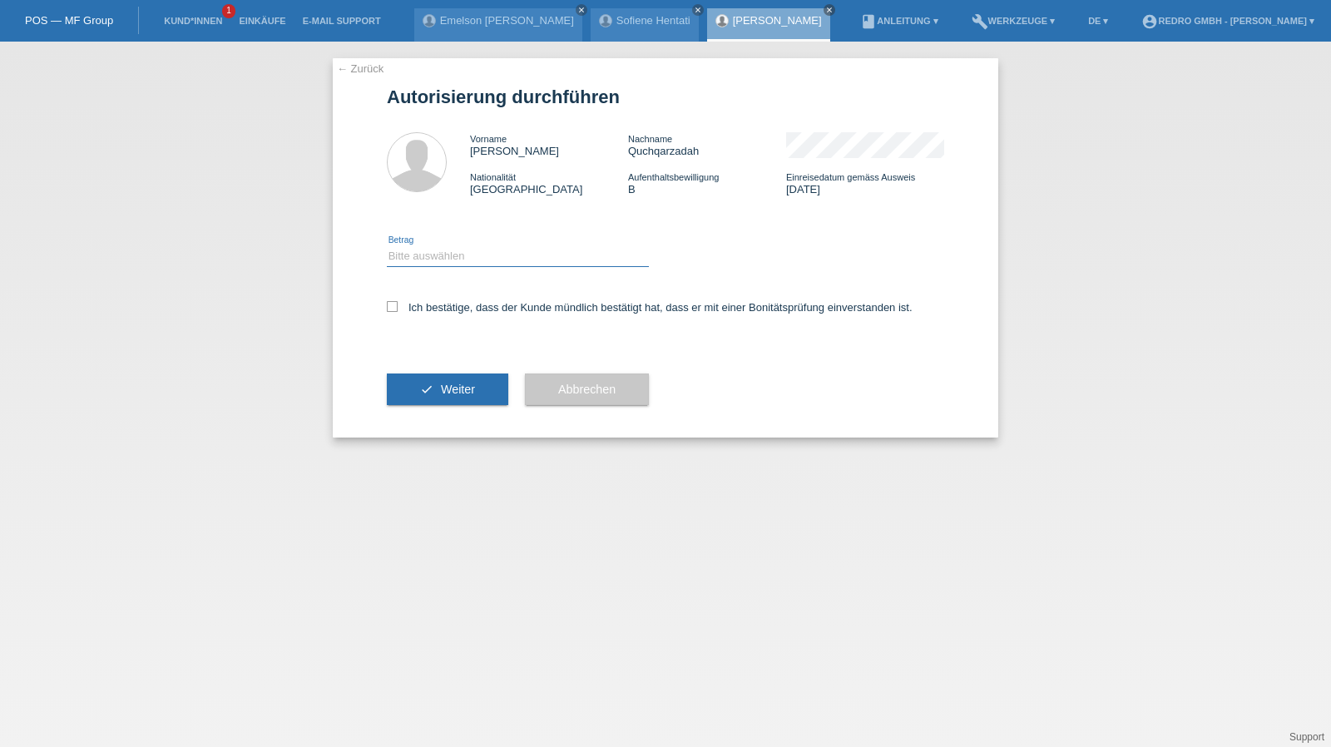
drag, startPoint x: 418, startPoint y: 254, endPoint x: 416, endPoint y: 266, distance: 12.7
click at [418, 254] on select "Bitte auswählen CHF 1.00 - CHF 499.00 CHF 500.00 - CHF 1'999.00 CHF 2'000.00 - …" at bounding box center [518, 256] width 262 height 20
select select "1"
click at [387, 246] on select "Bitte auswählen CHF 1.00 - CHF 499.00 CHF 500.00 - CHF 1'999.00 CHF 2'000.00 - …" at bounding box center [518, 256] width 262 height 20
click at [415, 309] on label "Ich bestätige, dass der Kunde mündlich bestätigt hat, dass er mit einer Bonität…" at bounding box center [650, 307] width 526 height 12
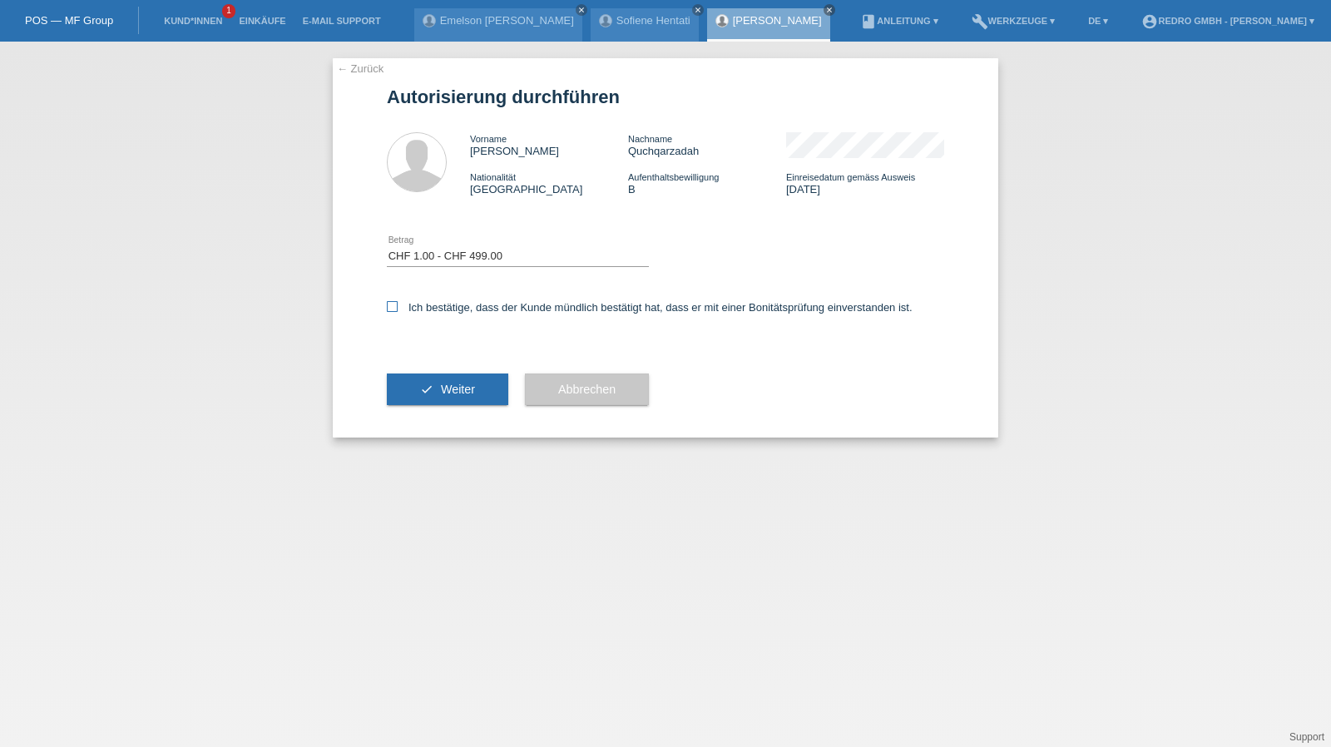
click at [398, 309] on input "Ich bestätige, dass der Kunde mündlich bestätigt hat, dass er mit einer Bonität…" at bounding box center [392, 306] width 11 height 11
checkbox input "true"
click at [409, 397] on button "check Weiter" at bounding box center [447, 389] width 121 height 32
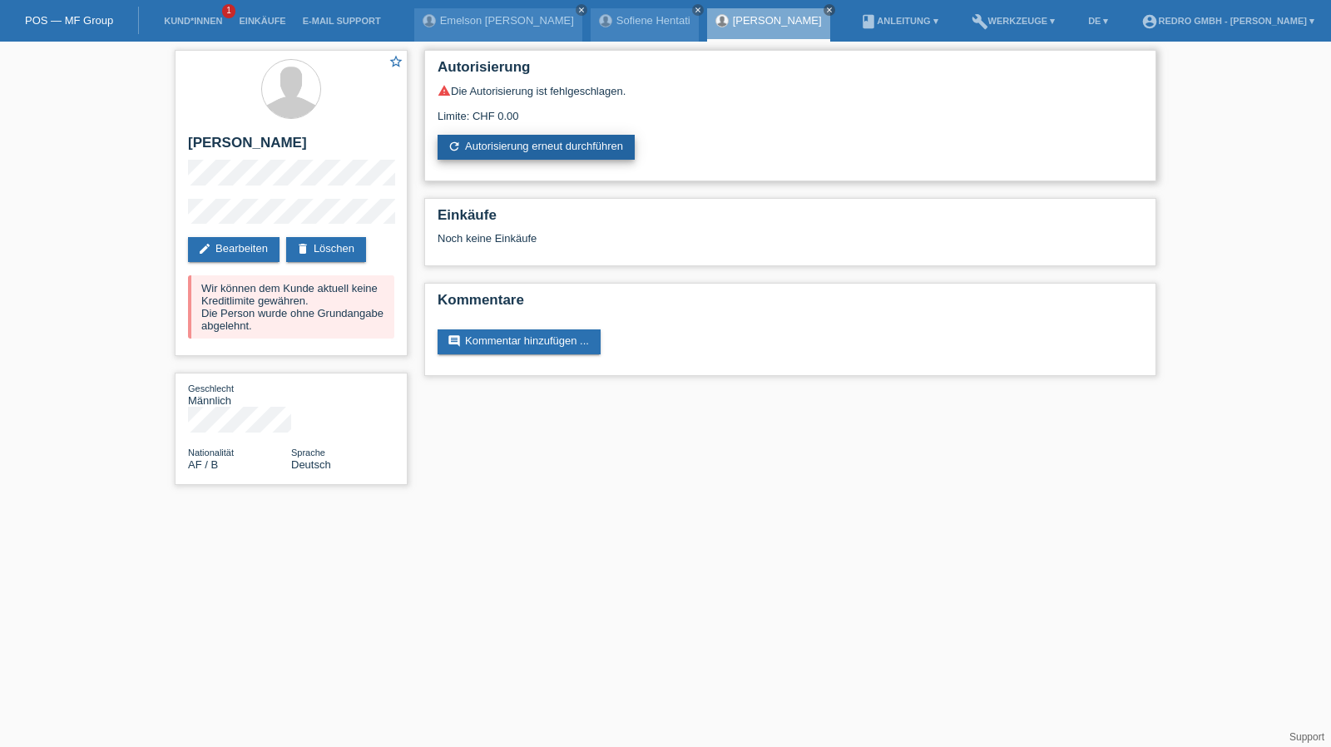
click at [506, 154] on link "refresh Autorisierung erneut durchführen" at bounding box center [536, 147] width 197 height 25
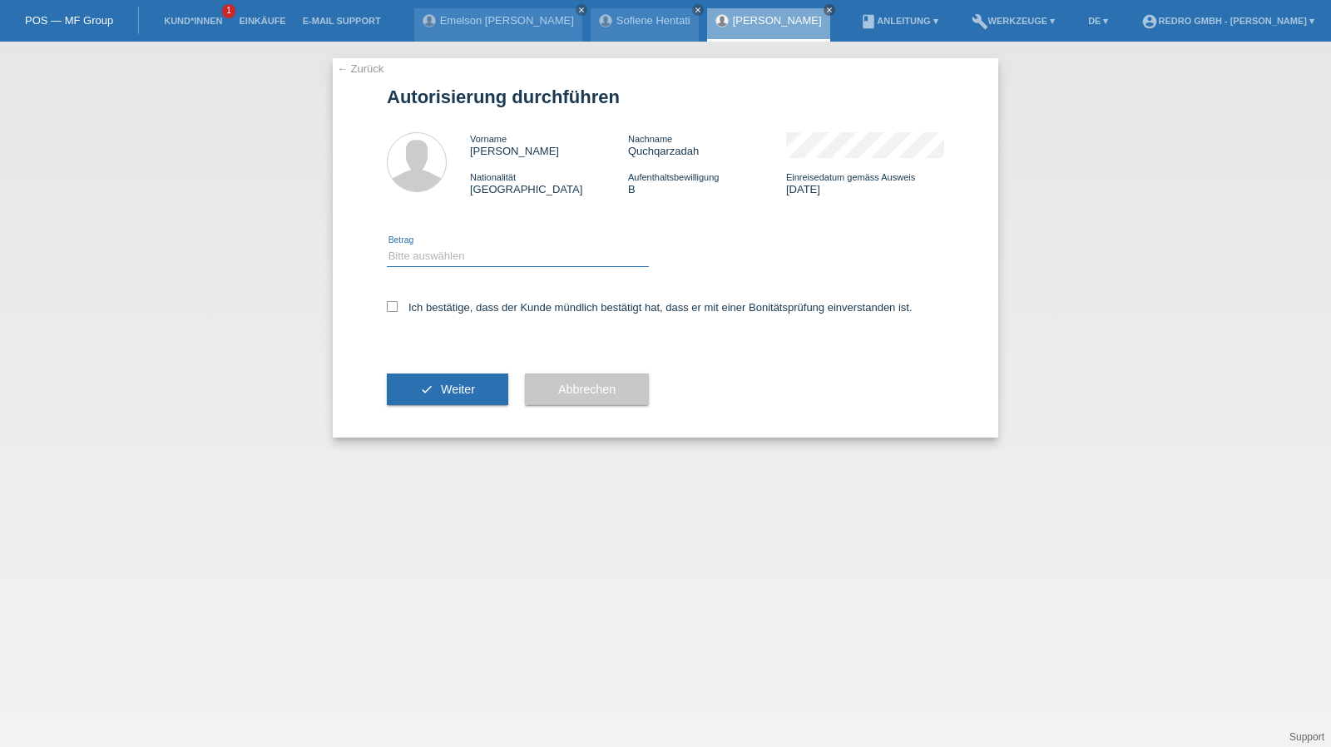
click at [467, 264] on select "Bitte auswählen CHF 1.00 - CHF 499.00 CHF 500.00 - CHF 1'999.00 CHF 2'000.00 - …" at bounding box center [518, 256] width 262 height 20
select select "1"
click at [387, 246] on select "Bitte auswählen CHF 1.00 - CHF 499.00 CHF 500.00 - CHF 1'999.00 CHF 2'000.00 - …" at bounding box center [518, 256] width 262 height 20
click at [430, 307] on label "Ich bestätige, dass der Kunde mündlich bestätigt hat, dass er mit einer Bonität…" at bounding box center [650, 307] width 526 height 12
click at [398, 307] on input "Ich bestätige, dass der Kunde mündlich bestätigt hat, dass er mit einer Bonität…" at bounding box center [392, 306] width 11 height 11
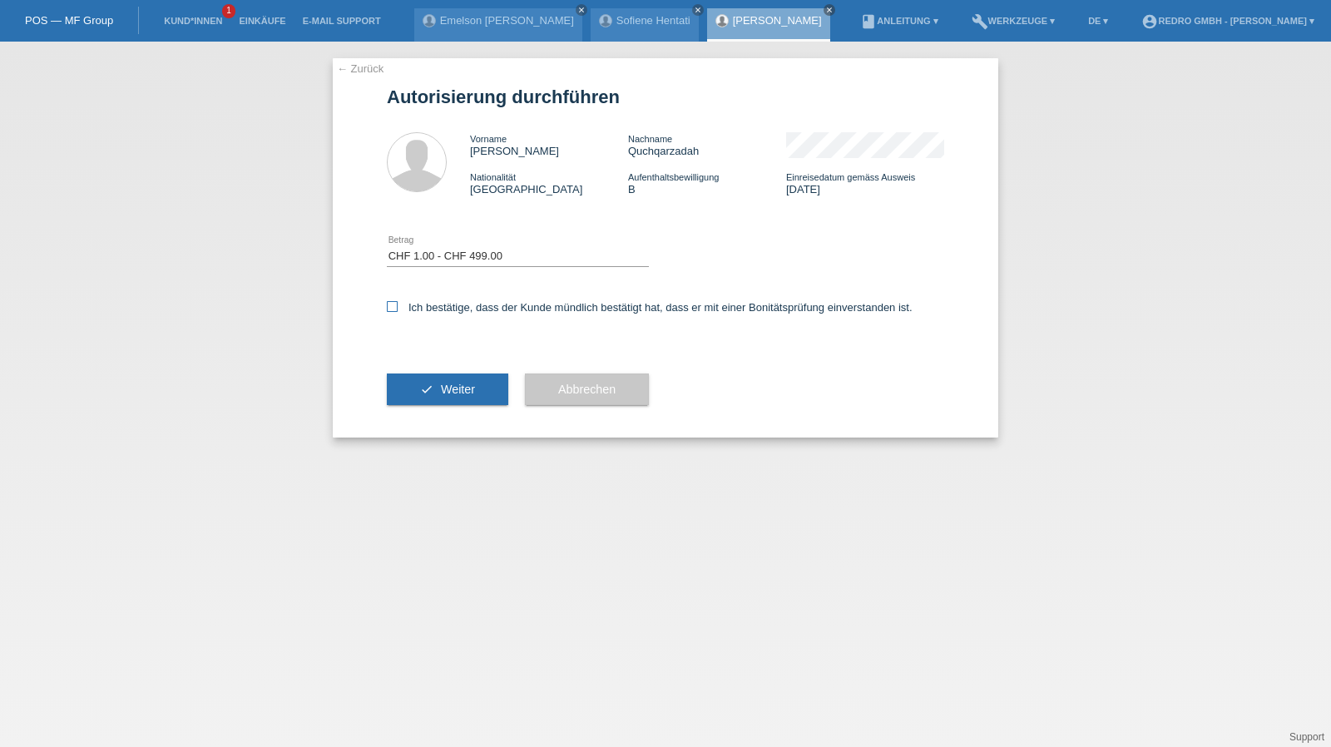
checkbox input "true"
click at [418, 406] on div "check Weiter" at bounding box center [447, 389] width 121 height 96
click at [426, 391] on icon "check" at bounding box center [426, 389] width 13 height 13
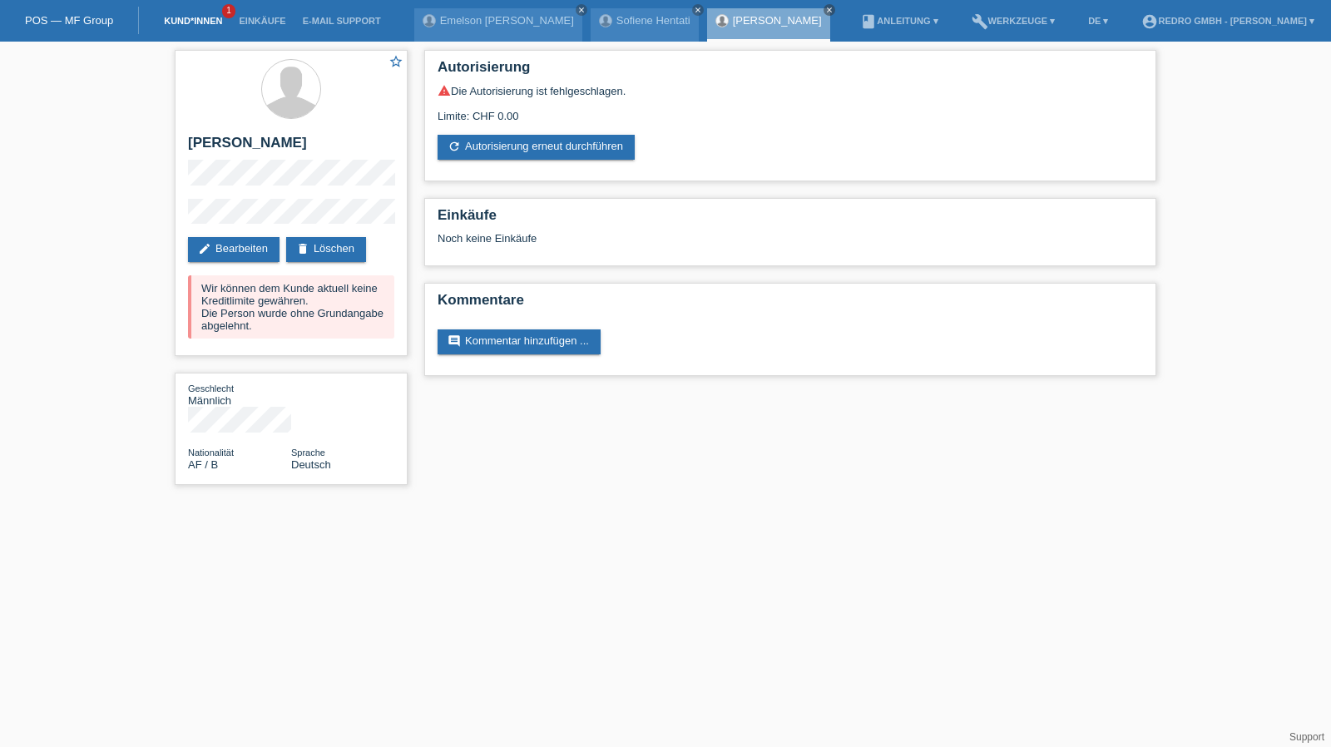
click at [181, 21] on link "Kund*innen" at bounding box center [193, 21] width 75 height 10
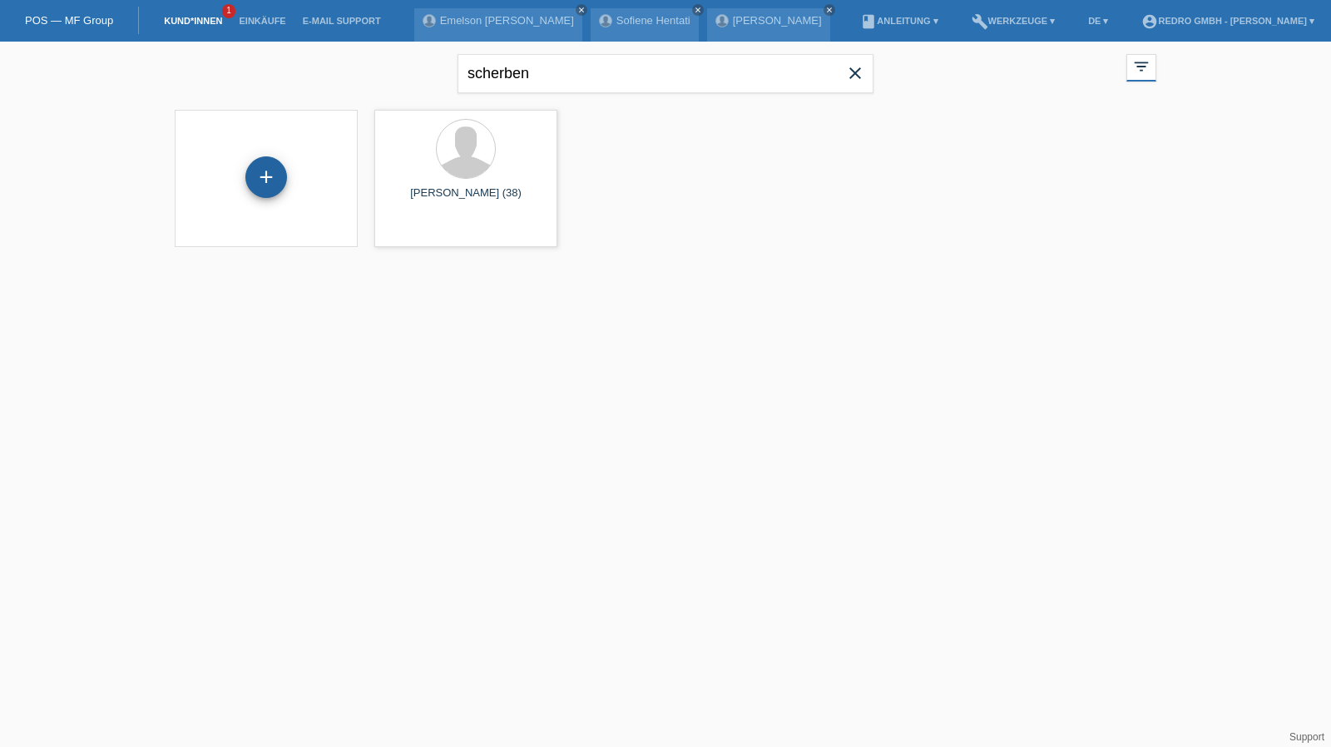
click at [255, 181] on div "+" at bounding box center [266, 177] width 40 height 28
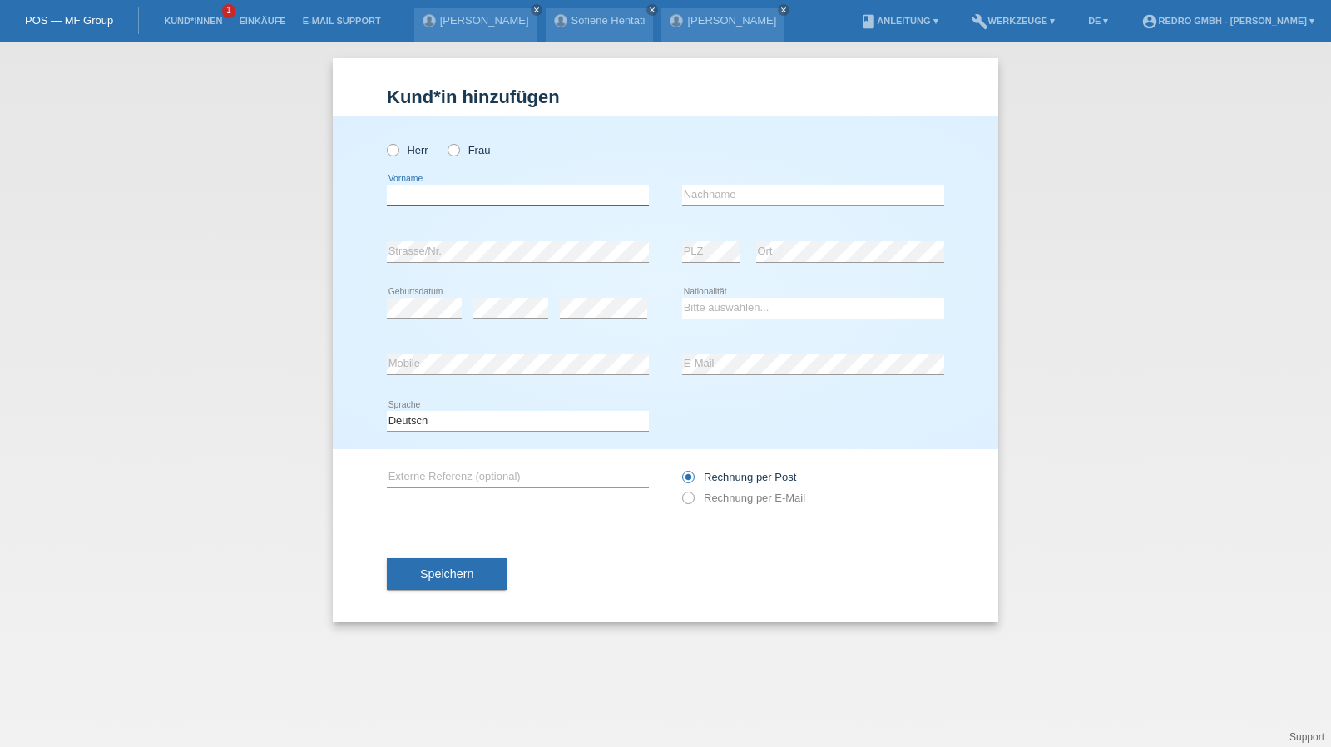
click at [438, 202] on input "text" at bounding box center [518, 195] width 262 height 21
click at [390, 198] on input "text" at bounding box center [518, 195] width 262 height 21
type input "[PERSON_NAME]"
click at [798, 190] on input "[PERSON_NAME]" at bounding box center [813, 195] width 262 height 21
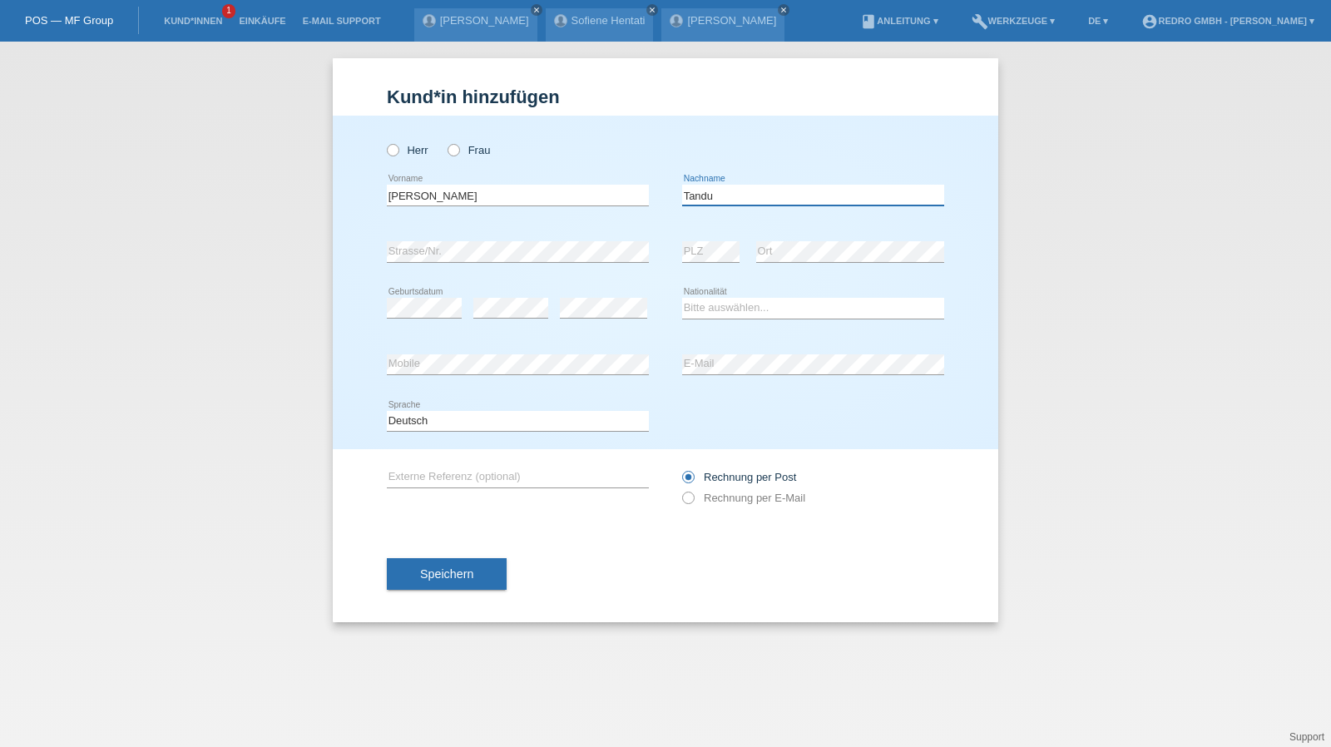
type input "Tandu"
click at [825, 197] on input "Tandu" at bounding box center [813, 195] width 262 height 21
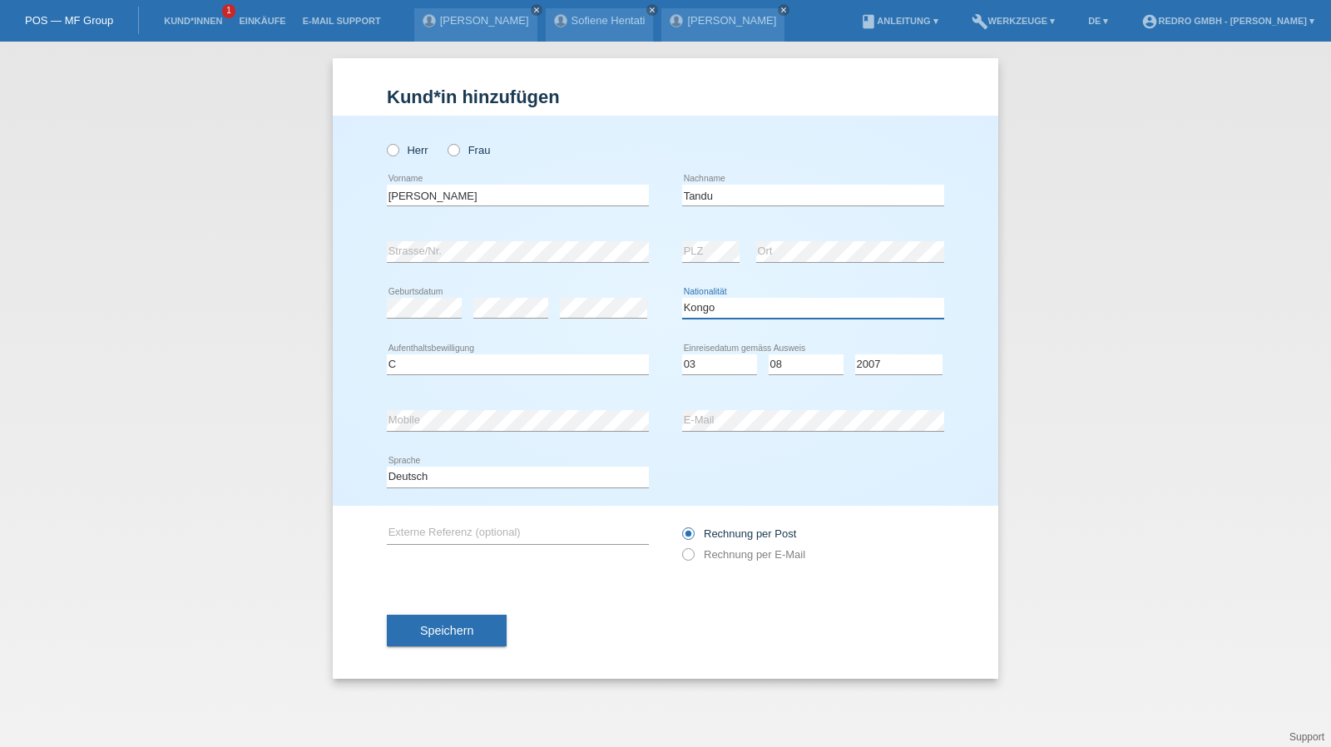
select select "CD"
select select "C"
select select "03"
select select "08"
select select "2007"
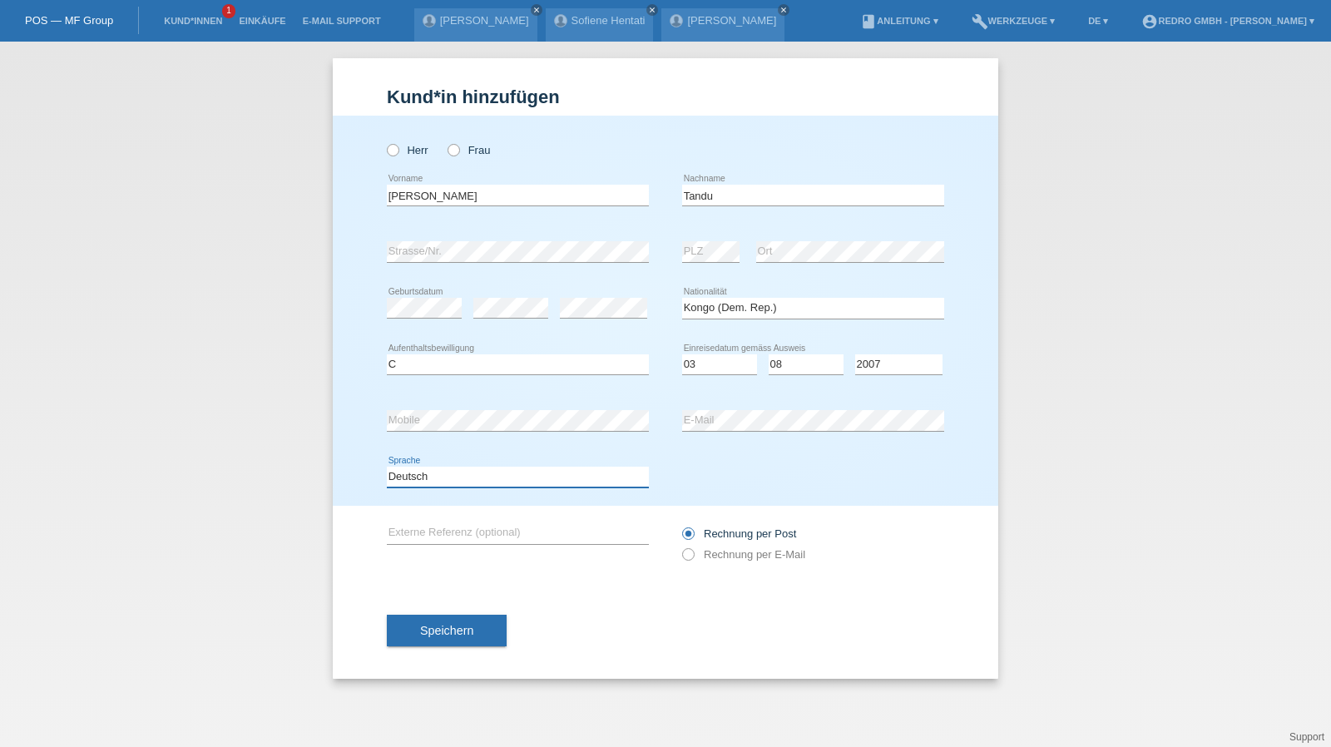
click at [449, 482] on select "Deutsch Français Italiano English" at bounding box center [518, 477] width 262 height 20
select select "fr"
click at [387, 467] on select "Deutsch Français Italiano English" at bounding box center [518, 477] width 262 height 20
click at [414, 623] on button "Speichern" at bounding box center [447, 631] width 120 height 32
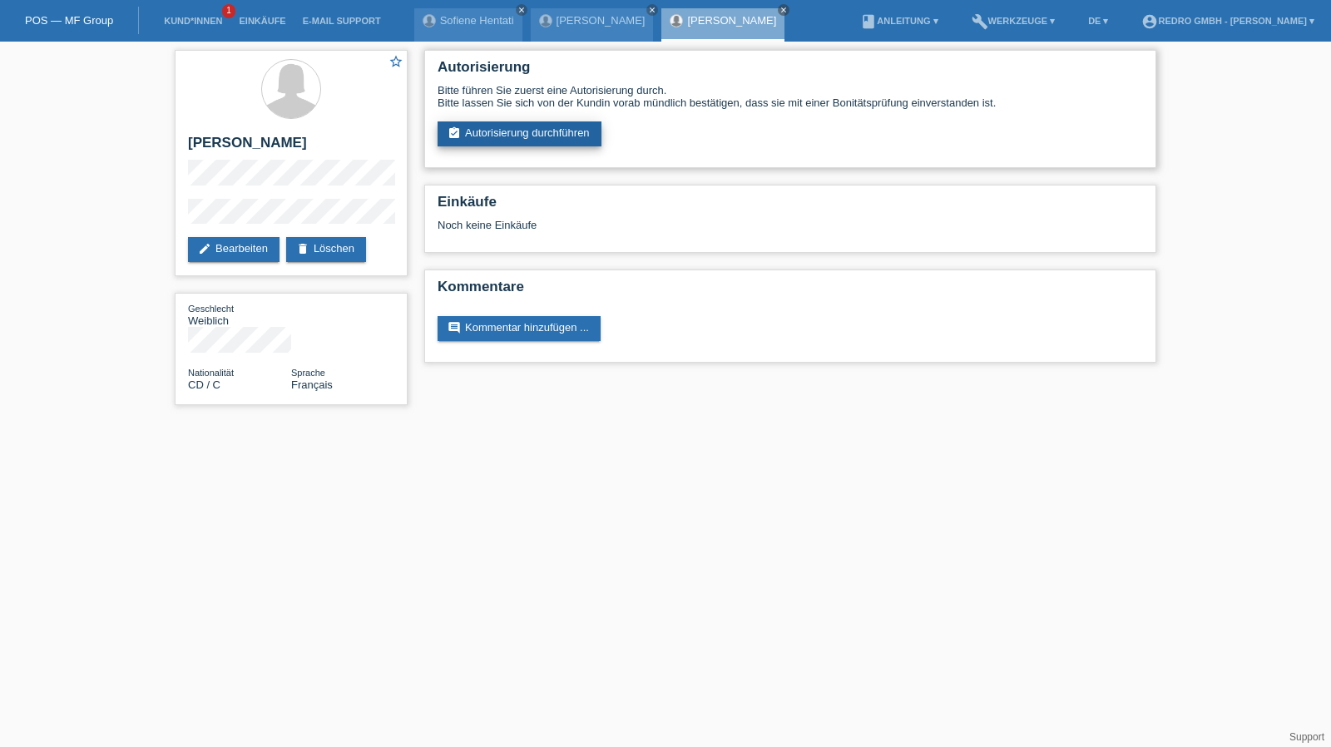
click at [535, 125] on link "assignment_turned_in Autorisierung durchführen" at bounding box center [520, 133] width 164 height 25
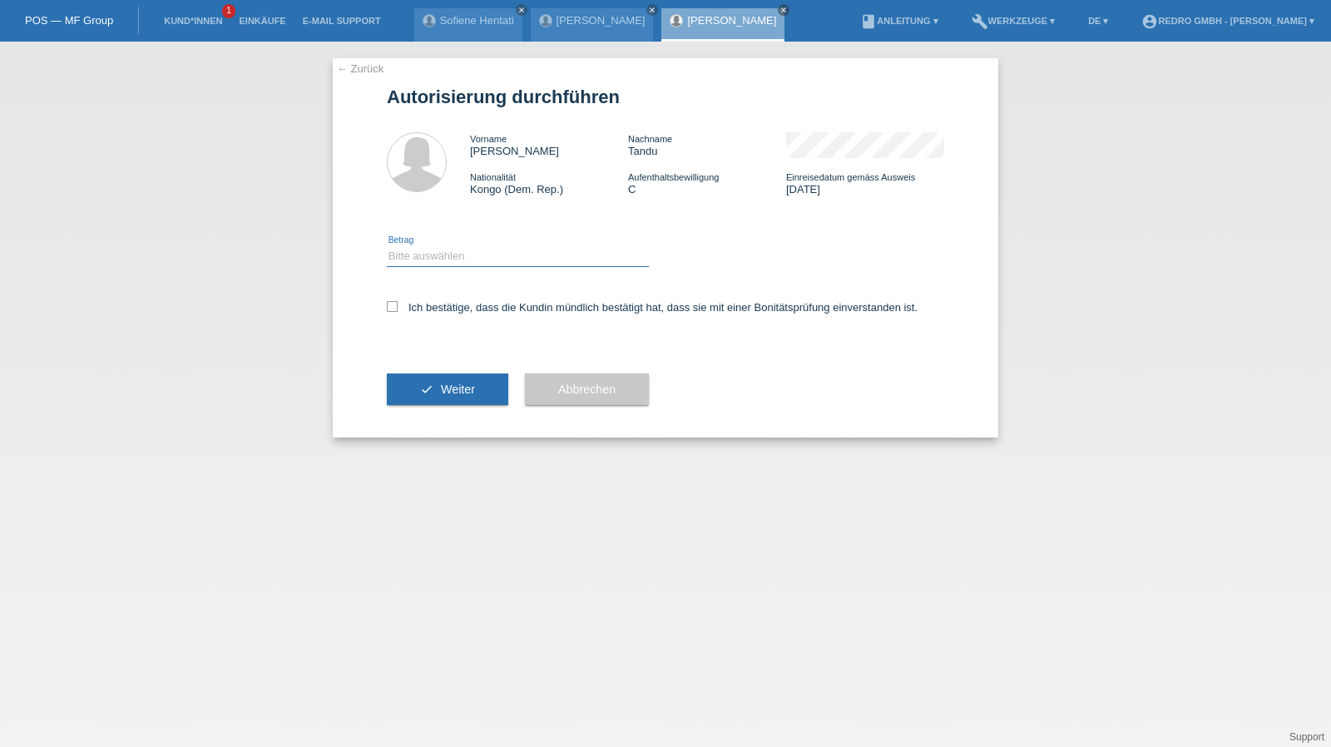
click at [435, 265] on select "Bitte auswählen CHF 1.00 - CHF 499.00 CHF 500.00 - CHF 1'999.00 CHF 2'000.00 - …" at bounding box center [518, 256] width 262 height 20
select select "1"
click at [387, 246] on select "Bitte auswählen CHF 1.00 - CHF 499.00 CHF 500.00 - CHF 1'999.00 CHF 2'000.00 - …" at bounding box center [518, 256] width 262 height 20
click at [415, 305] on label "Ich bestätige, dass die Kundin mündlich bestätigt hat, dass sie mit einer Bonit…" at bounding box center [652, 307] width 531 height 12
click at [398, 305] on input "Ich bestätige, dass die Kundin mündlich bestätigt hat, dass sie mit einer Bonit…" at bounding box center [392, 306] width 11 height 11
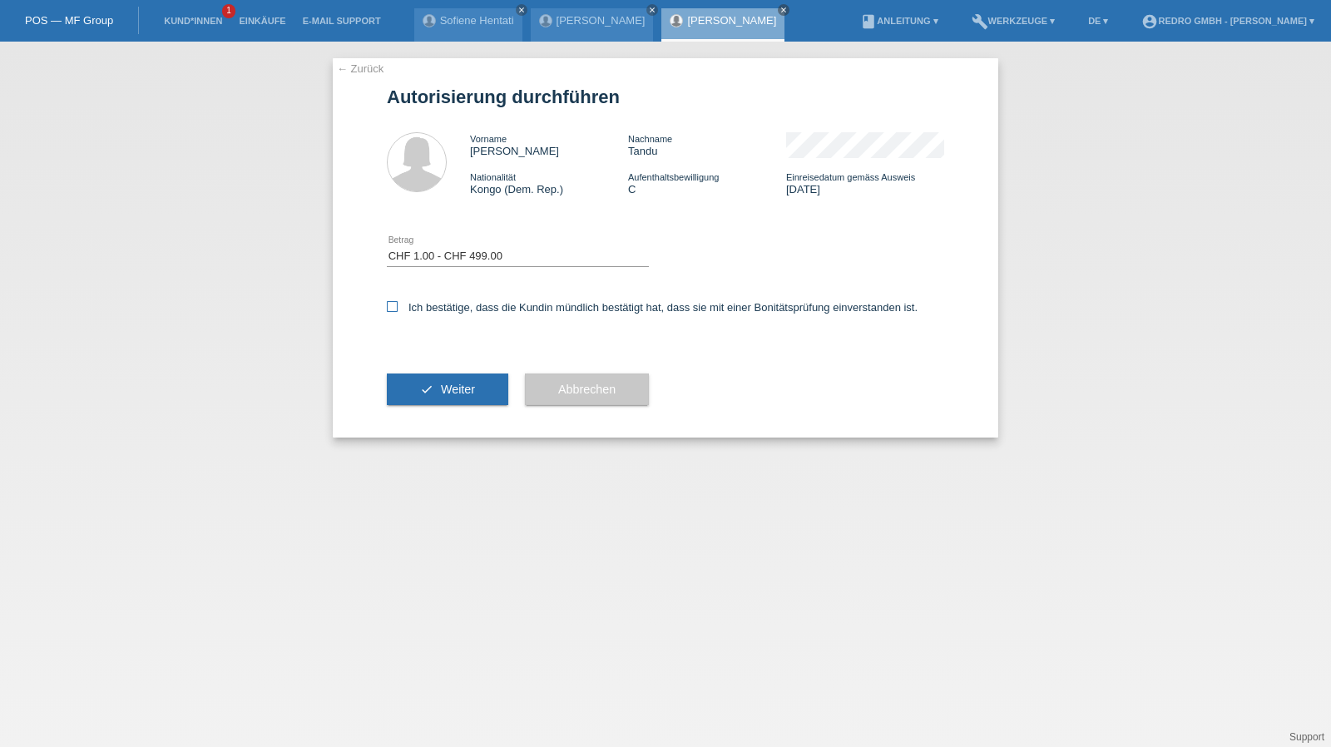
checkbox input "true"
click at [417, 397] on button "check Weiter" at bounding box center [447, 389] width 121 height 32
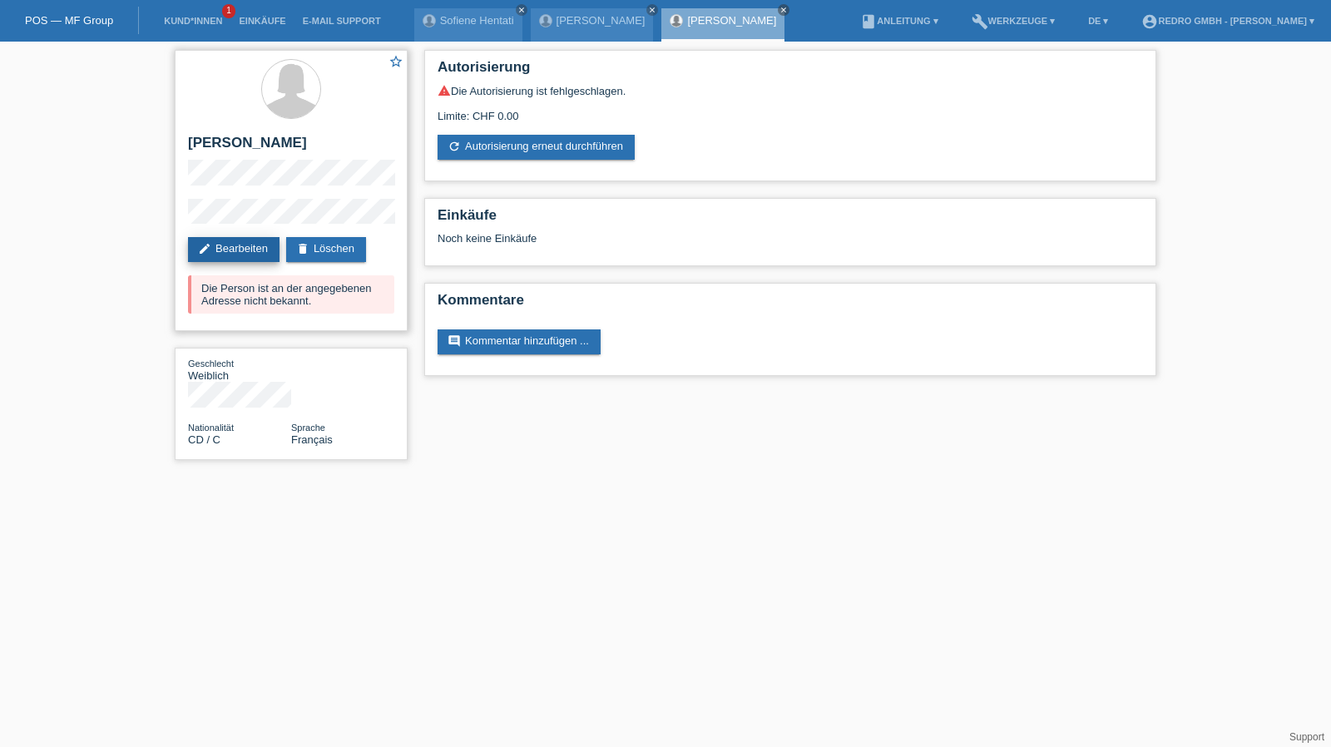
click at [238, 243] on link "edit Bearbeiten" at bounding box center [234, 249] width 92 height 25
click at [191, 245] on link "edit Bearbeiten" at bounding box center [234, 249] width 92 height 25
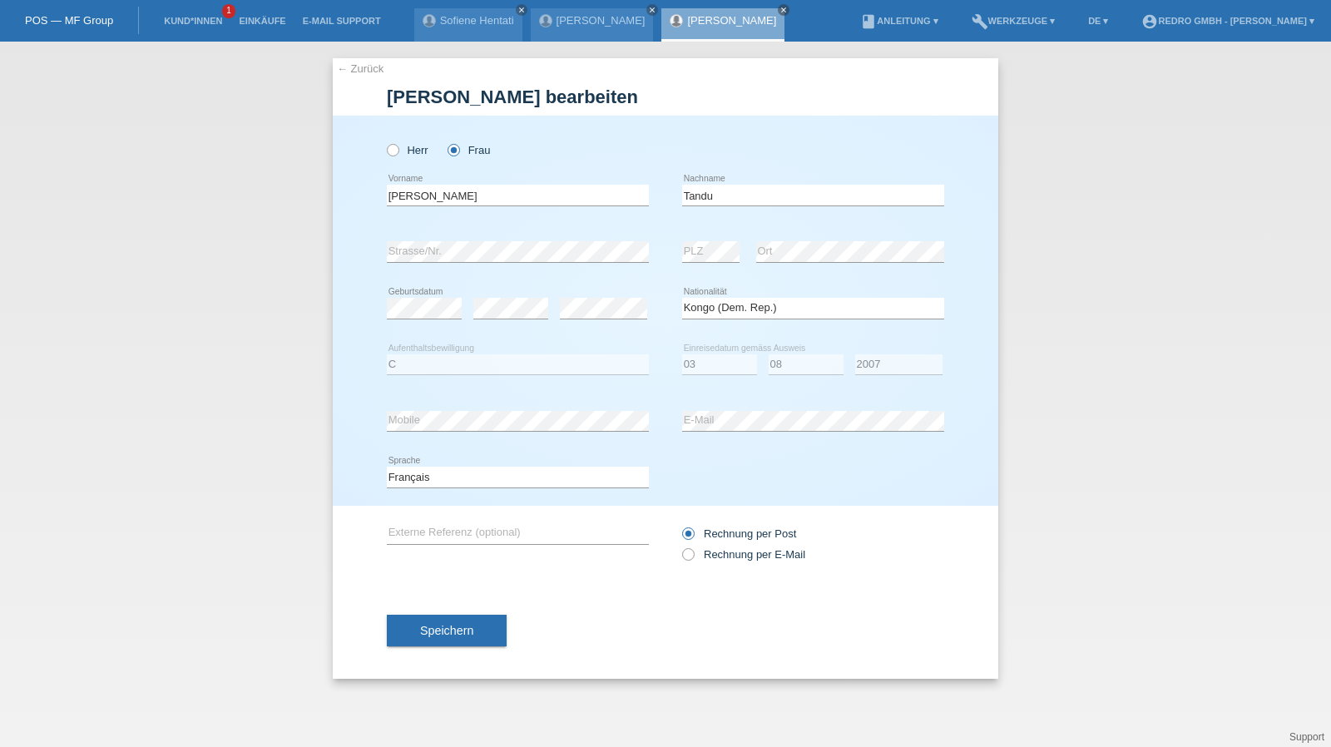
select select "CD"
select select "C"
select select "03"
select select "08"
select select "2007"
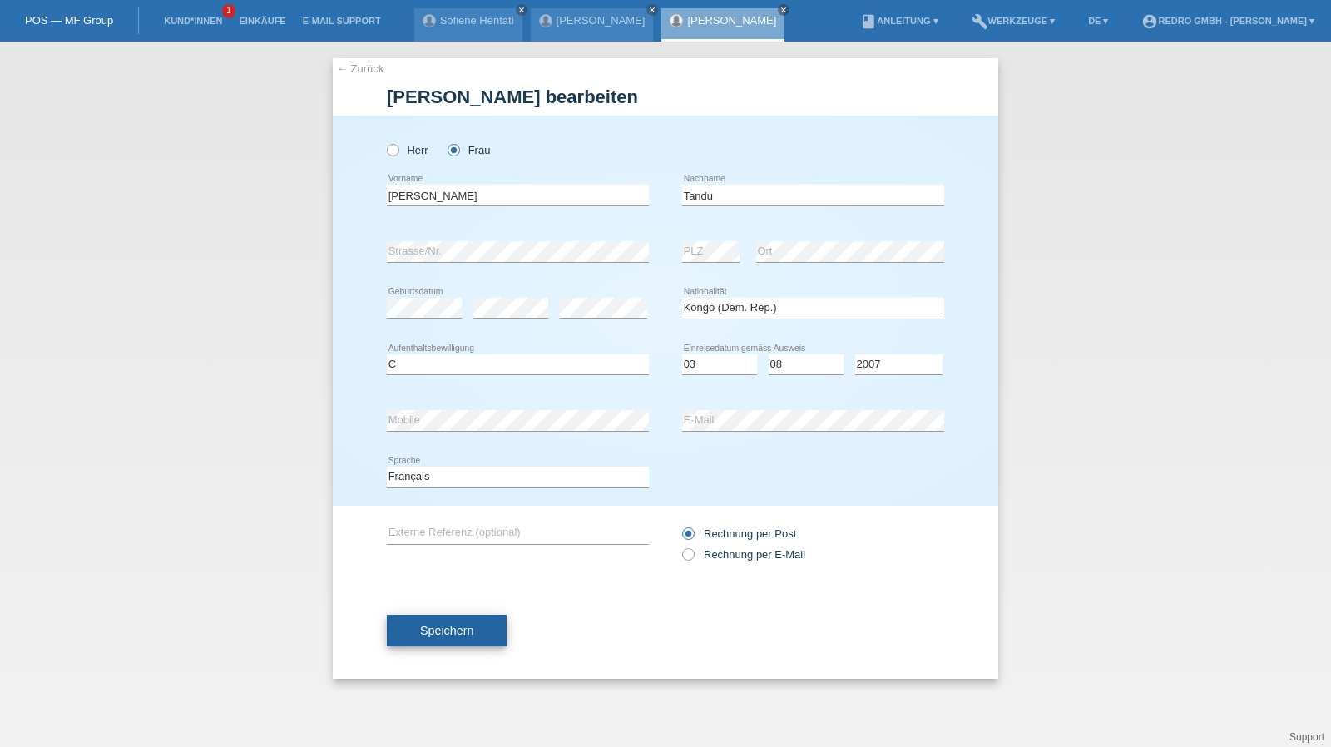
click at [471, 630] on span "Speichern" at bounding box center [446, 630] width 53 height 13
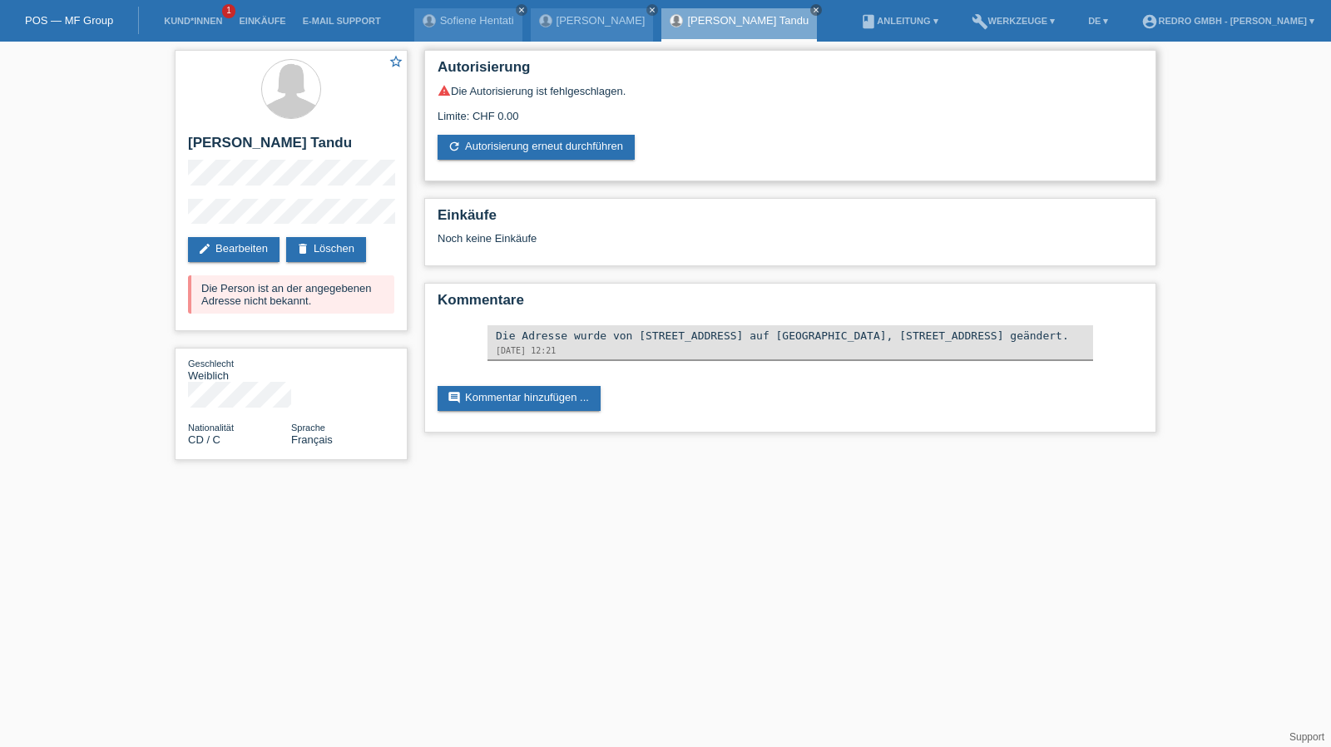
click at [480, 166] on div "Autorisierung warning Die Autorisierung ist fehlgeschlagen. Limite: CHF 0.00 re…" at bounding box center [790, 115] width 732 height 131
click at [484, 151] on link "refresh Autorisierung erneut durchführen" at bounding box center [536, 147] width 197 height 25
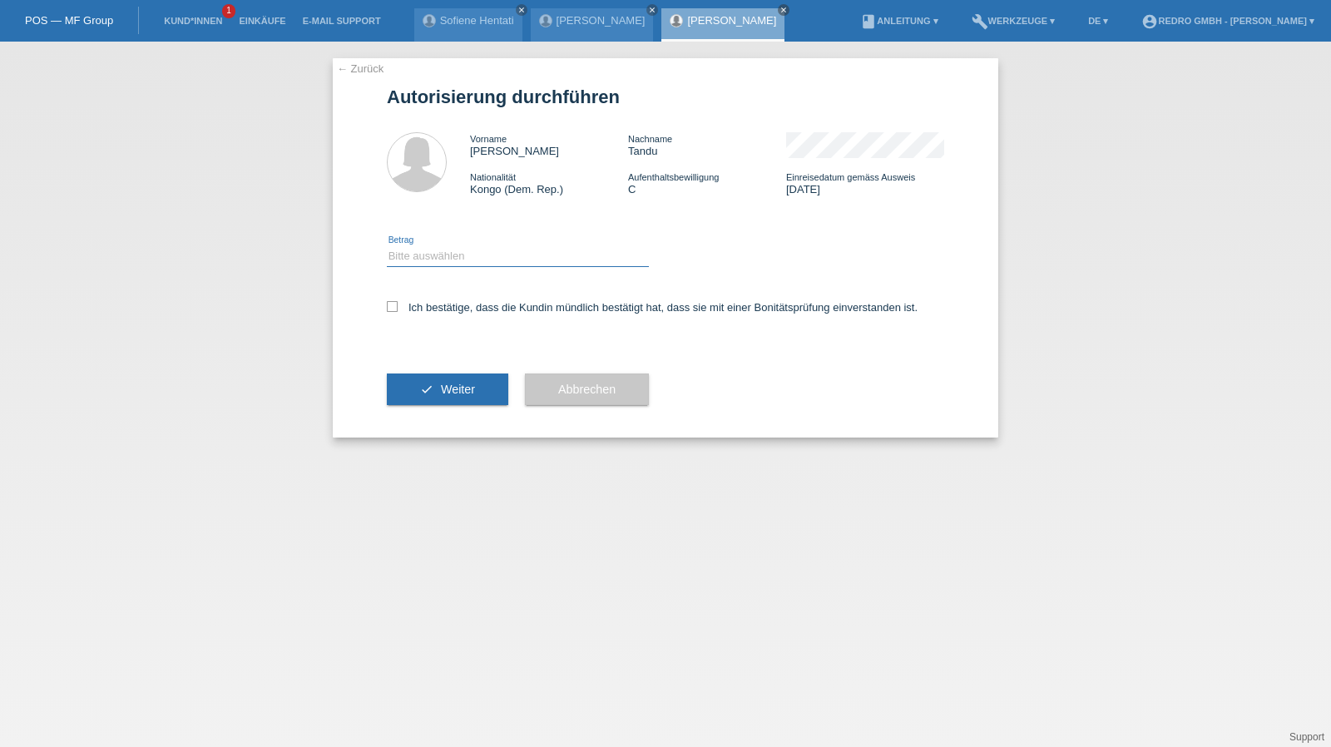
click at [482, 260] on select "Bitte auswählen CHF 1.00 - CHF 499.00 CHF 500.00 - CHF 1'999.00 CHF 2'000.00 - …" at bounding box center [518, 256] width 262 height 20
select select "1"
click at [387, 246] on select "Bitte auswählen CHF 1.00 - CHF 499.00 CHF 500.00 - CHF 1'999.00 CHF 2'000.00 - …" at bounding box center [518, 256] width 262 height 20
click at [447, 306] on label "Ich bestätige, dass die Kundin mündlich bestätigt hat, dass sie mit einer Bonit…" at bounding box center [652, 307] width 531 height 12
click at [398, 306] on input "Ich bestätige, dass die Kundin mündlich bestätigt hat, dass sie mit einer Bonit…" at bounding box center [392, 306] width 11 height 11
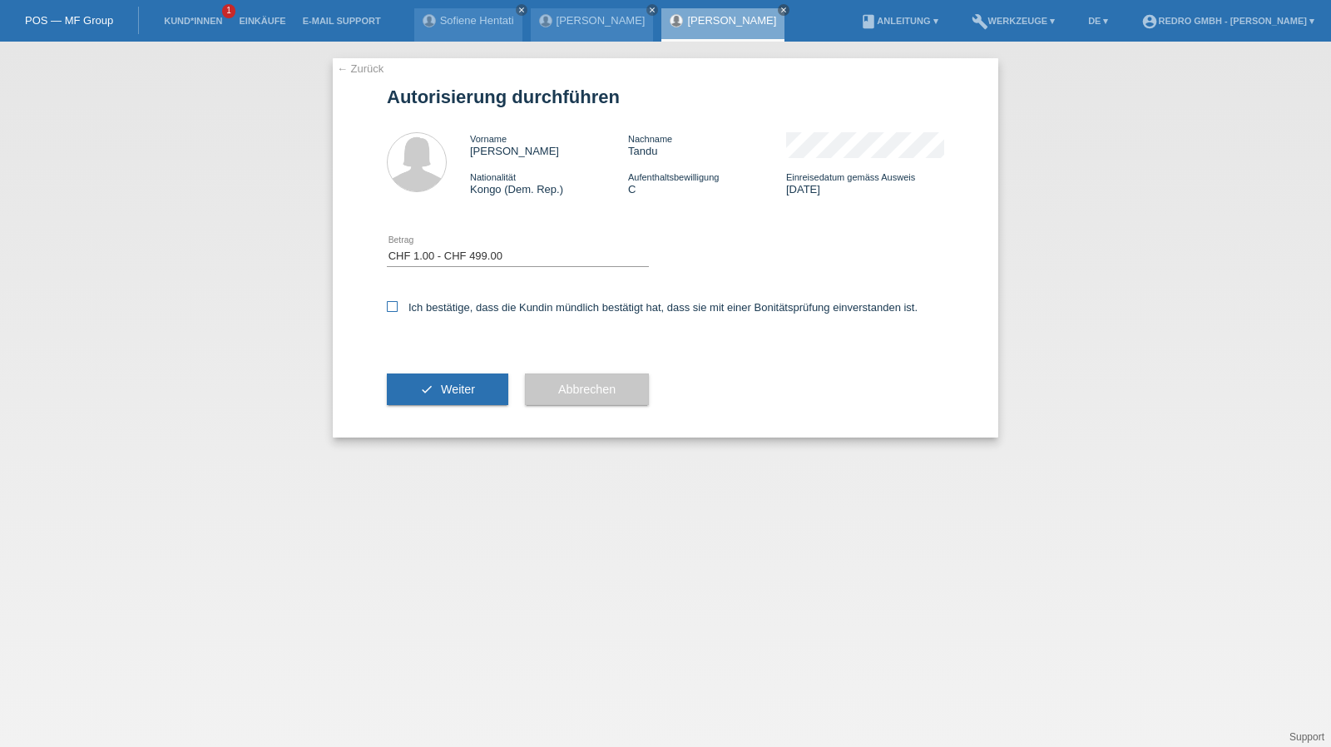
checkbox input "true"
click at [422, 410] on div "check Weiter" at bounding box center [447, 389] width 121 height 96
click at [428, 393] on icon "check" at bounding box center [426, 389] width 13 height 13
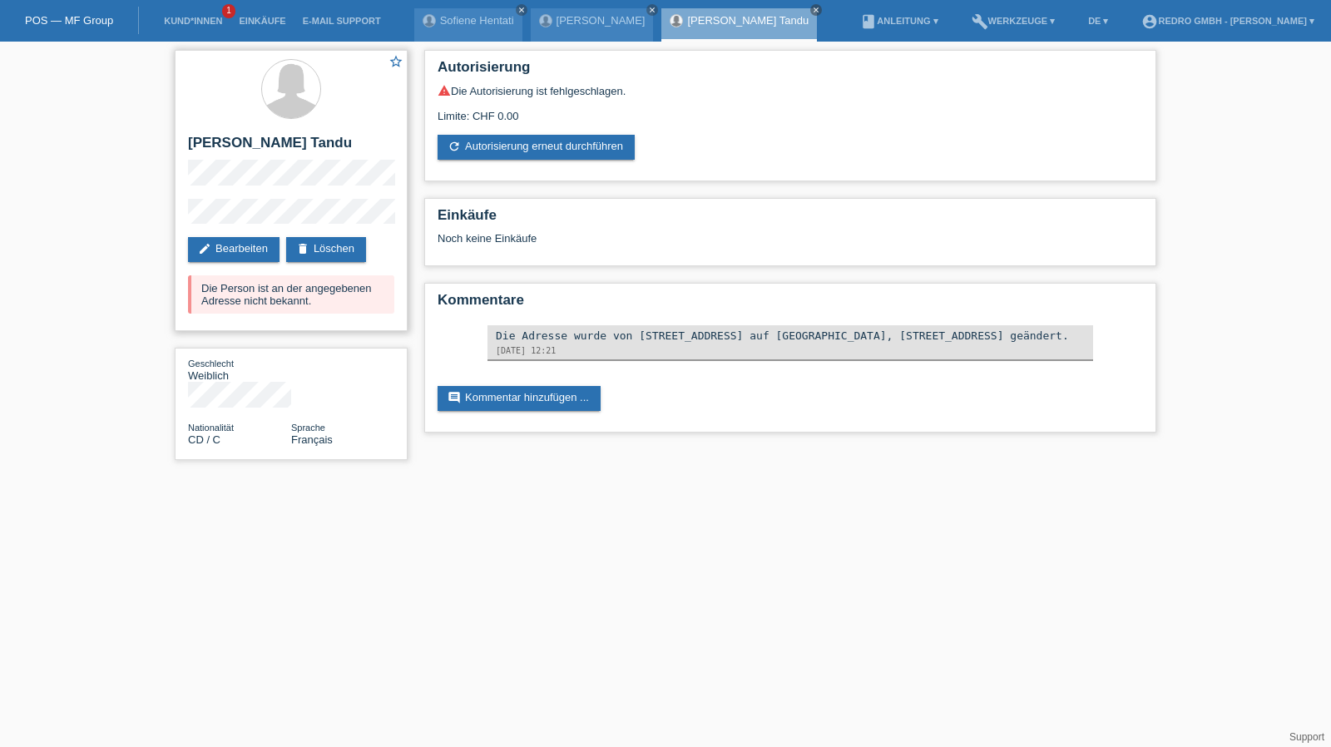
click at [284, 147] on h2 "[PERSON_NAME]" at bounding box center [291, 147] width 206 height 25
copy div "[PERSON_NAME]"
click at [209, 140] on h2 "[PERSON_NAME]" at bounding box center [291, 147] width 206 height 25
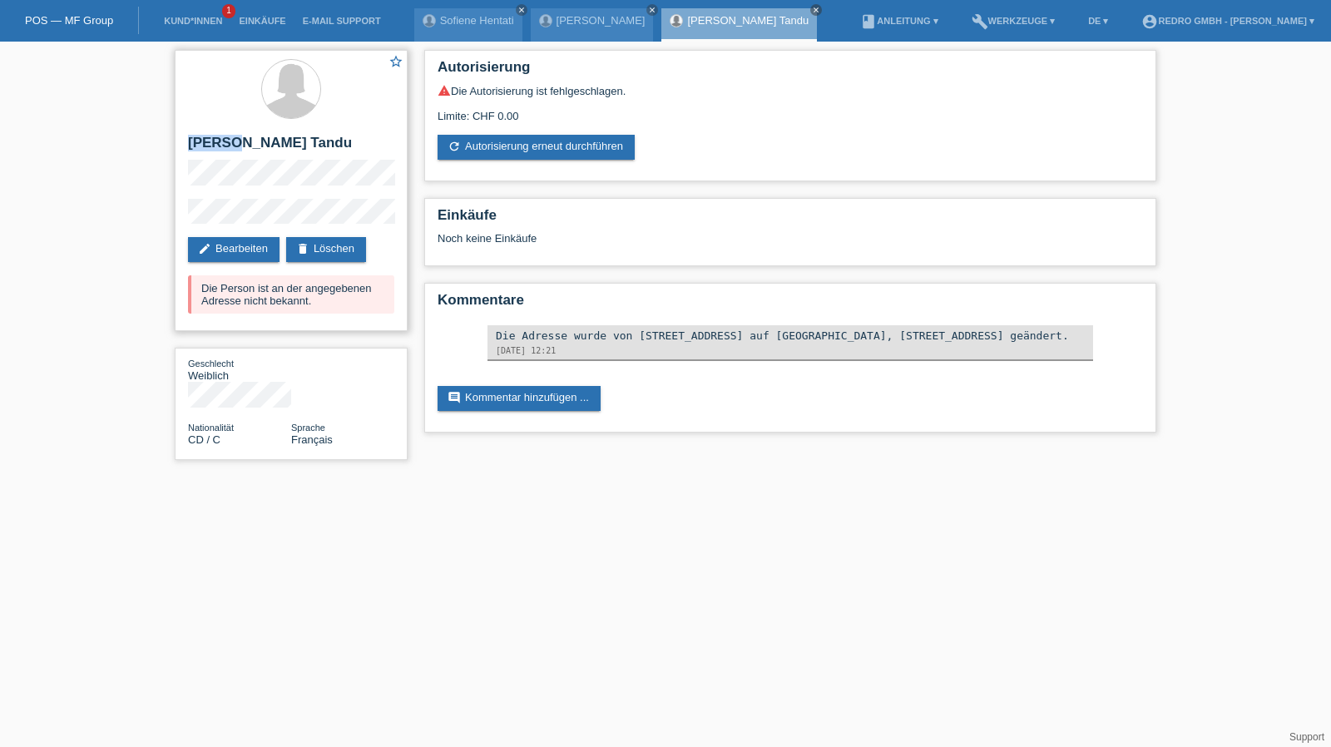
click at [209, 140] on h2 "[PERSON_NAME]" at bounding box center [291, 147] width 206 height 25
click at [183, 27] on li "Kund*innen 1" at bounding box center [193, 21] width 75 height 42
click at [185, 21] on link "Kund*innen" at bounding box center [193, 21] width 75 height 10
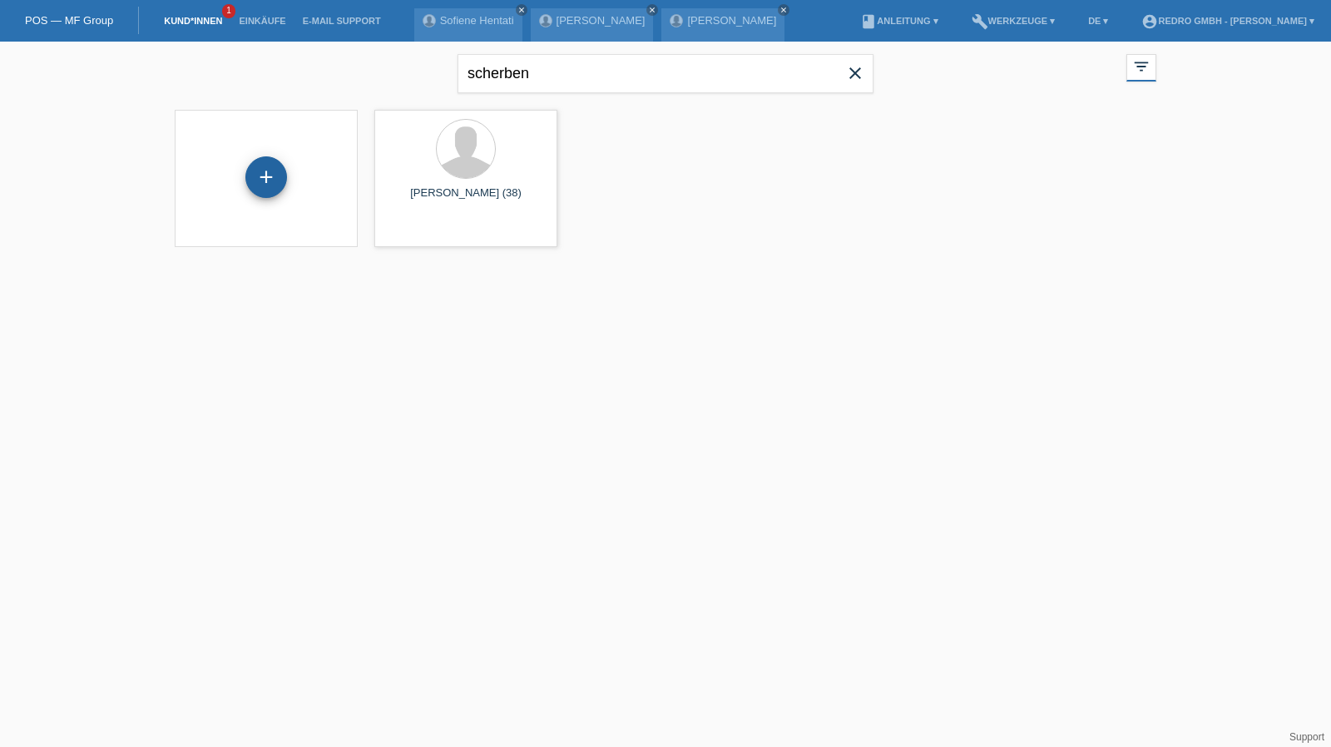
click at [260, 182] on div "+" at bounding box center [266, 177] width 42 height 42
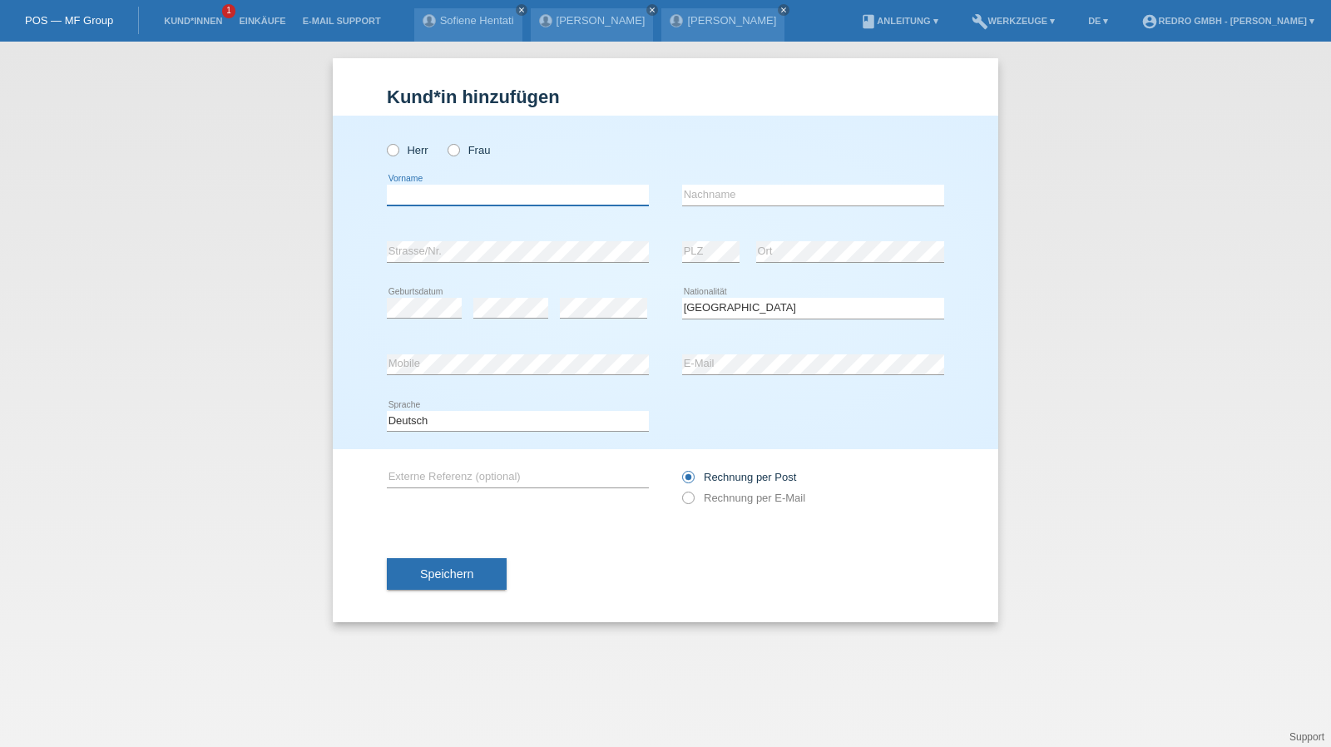
click at [541, 193] on input "text" at bounding box center [518, 195] width 262 height 21
type input "Paul Robert Earl"
type input "Walther"
select select "CH"
click at [462, 547] on div "Speichern" at bounding box center [665, 574] width 557 height 96
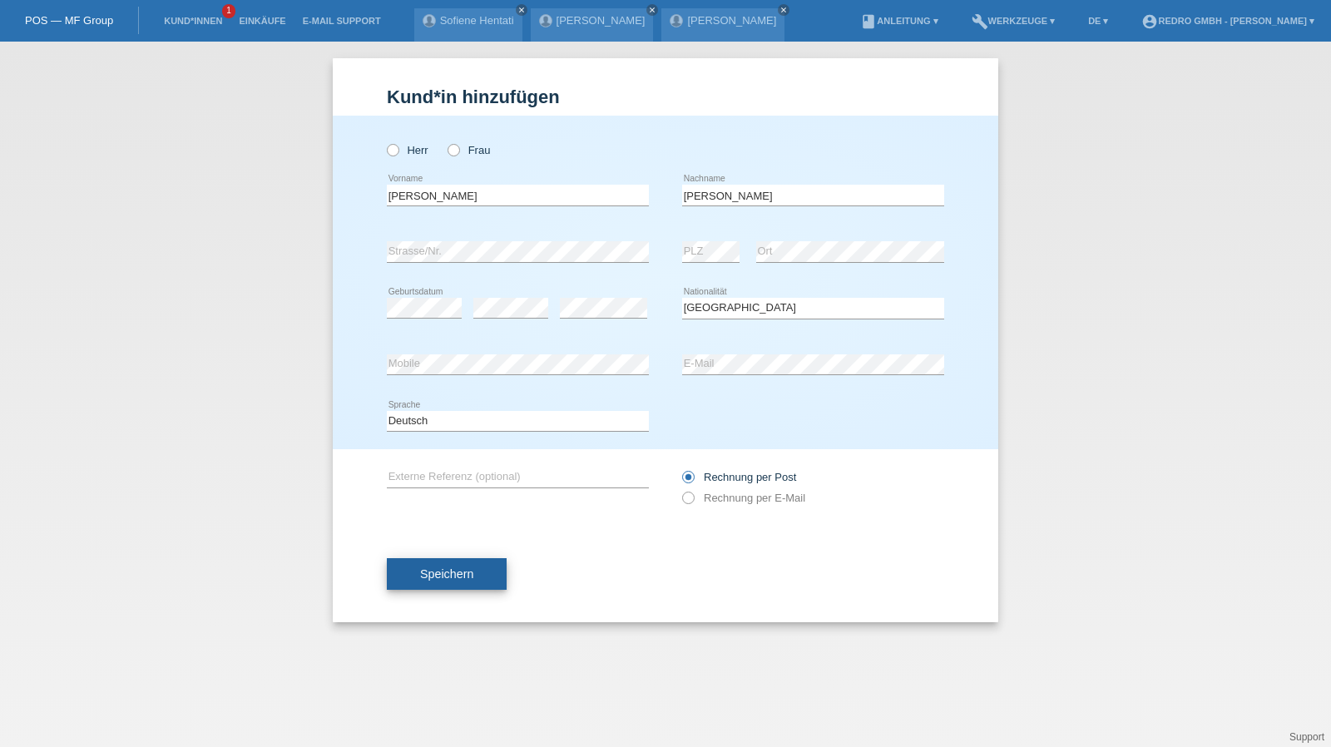
click at [453, 566] on button "Speichern" at bounding box center [447, 574] width 120 height 32
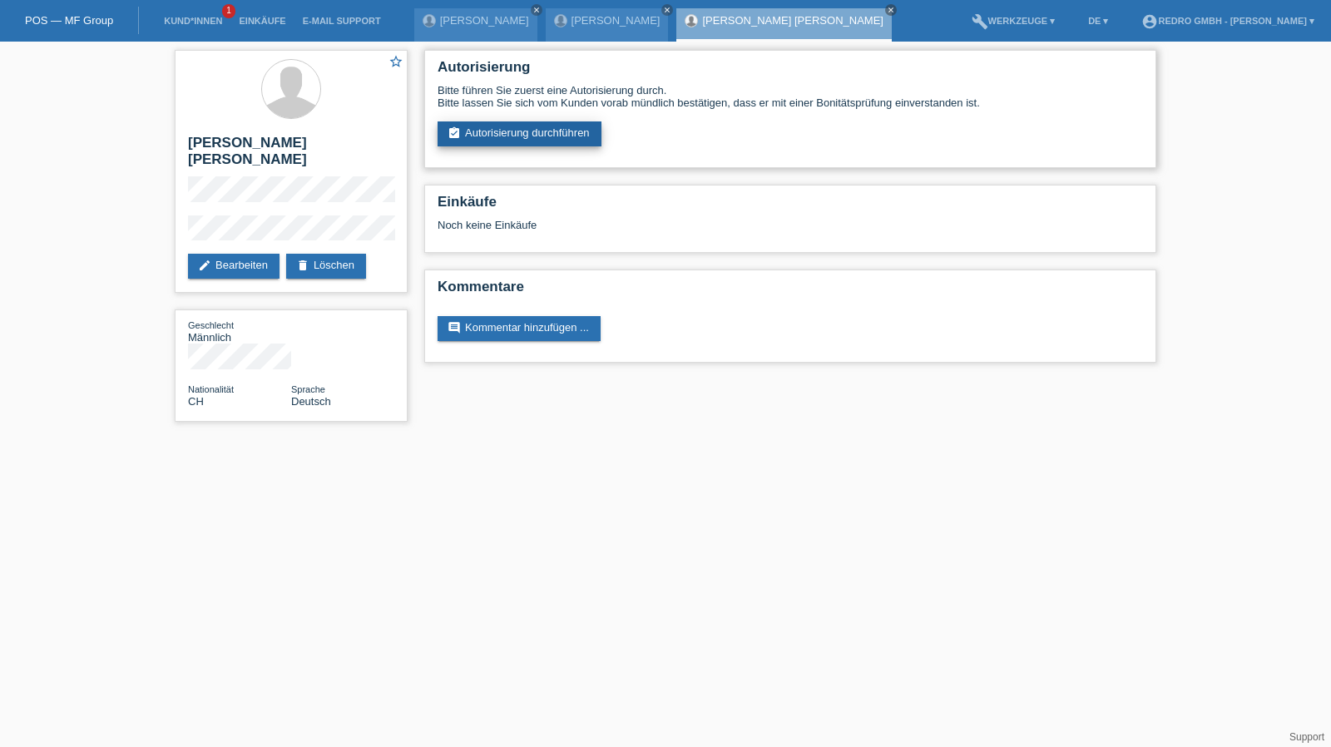
click at [550, 136] on link "assignment_turned_in Autorisierung durchführen" at bounding box center [520, 133] width 164 height 25
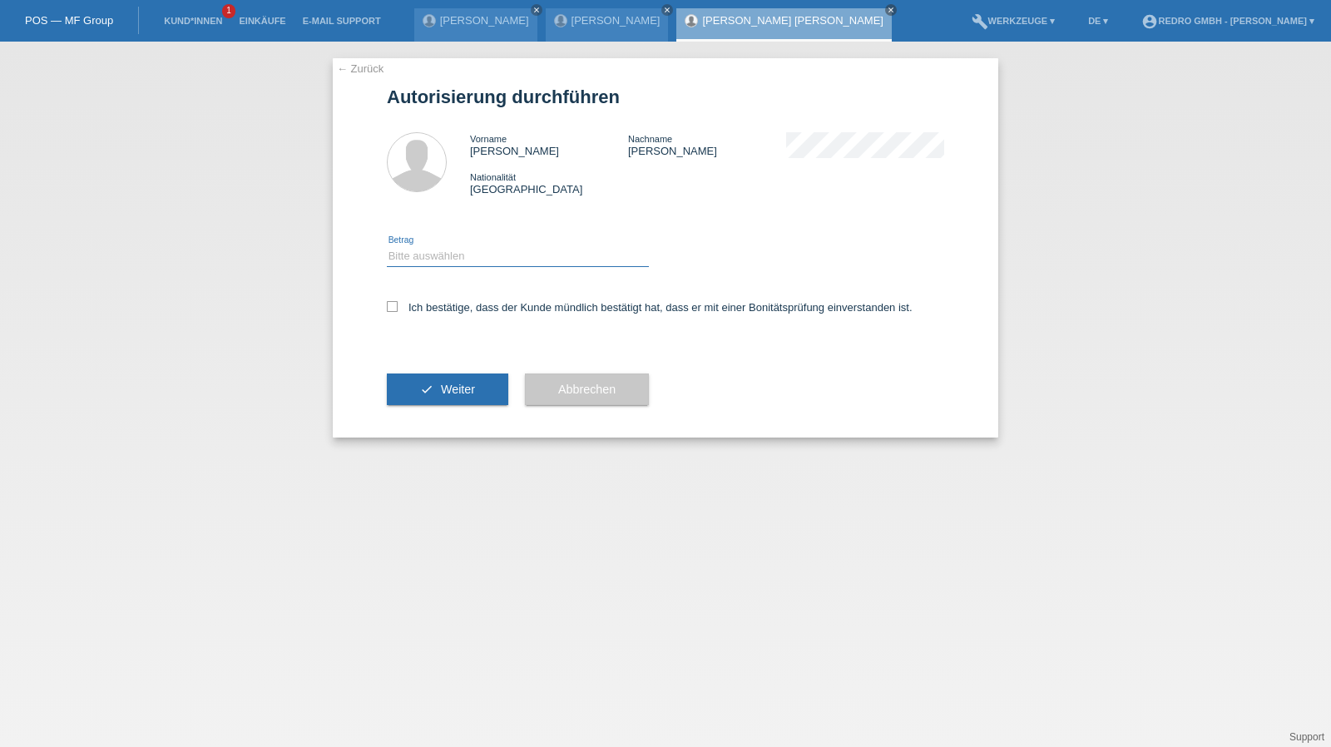
click at [443, 257] on select "Bitte auswählen CHF 1.00 - CHF 499.00 CHF 500.00 - CHF 1'999.00 CHF 2'000.00 - …" at bounding box center [518, 256] width 262 height 20
select select "1"
click at [387, 246] on select "Bitte auswählen CHF 1.00 - CHF 499.00 CHF 500.00 - CHF 1'999.00 CHF 2'000.00 - …" at bounding box center [518, 256] width 262 height 20
click at [423, 305] on label "Ich bestätige, dass der Kunde mündlich bestätigt hat, dass er mit einer Bonität…" at bounding box center [650, 307] width 526 height 12
click at [398, 305] on input "Ich bestätige, dass der Kunde mündlich bestätigt hat, dass er mit einer Bonität…" at bounding box center [392, 306] width 11 height 11
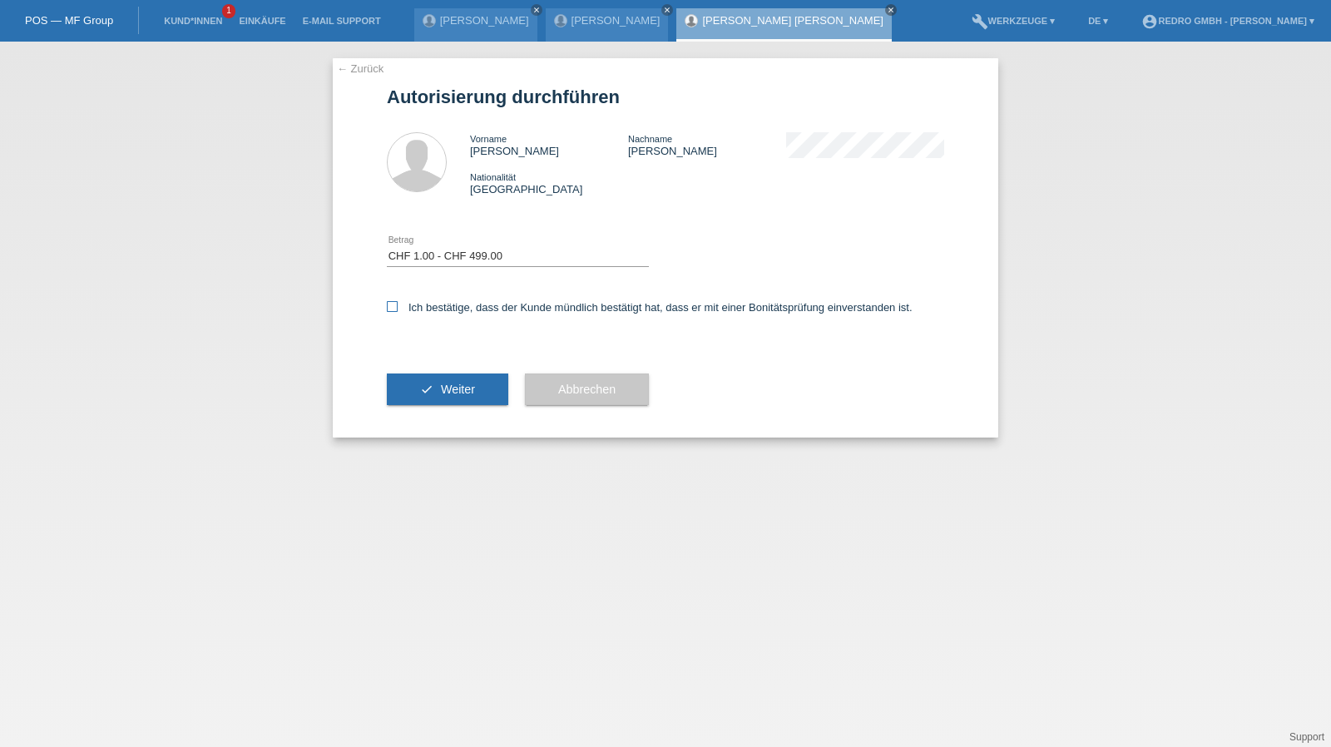
checkbox input "true"
click at [423, 392] on icon "check" at bounding box center [426, 389] width 13 height 13
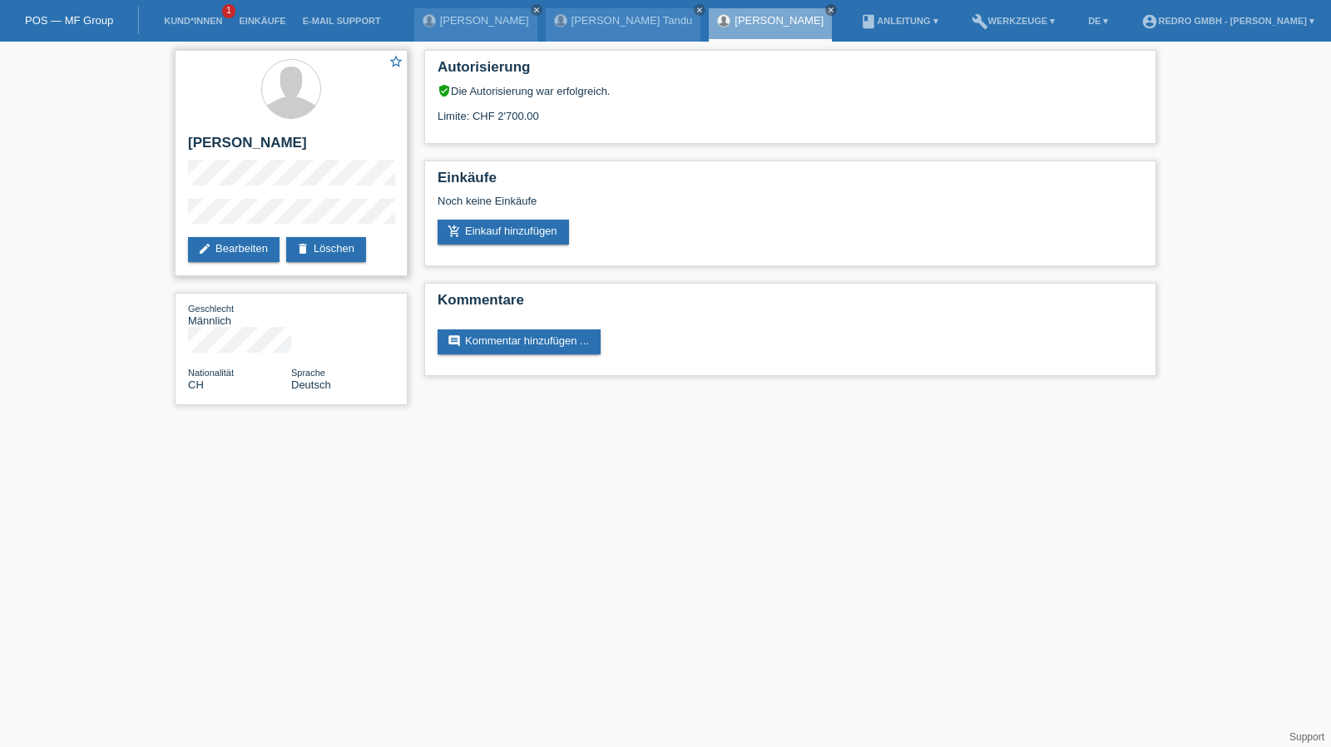
click at [289, 139] on h2 "[PERSON_NAME] [PERSON_NAME]" at bounding box center [291, 147] width 206 height 25
copy div "[PERSON_NAME] [PERSON_NAME]"
click at [230, 197] on div "star_border Paul Robert Earl Walther edit Bearbeiten delete Löschen" at bounding box center [291, 163] width 233 height 226
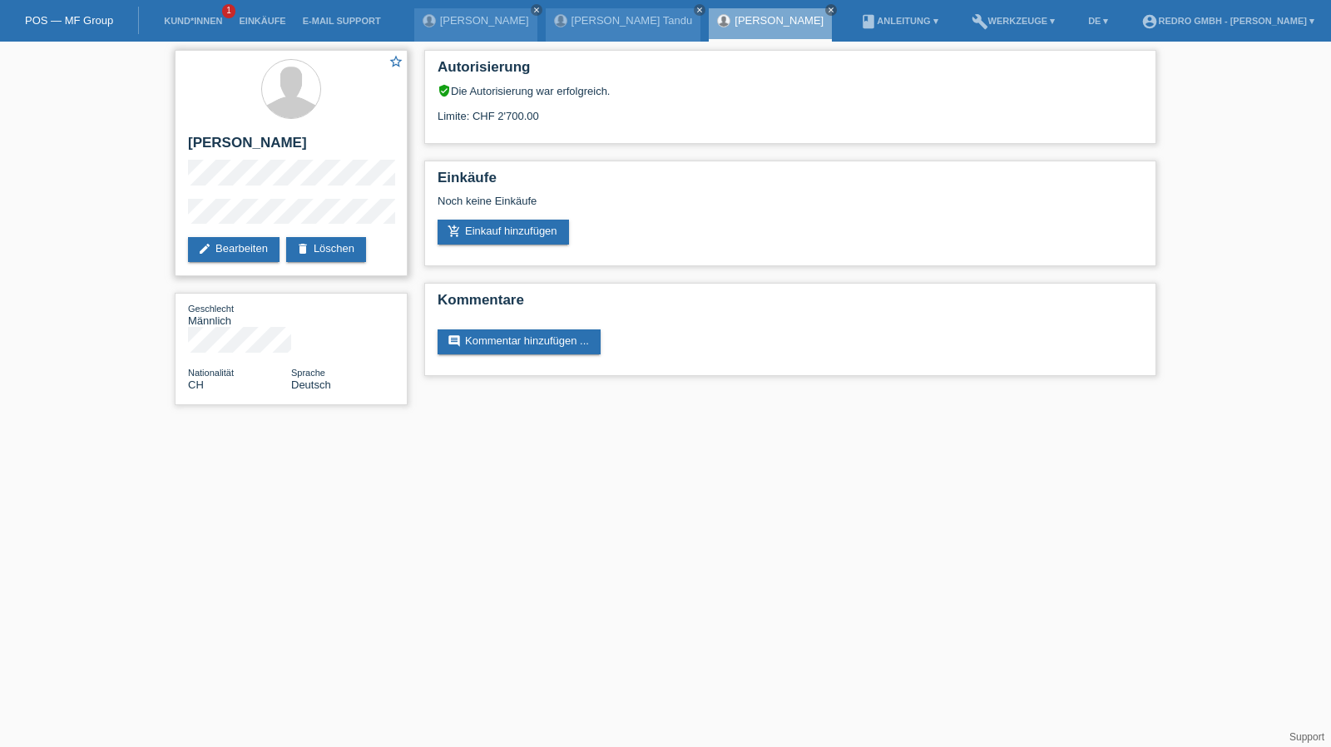
click at [230, 197] on div "star_border Paul Robert Earl Walther edit Bearbeiten delete Löschen" at bounding box center [291, 163] width 233 height 226
click at [156, 214] on div "star_border Paul Robert Earl Walther edit Bearbeiten delete Löschen Geschlecht …" at bounding box center [665, 232] width 1331 height 380
click at [165, 21] on link "Kund*innen" at bounding box center [193, 21] width 75 height 10
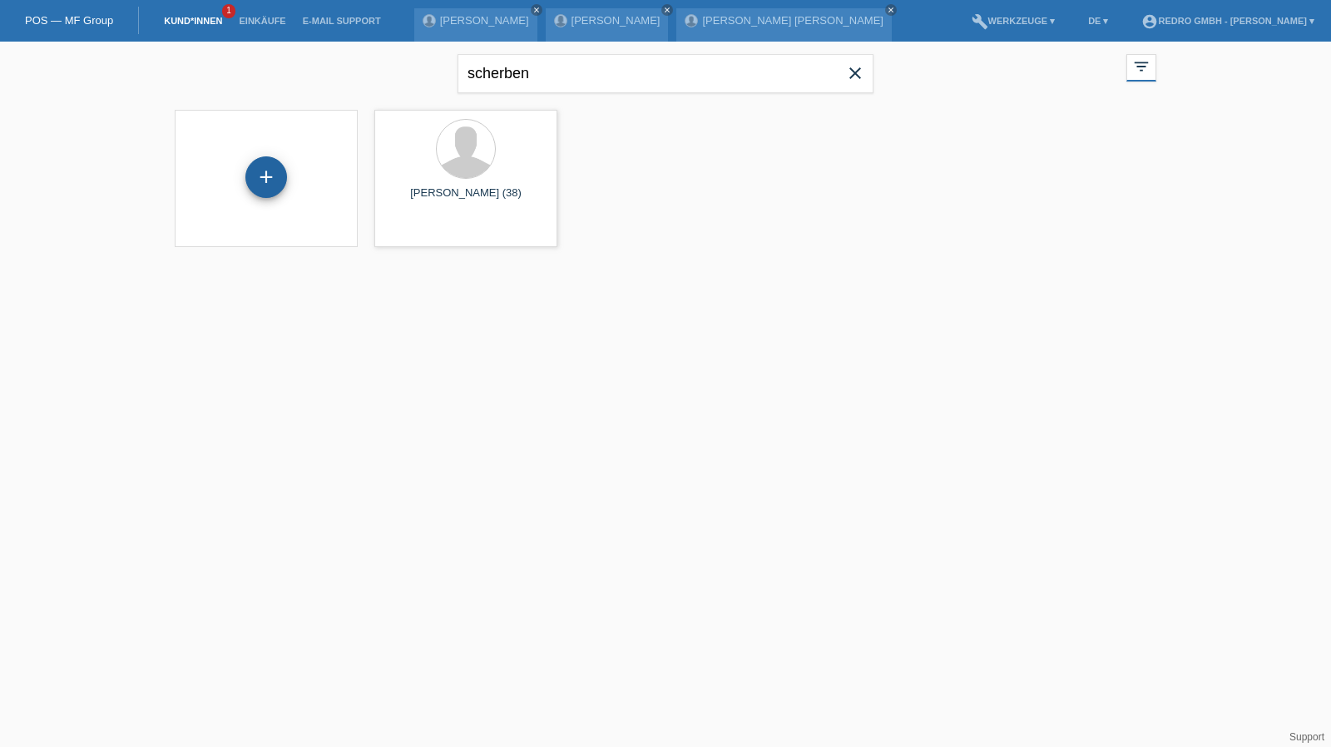
click at [269, 181] on div "+" at bounding box center [266, 177] width 42 height 42
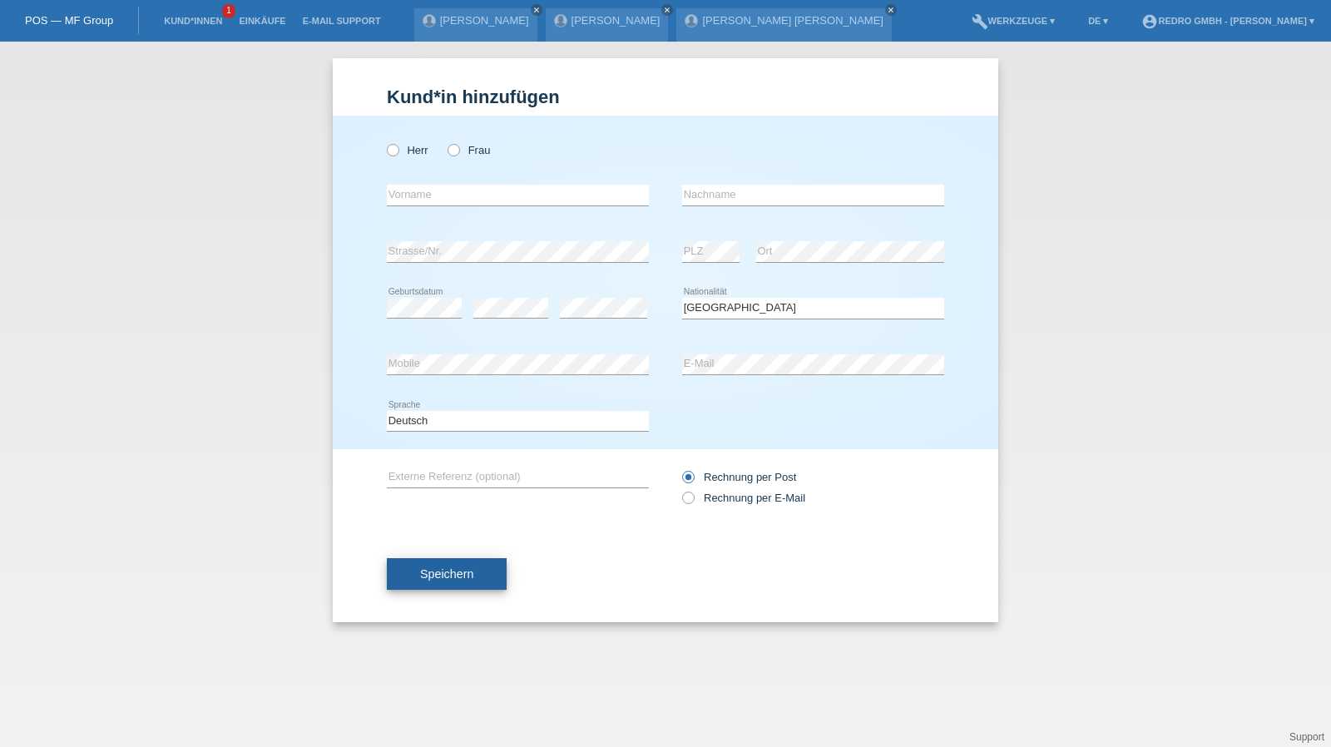
click at [441, 574] on span "Speichern" at bounding box center [446, 573] width 53 height 13
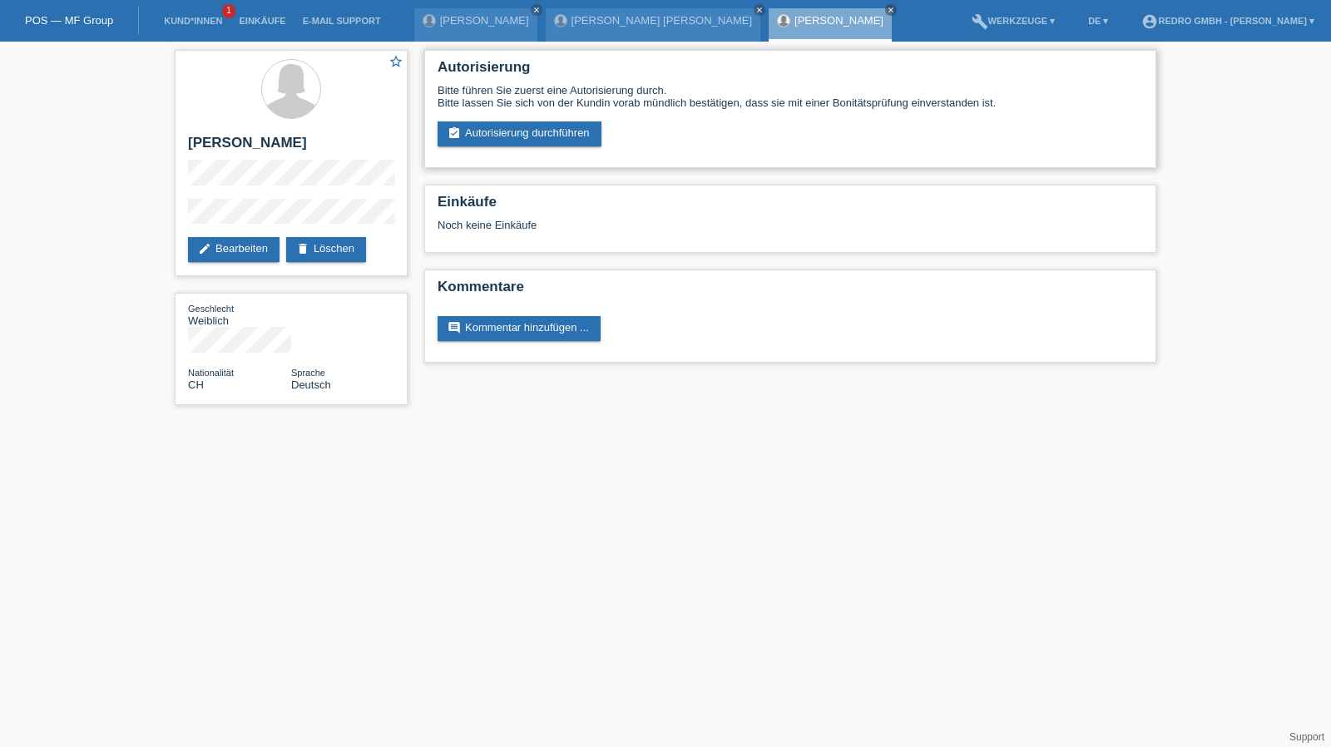
drag, startPoint x: 541, startPoint y: 120, endPoint x: 517, endPoint y: 154, distance: 41.3
click at [541, 120] on div "Bitte führen Sie zuerst eine Autorisierung durch. Bitte lassen Sie sich von der…" at bounding box center [790, 115] width 705 height 62
click at [516, 154] on div "Autorisierung Bitte führen Sie zuerst eine Autorisierung durch. Bitte lassen Si…" at bounding box center [790, 109] width 732 height 118
click at [526, 144] on link "assignment_turned_in Autorisierung durchführen" at bounding box center [520, 133] width 164 height 25
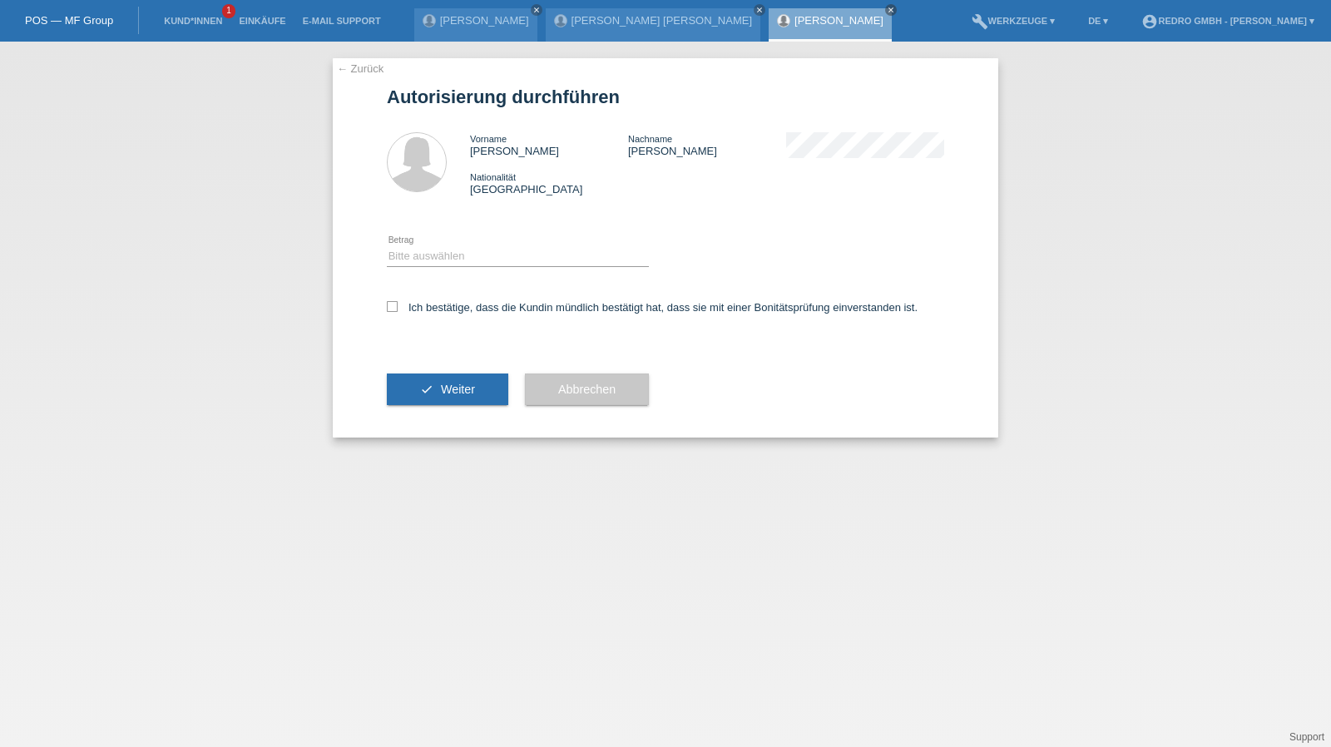
click at [442, 270] on div "Bitte auswählen CHF 1.00 - CHF 499.00 CHF 500.00 - CHF 1'999.00 CHF 2'000.00 - …" at bounding box center [518, 257] width 262 height 57
click at [443, 260] on select "Bitte auswählen CHF 1.00 - CHF 499.00 CHF 500.00 - CHF 1'999.00 CHF 2'000.00 - …" at bounding box center [518, 256] width 262 height 20
select select "1"
click at [387, 246] on select "Bitte auswählen CHF 1.00 - CHF 499.00 CHF 500.00 - CHF 1'999.00 CHF 2'000.00 - …" at bounding box center [518, 256] width 262 height 20
click at [434, 310] on label "Ich bestätige, dass die Kundin mündlich bestätigt hat, dass sie mit einer Bonit…" at bounding box center [652, 307] width 531 height 12
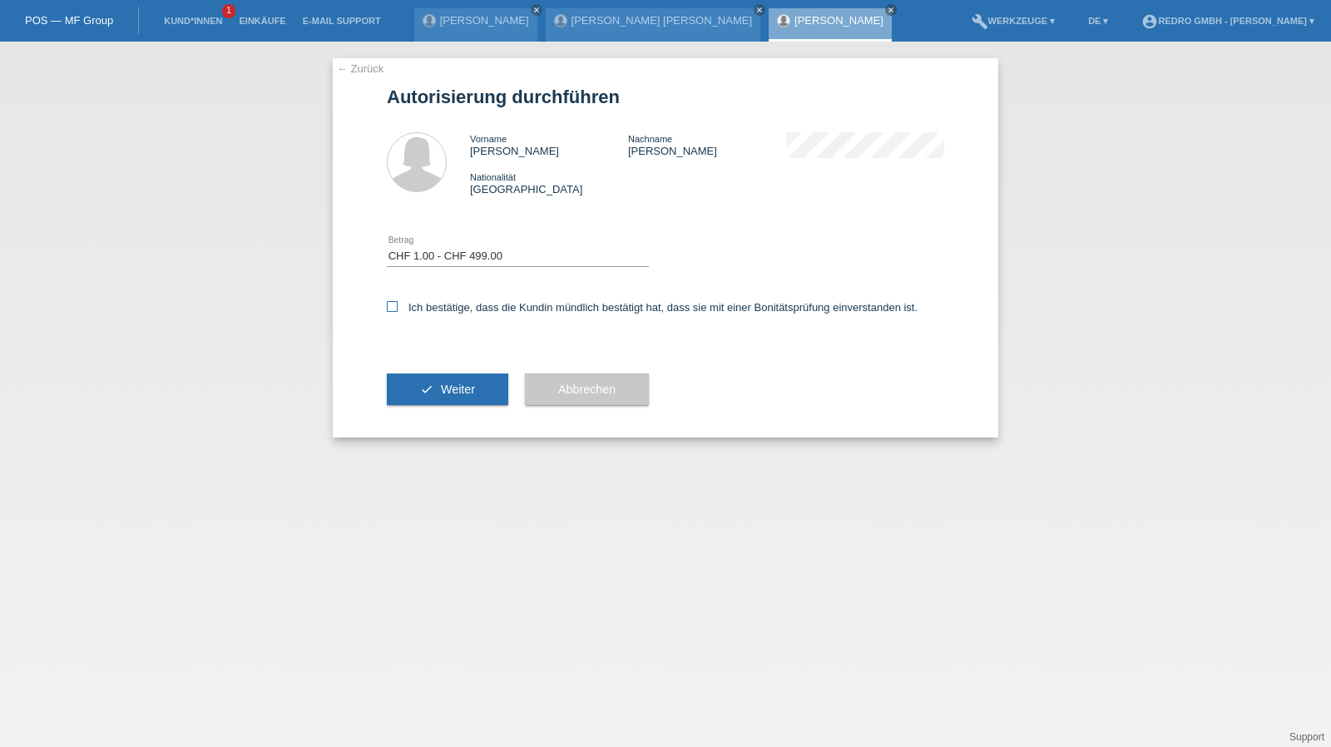
click at [398, 310] on input "Ich bestätige, dass die Kundin mündlich bestätigt hat, dass sie mit einer Bonit…" at bounding box center [392, 306] width 11 height 11
checkbox input "true"
click at [435, 392] on button "check Weiter" at bounding box center [447, 389] width 121 height 32
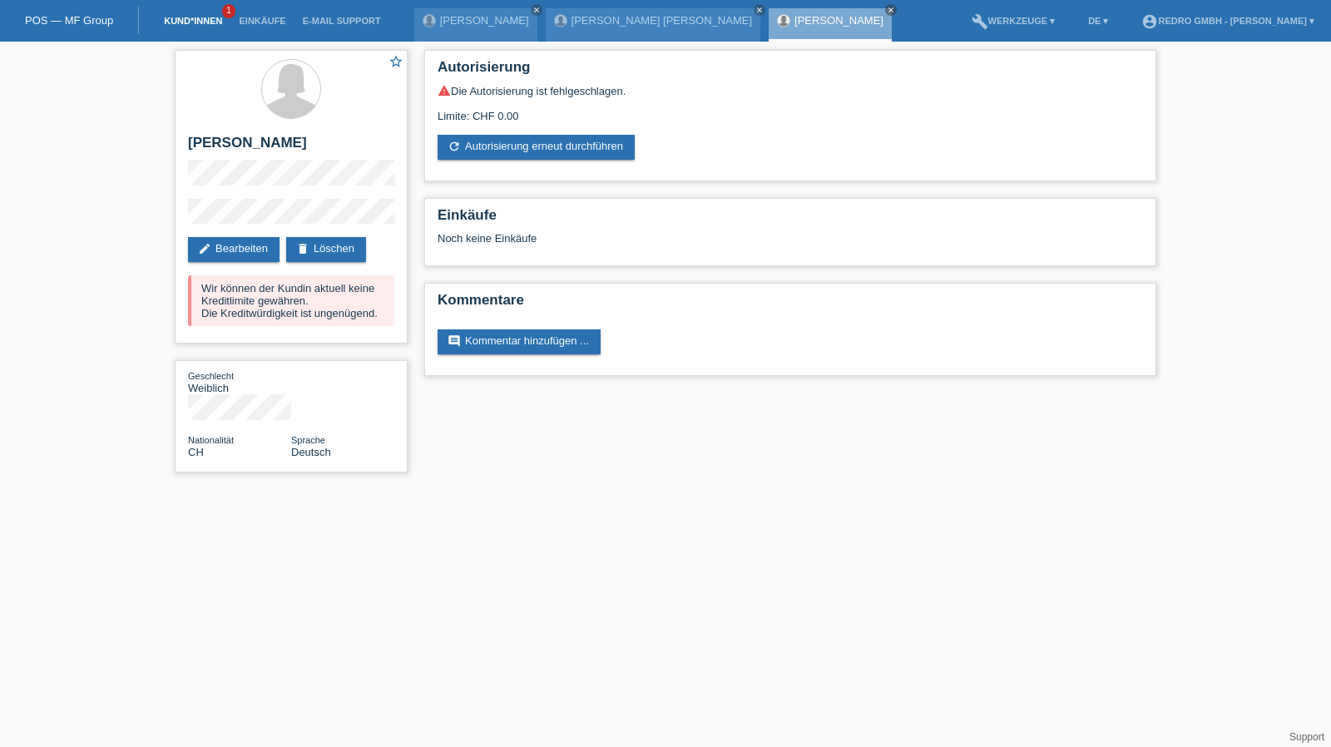
click at [192, 19] on link "Kund*innen" at bounding box center [193, 21] width 75 height 10
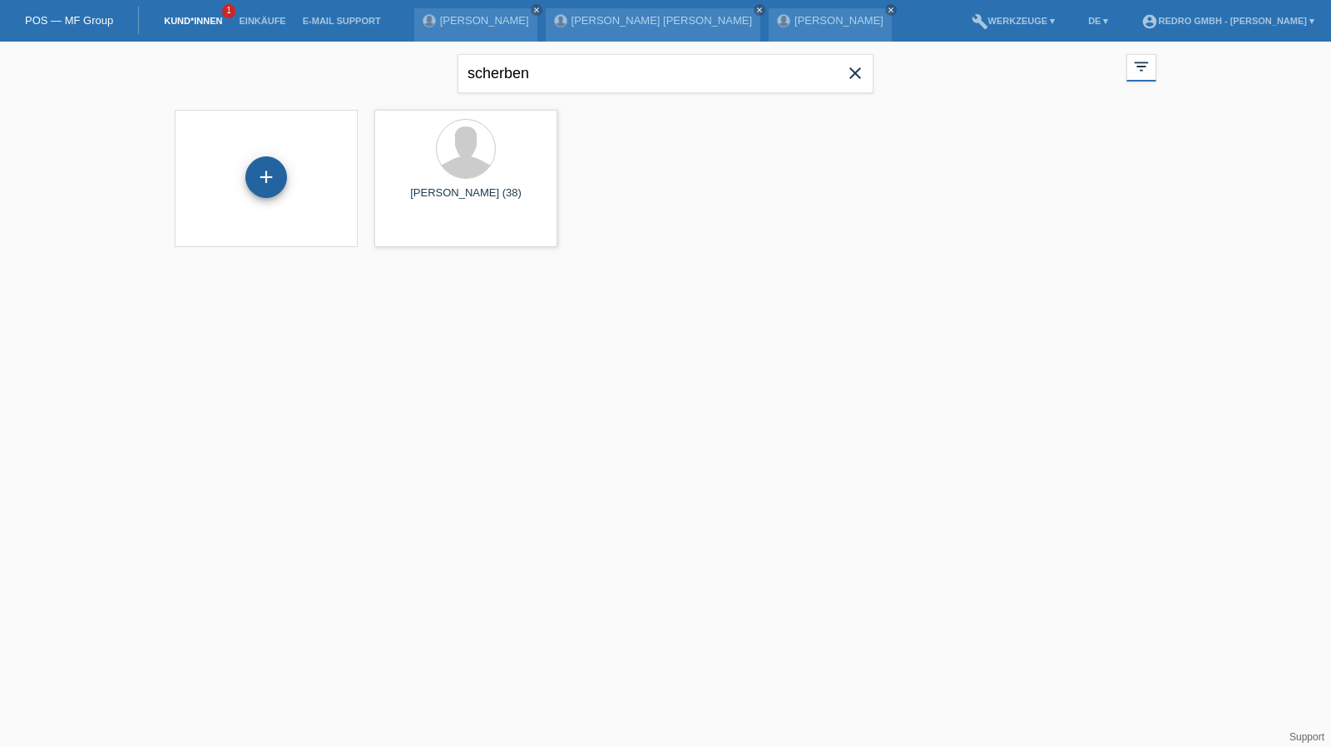
click at [265, 167] on div "+" at bounding box center [266, 177] width 42 height 42
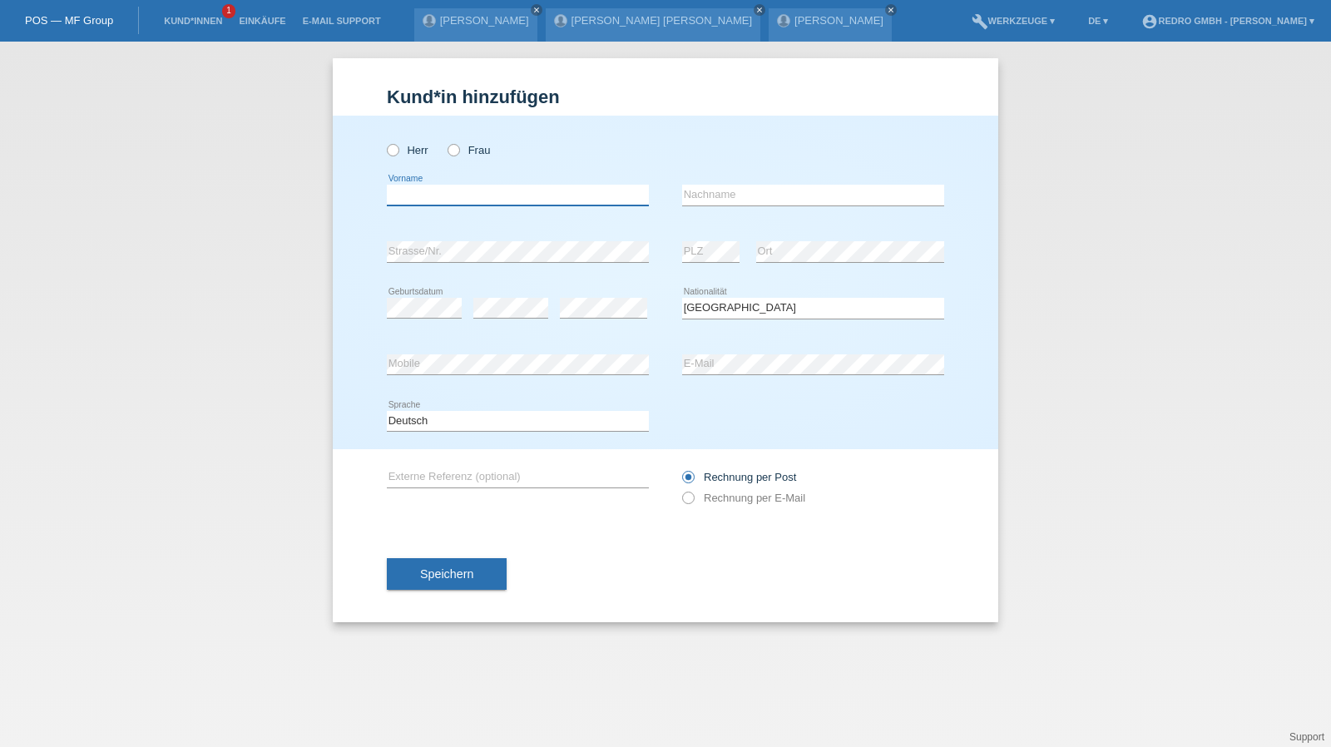
click at [488, 204] on input "text" at bounding box center [518, 195] width 262 height 21
type input "Vllaznim"
type input "Talaj"
click at [482, 596] on div "Speichern" at bounding box center [665, 574] width 557 height 96
click at [477, 575] on button "Speichern" at bounding box center [447, 574] width 120 height 32
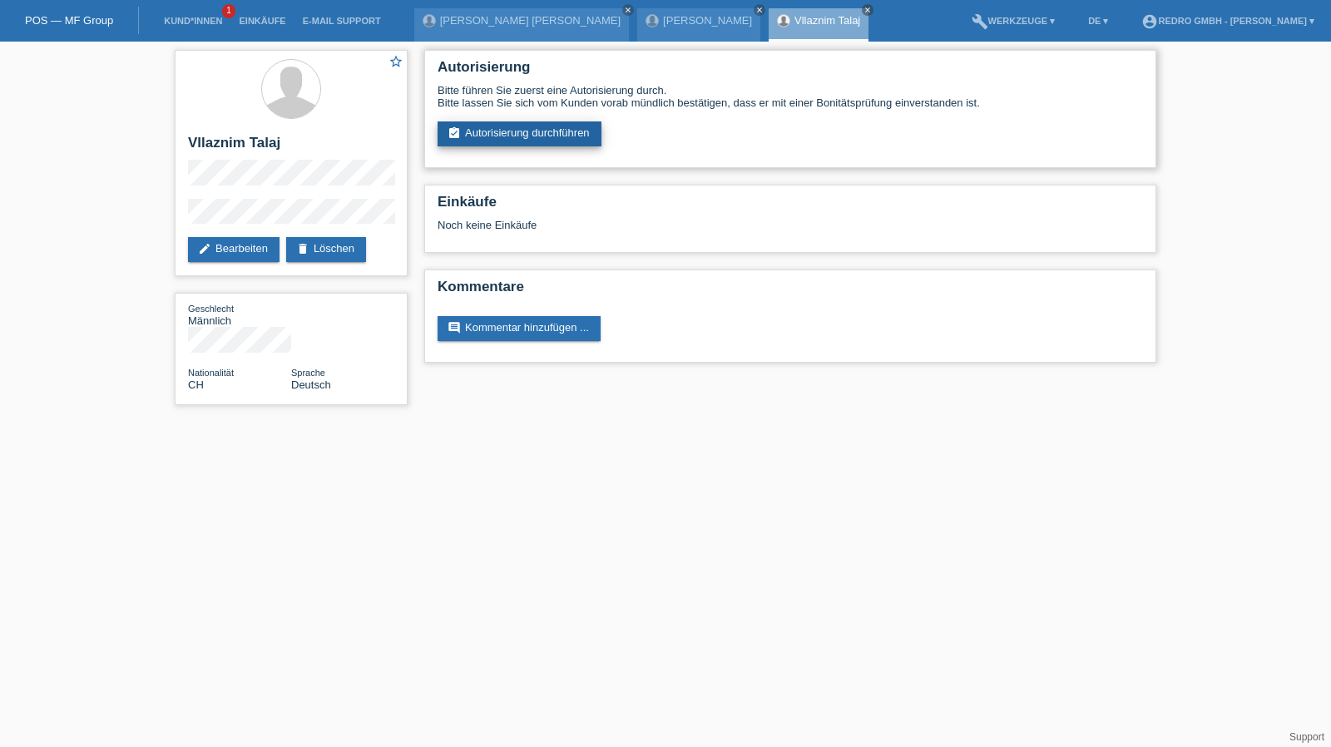
click at [492, 126] on link "assignment_turned_in Autorisierung durchführen" at bounding box center [520, 133] width 164 height 25
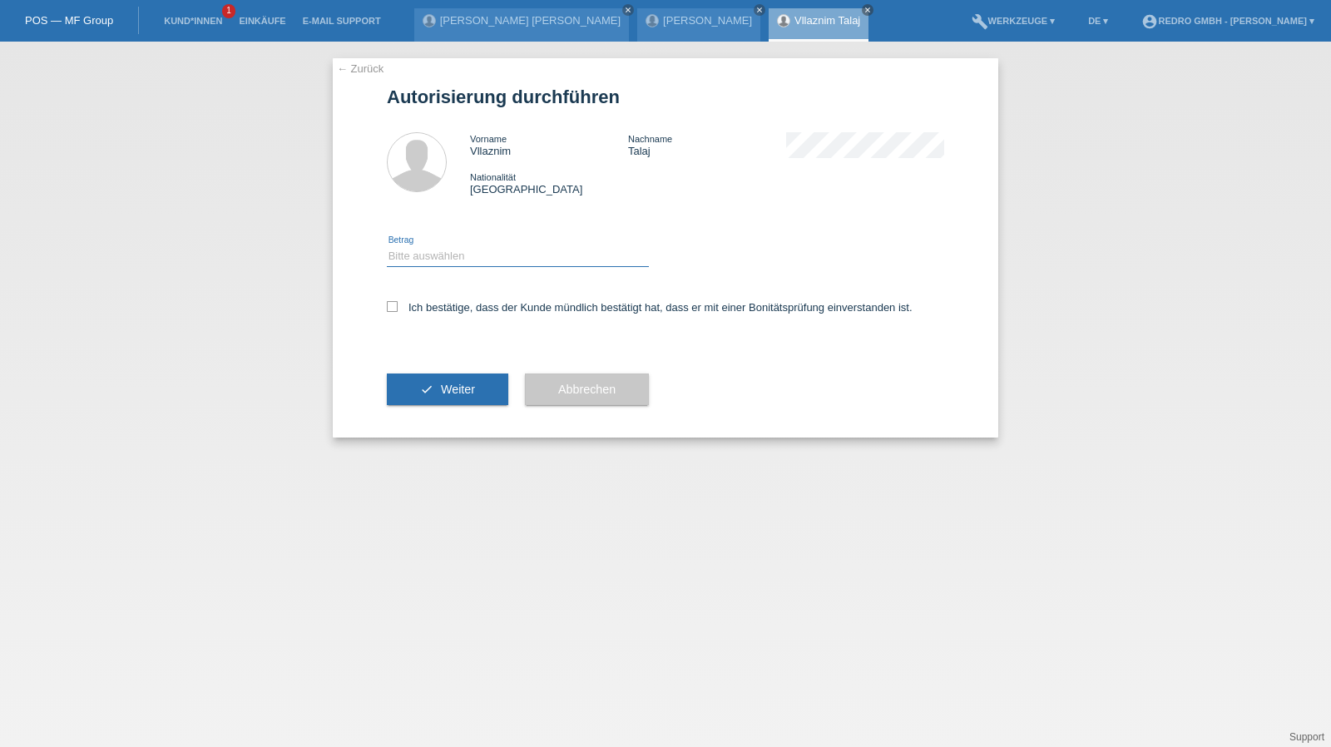
drag, startPoint x: 453, startPoint y: 257, endPoint x: 449, endPoint y: 266, distance: 9.7
click at [453, 257] on select "Bitte auswählen CHF 1.00 - CHF 499.00 CHF 500.00 - CHF 1'999.00 CHF 2'000.00 - …" at bounding box center [518, 256] width 262 height 20
select select "1"
click at [387, 246] on select "Bitte auswählen CHF 1.00 - CHF 499.00 CHF 500.00 - CHF 1'999.00 CHF 2'000.00 - …" at bounding box center [518, 256] width 262 height 20
click at [420, 314] on label "Ich bestätige, dass der Kunde mündlich bestätigt hat, dass er mit einer Bonität…" at bounding box center [650, 307] width 526 height 12
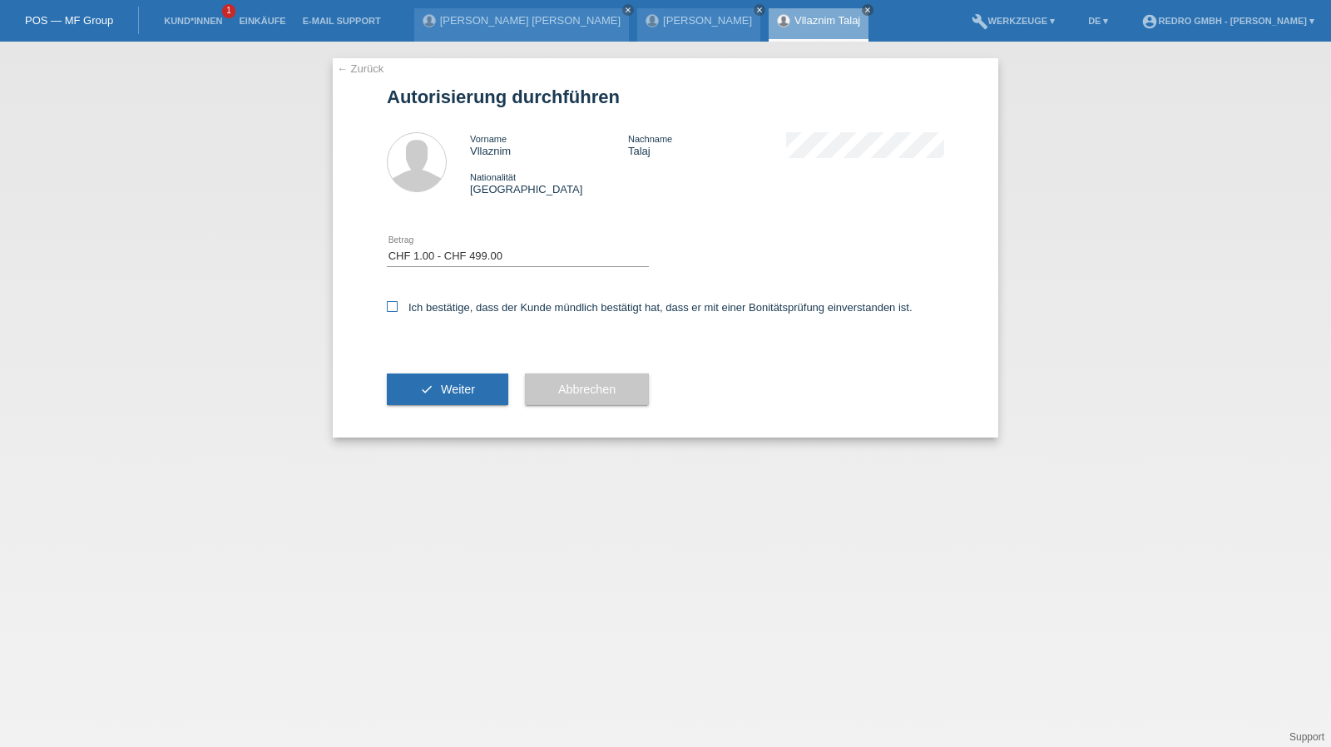
click at [398, 312] on input "Ich bestätige, dass der Kunde mündlich bestätigt hat, dass er mit einer Bonität…" at bounding box center [392, 306] width 11 height 11
checkbox input "true"
click at [418, 410] on div "check Weiter" at bounding box center [447, 389] width 121 height 96
click at [428, 385] on button "check Weiter" at bounding box center [447, 389] width 121 height 32
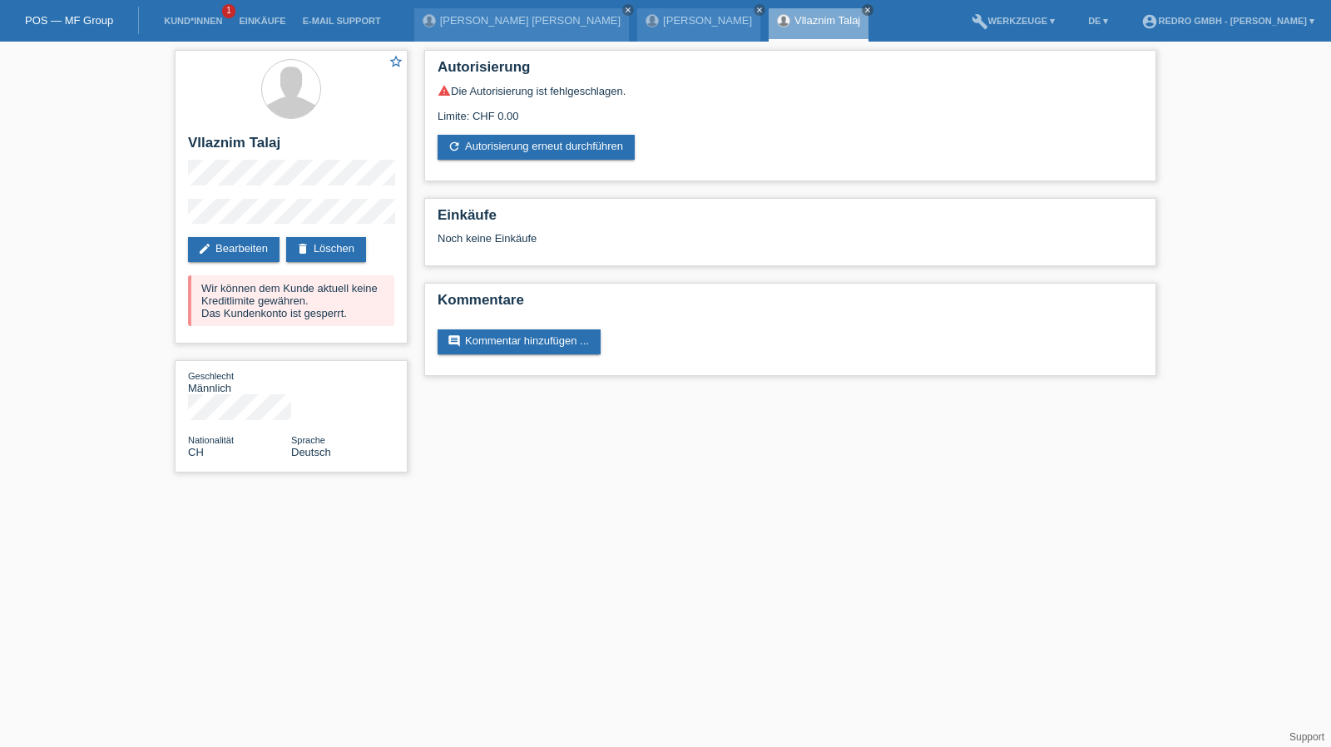
click at [205, 27] on li "Kund*innen 1" at bounding box center [193, 21] width 75 height 42
click at [200, 20] on link "Kund*innen" at bounding box center [193, 21] width 75 height 10
